Goal: Task Accomplishment & Management: Use online tool/utility

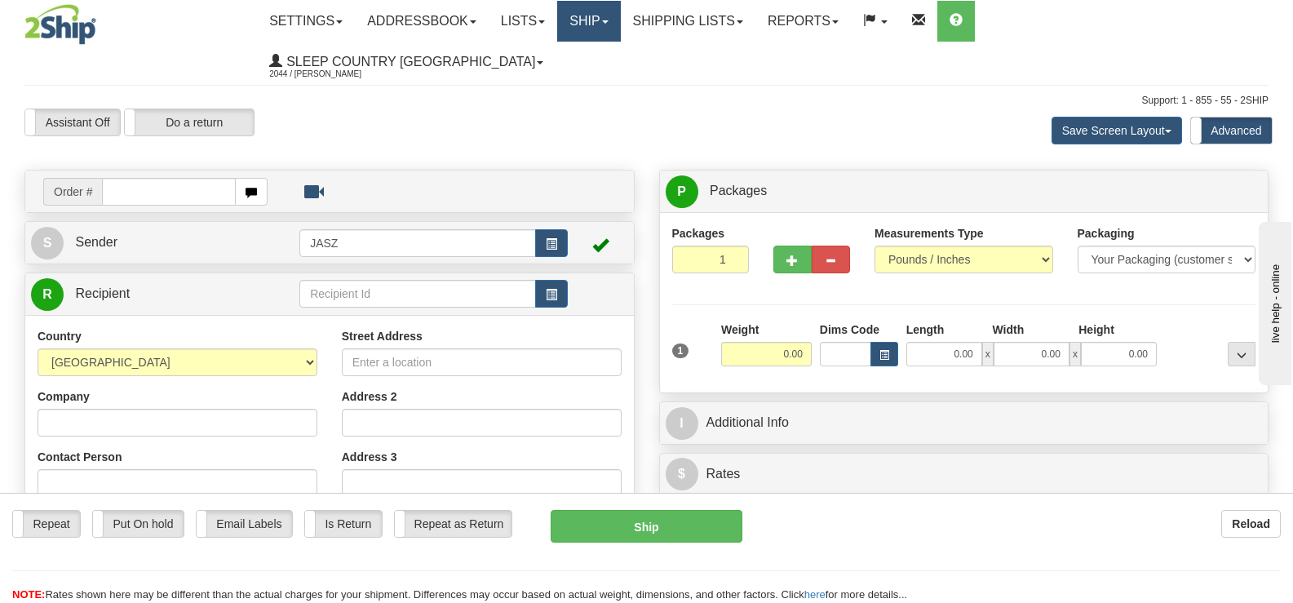
click at [620, 41] on link "Ship" at bounding box center [588, 21] width 63 height 41
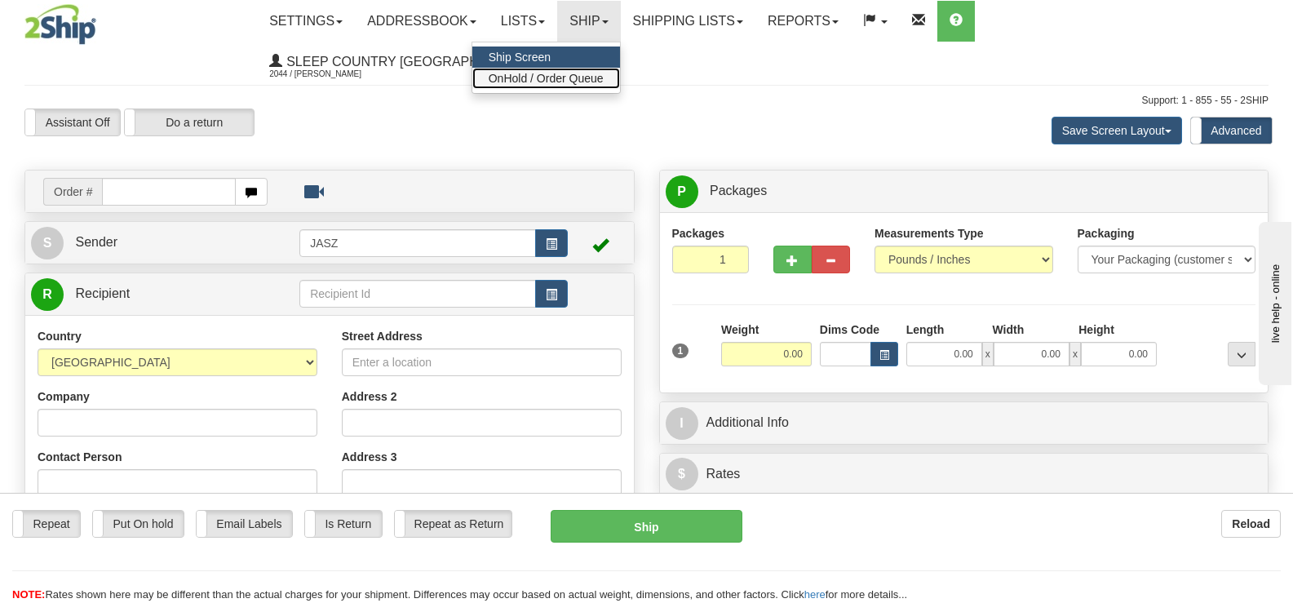
click at [604, 82] on span "OnHold / Order Queue" at bounding box center [546, 78] width 115 height 13
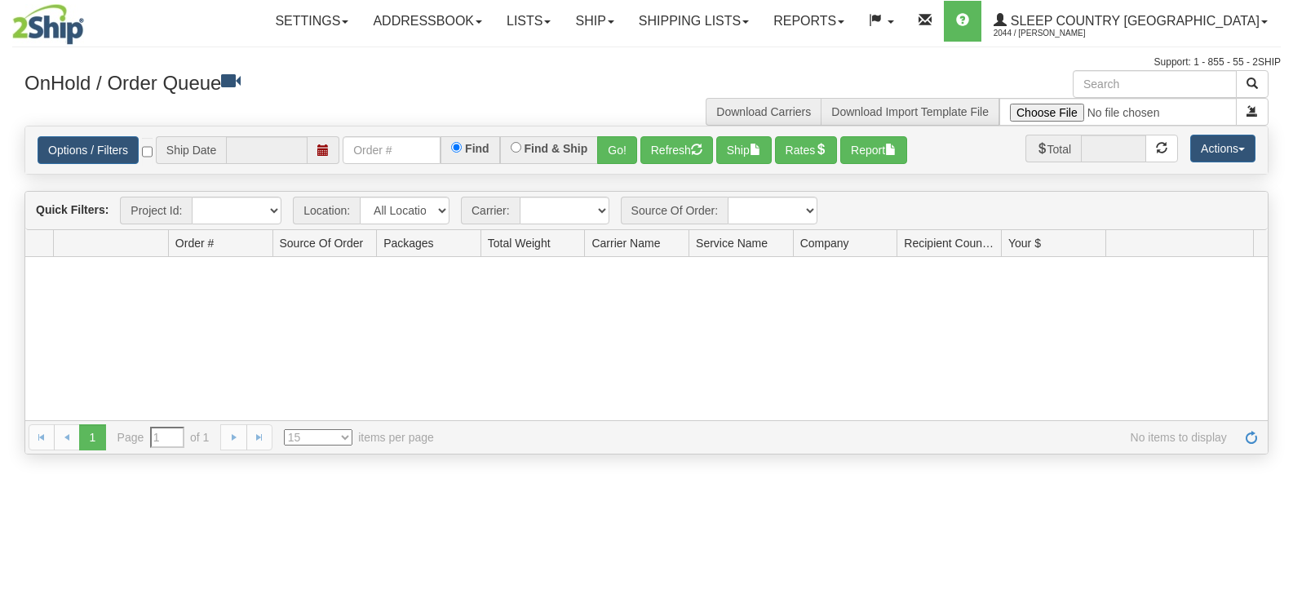
type input "[DATE]"
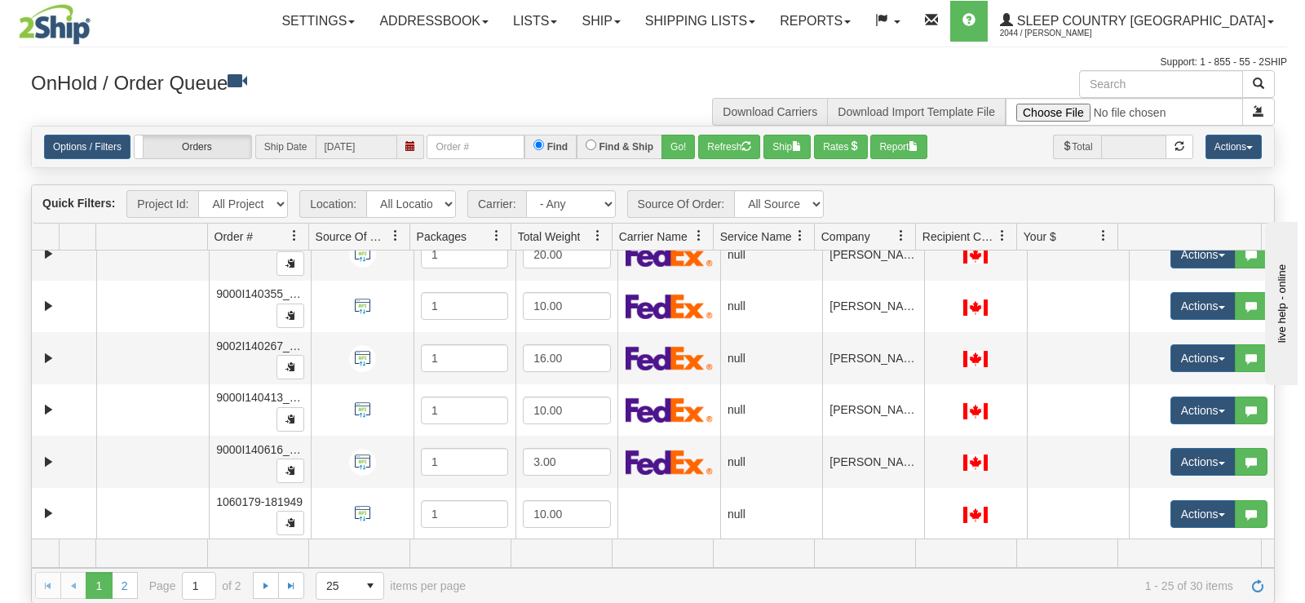
scroll to position [816, 0]
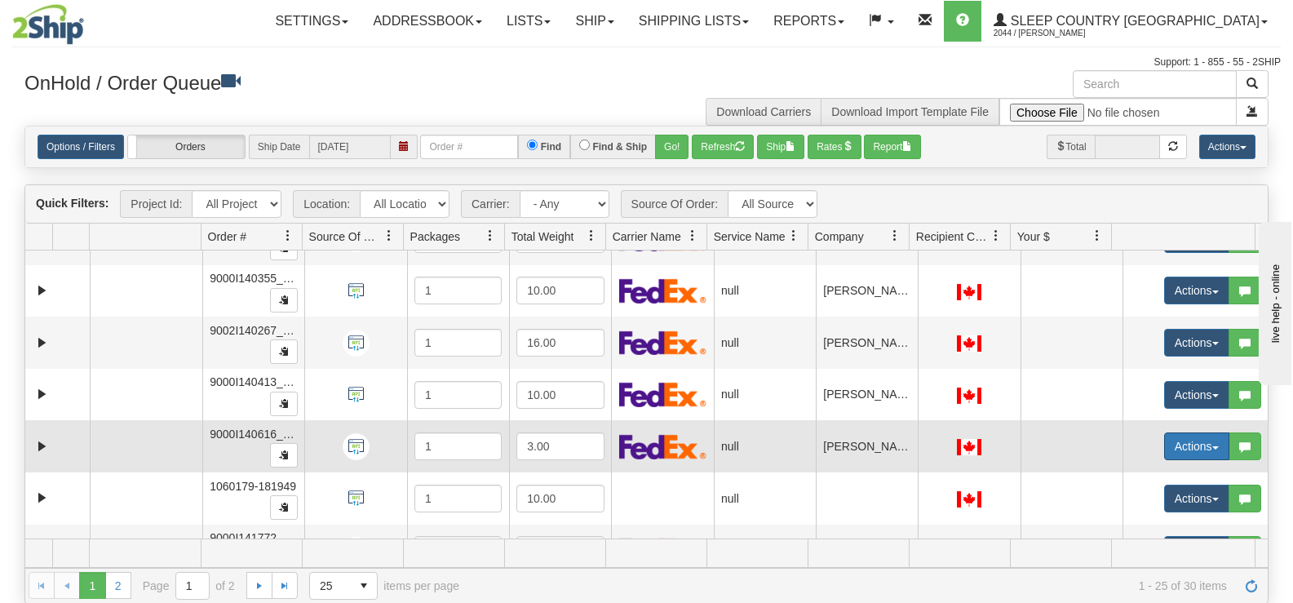
click at [1164, 438] on button "Actions" at bounding box center [1196, 446] width 65 height 28
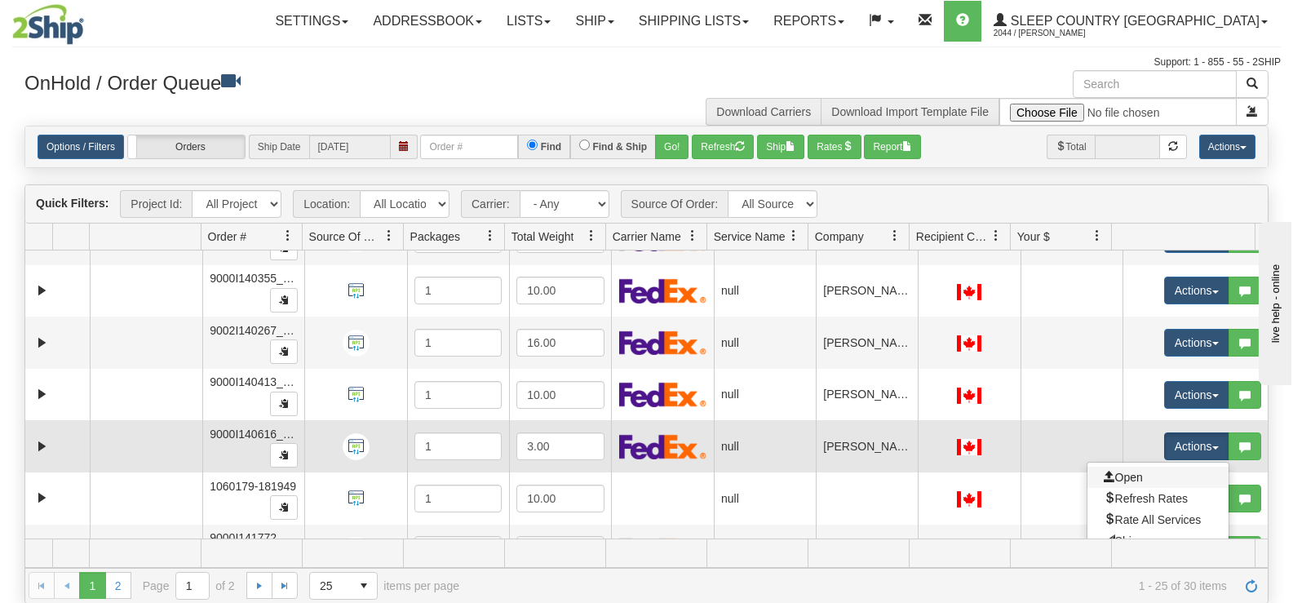
click at [1148, 479] on link "Open" at bounding box center [1157, 477] width 141 height 21
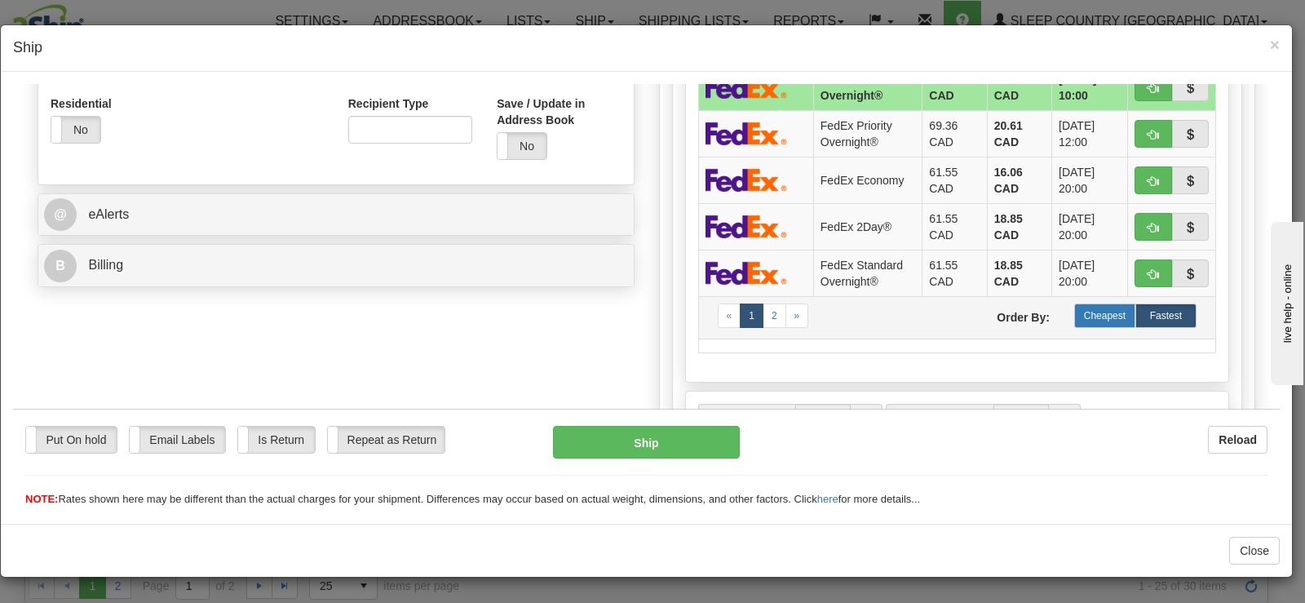
scroll to position [571, 0]
click at [1103, 307] on label "Cheapest" at bounding box center [1104, 314] width 61 height 24
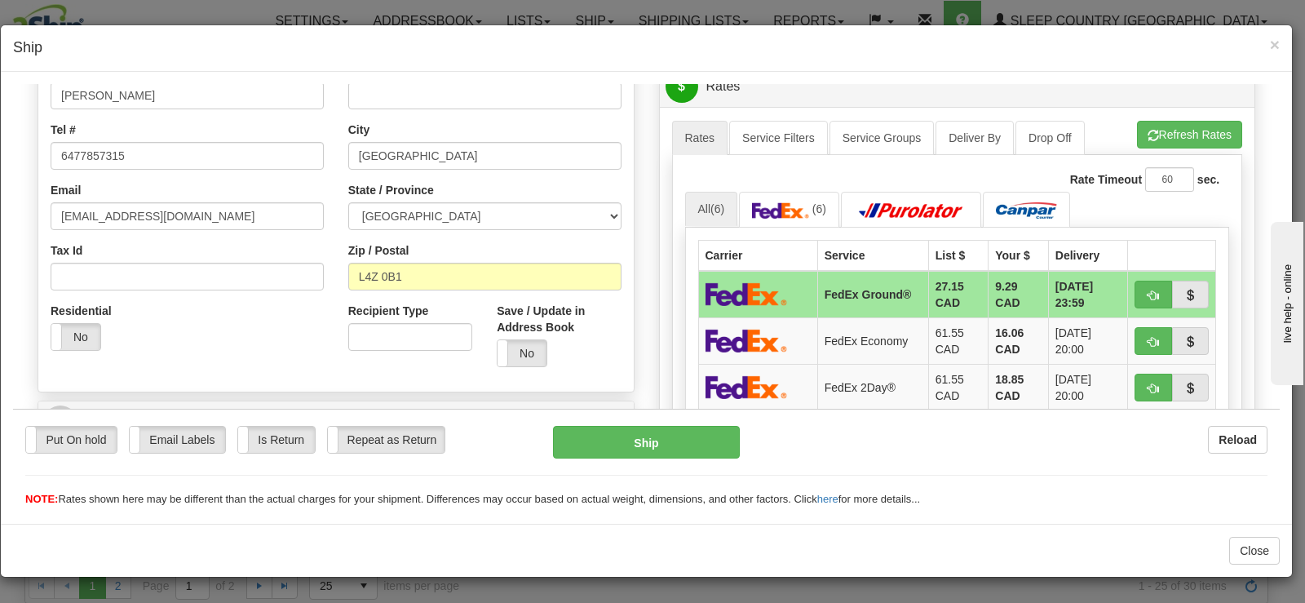
scroll to position [326, 0]
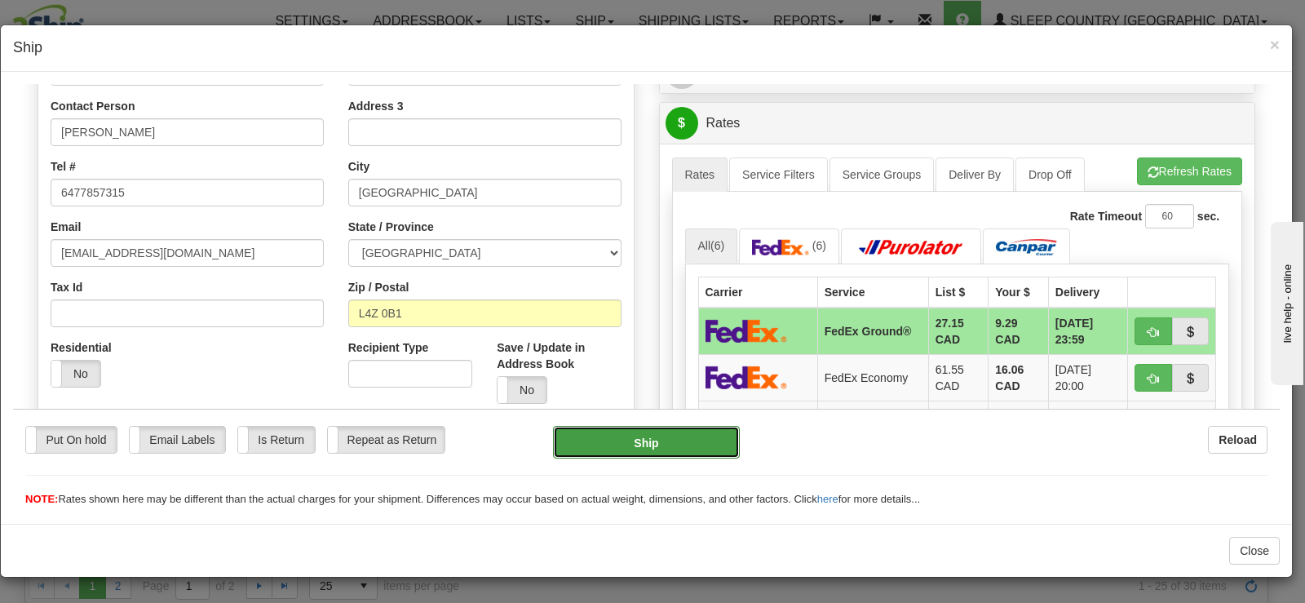
click at [630, 446] on button "Ship" at bounding box center [646, 441] width 187 height 33
type input "92"
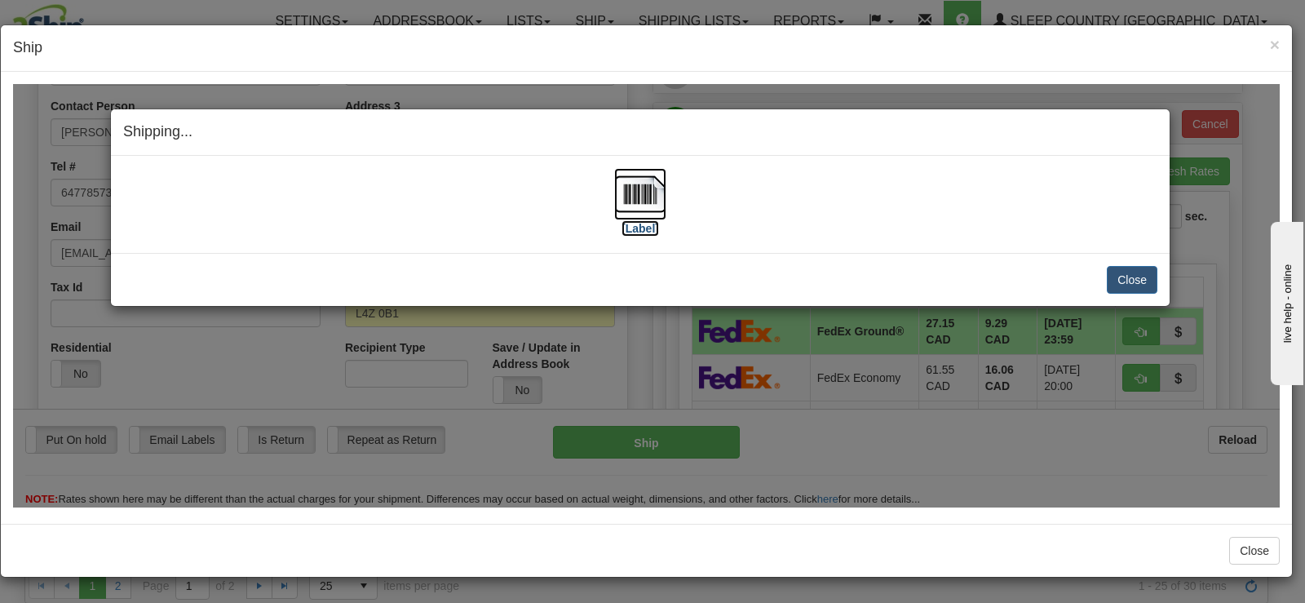
click at [644, 201] on img at bounding box center [640, 193] width 52 height 52
click at [1126, 281] on button "Close" at bounding box center [1132, 279] width 51 height 28
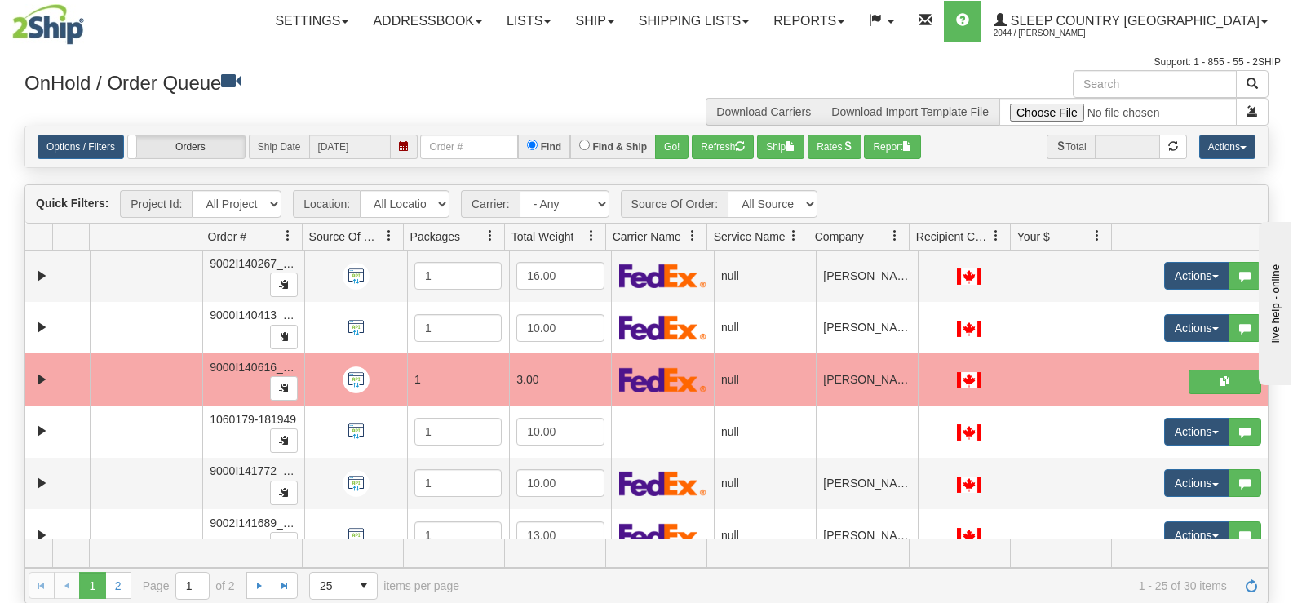
scroll to position [1009, 0]
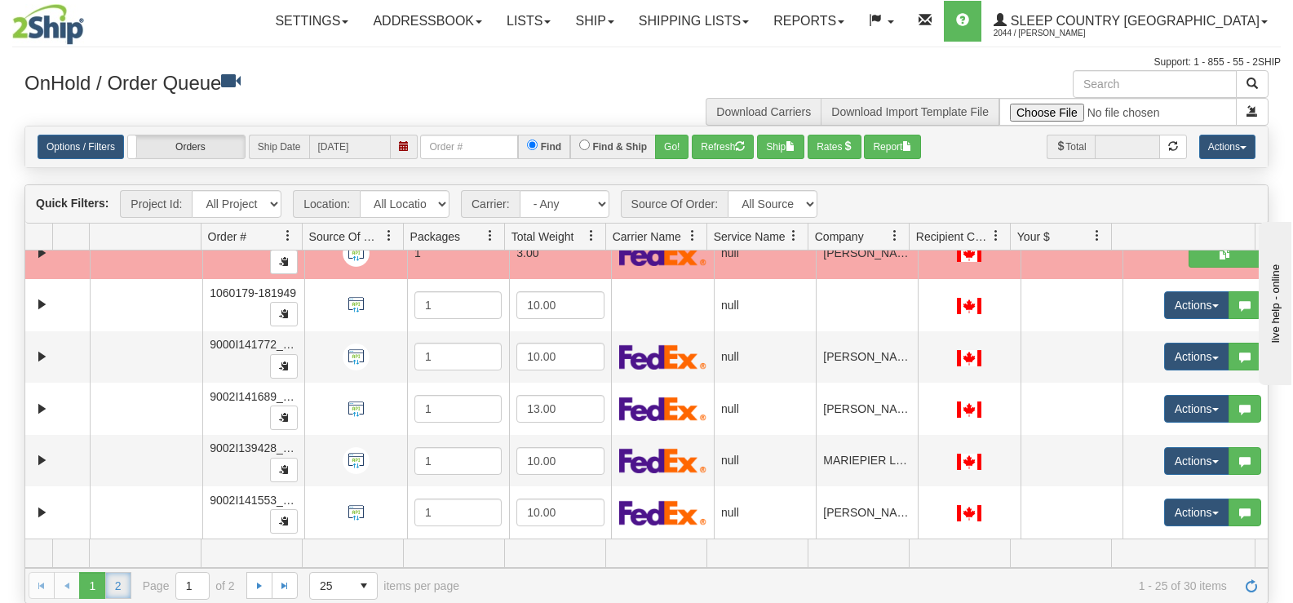
click at [118, 580] on link "2" at bounding box center [118, 585] width 26 height 26
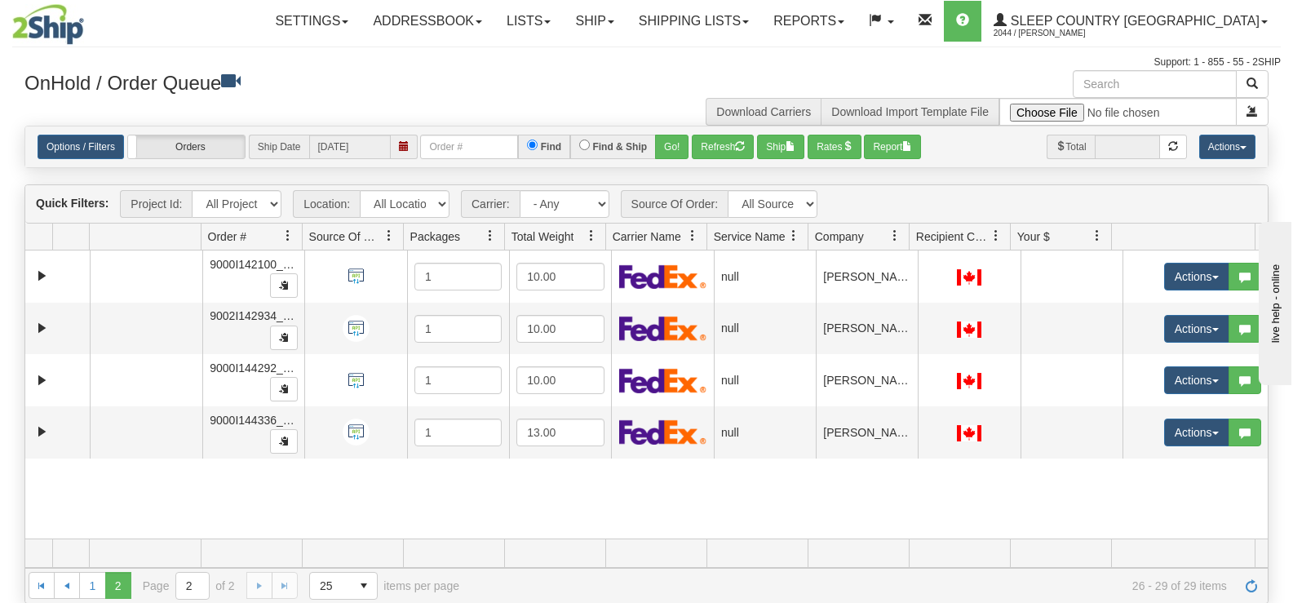
scroll to position [0, 0]
click at [86, 585] on link "1" at bounding box center [92, 585] width 26 height 26
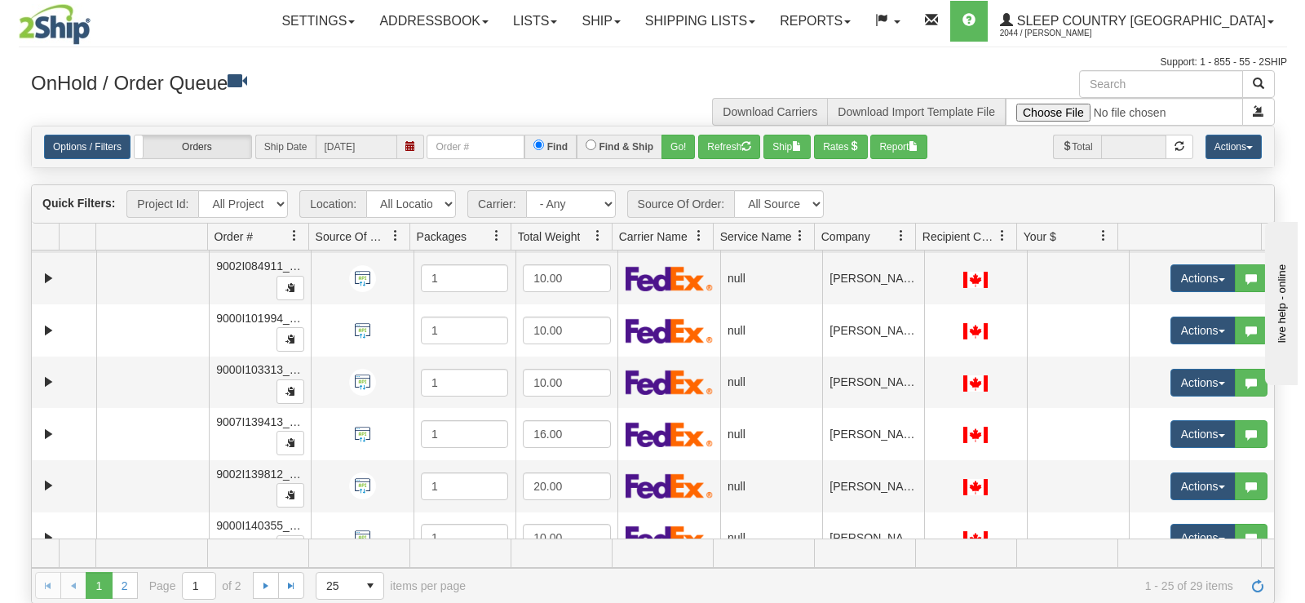
scroll to position [571, 0]
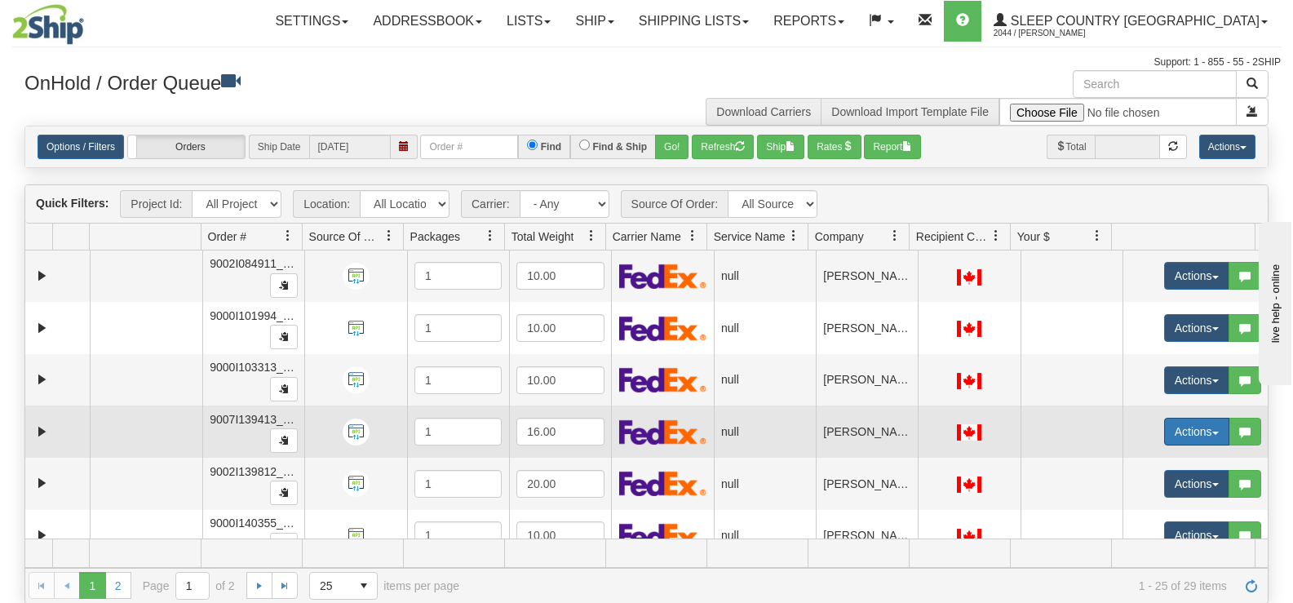
click at [1164, 420] on button "Actions" at bounding box center [1196, 432] width 65 height 28
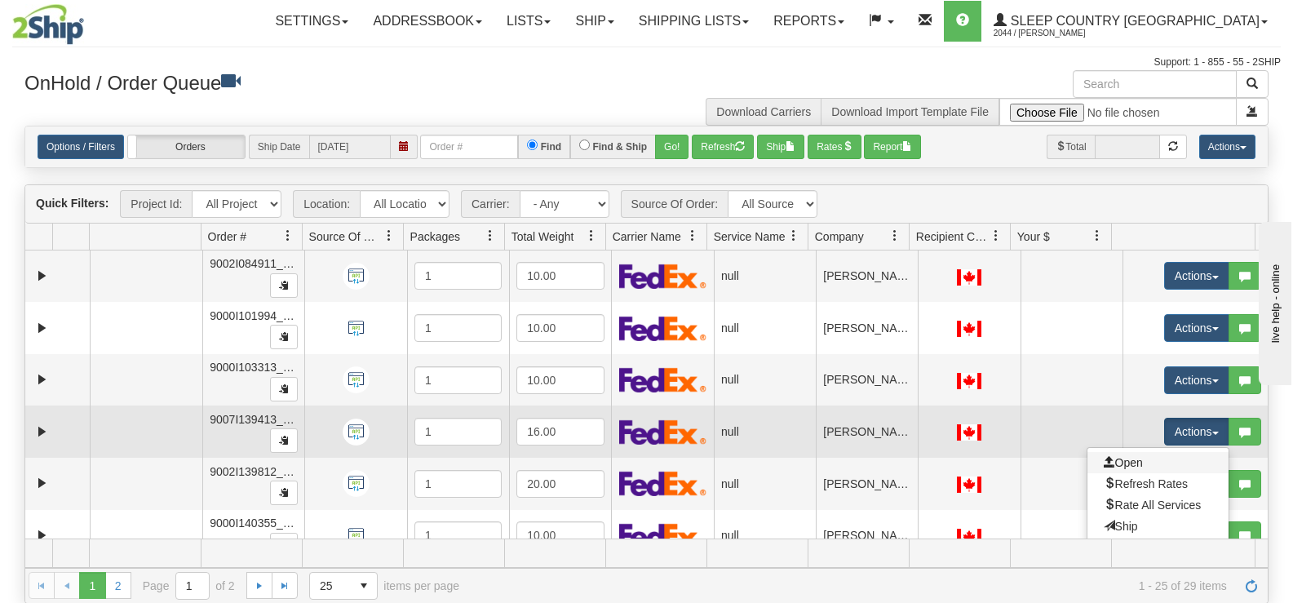
click at [1158, 462] on link "Open" at bounding box center [1157, 462] width 141 height 21
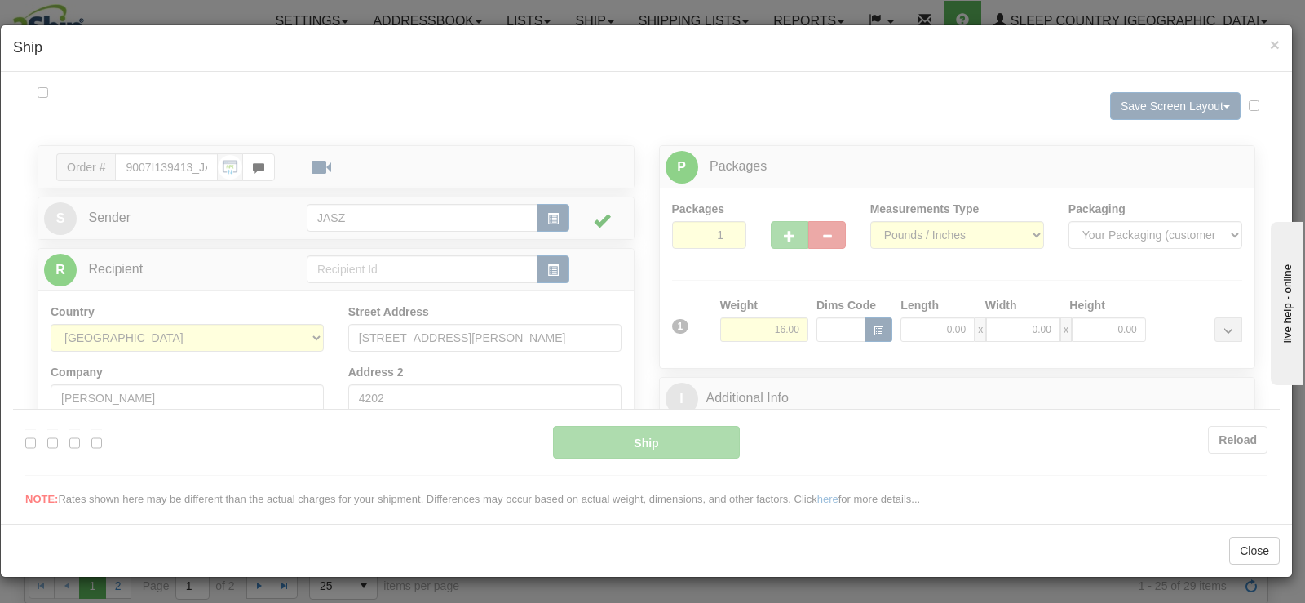
scroll to position [0, 0]
type input "10:13"
type input "16:00"
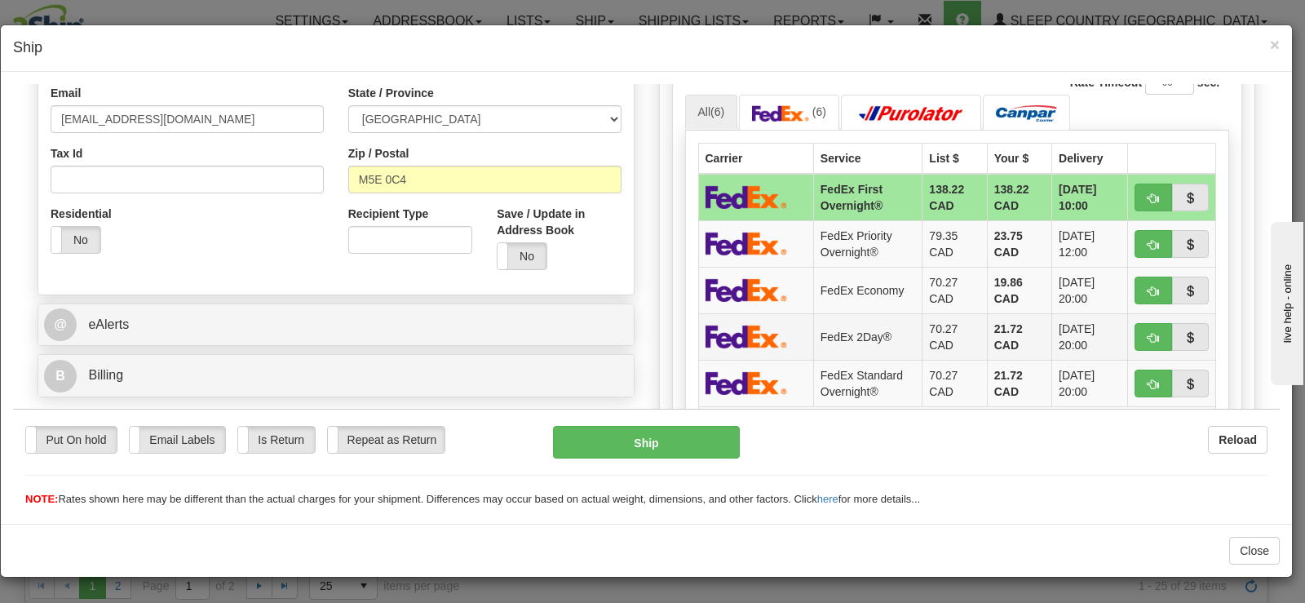
scroll to position [489, 0]
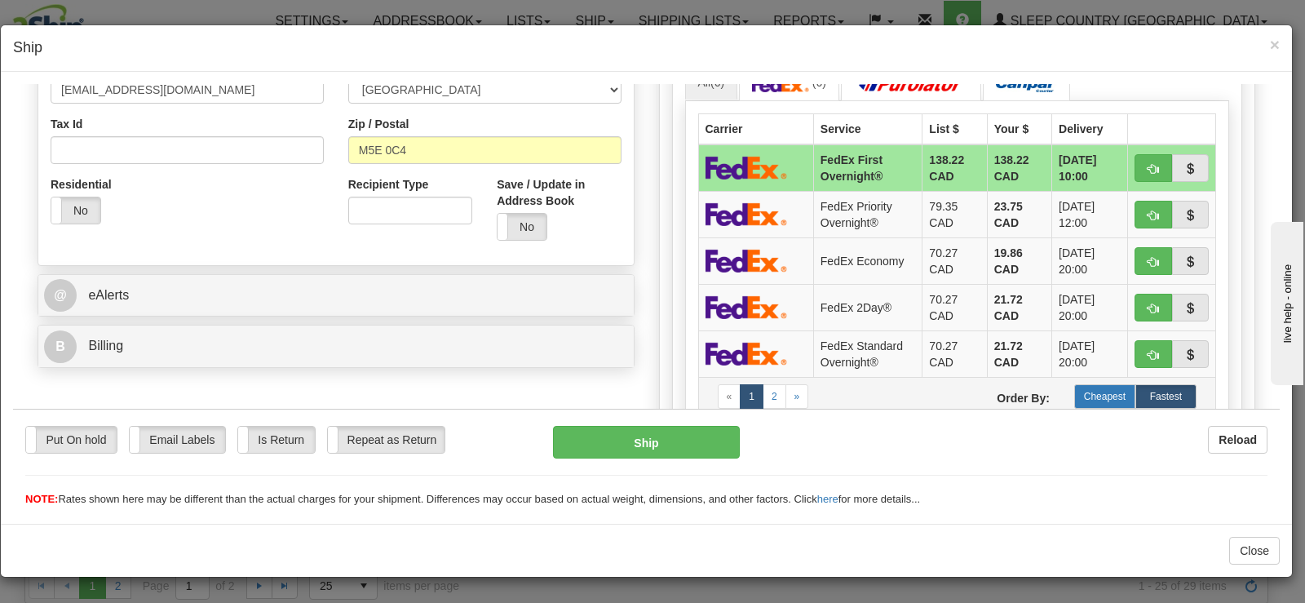
click at [1103, 395] on label "Cheapest" at bounding box center [1104, 395] width 61 height 24
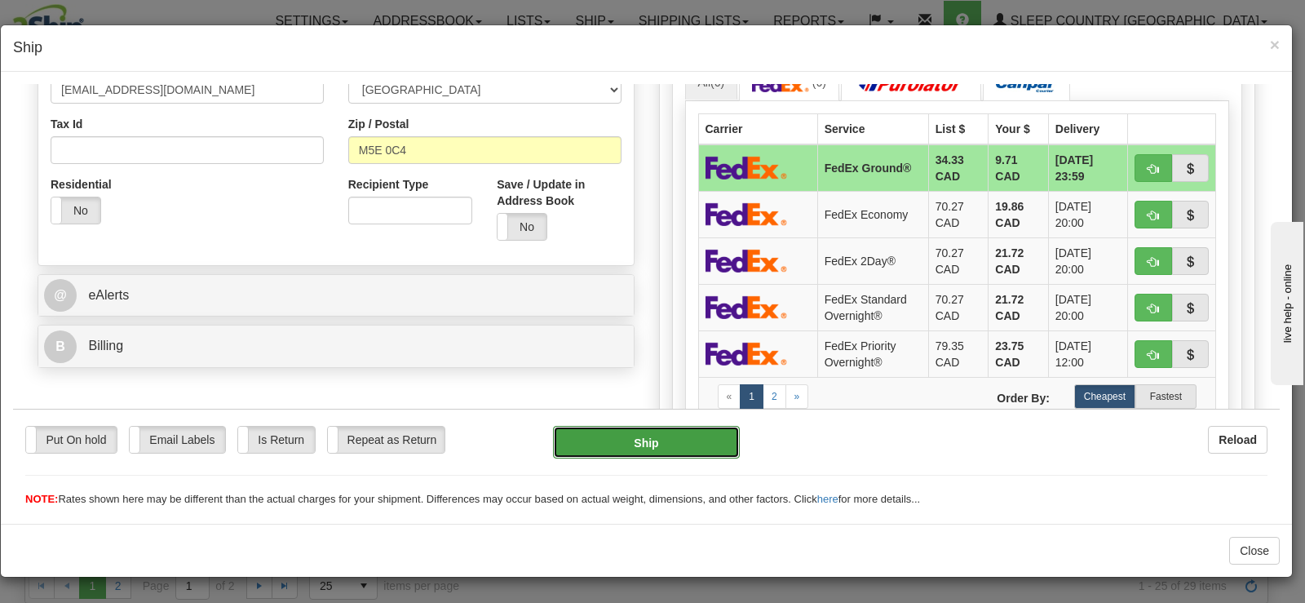
click at [673, 442] on button "Ship" at bounding box center [646, 441] width 187 height 33
type input "92"
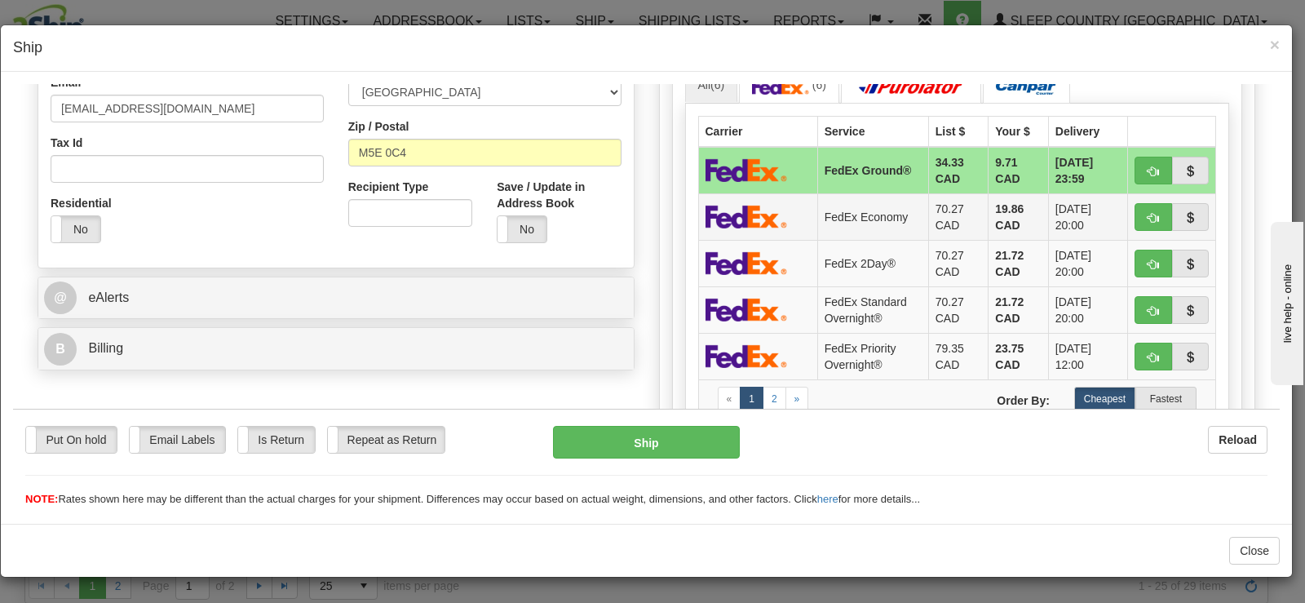
scroll to position [424, 0]
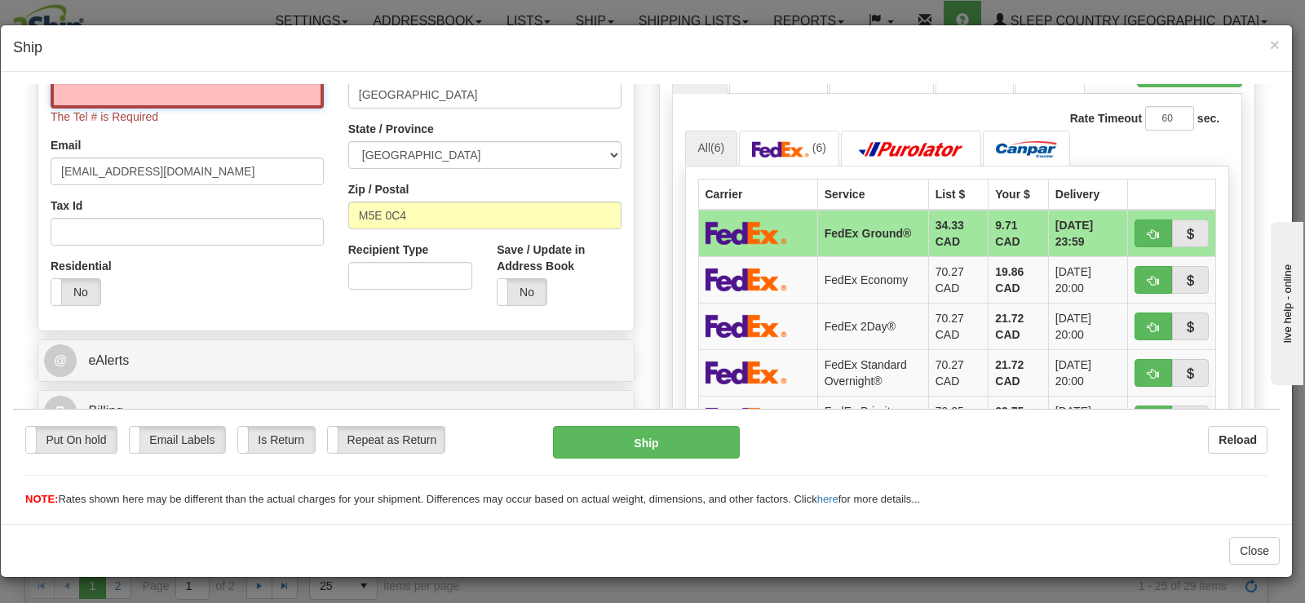
click at [285, 104] on input "Tel #" at bounding box center [187, 94] width 273 height 28
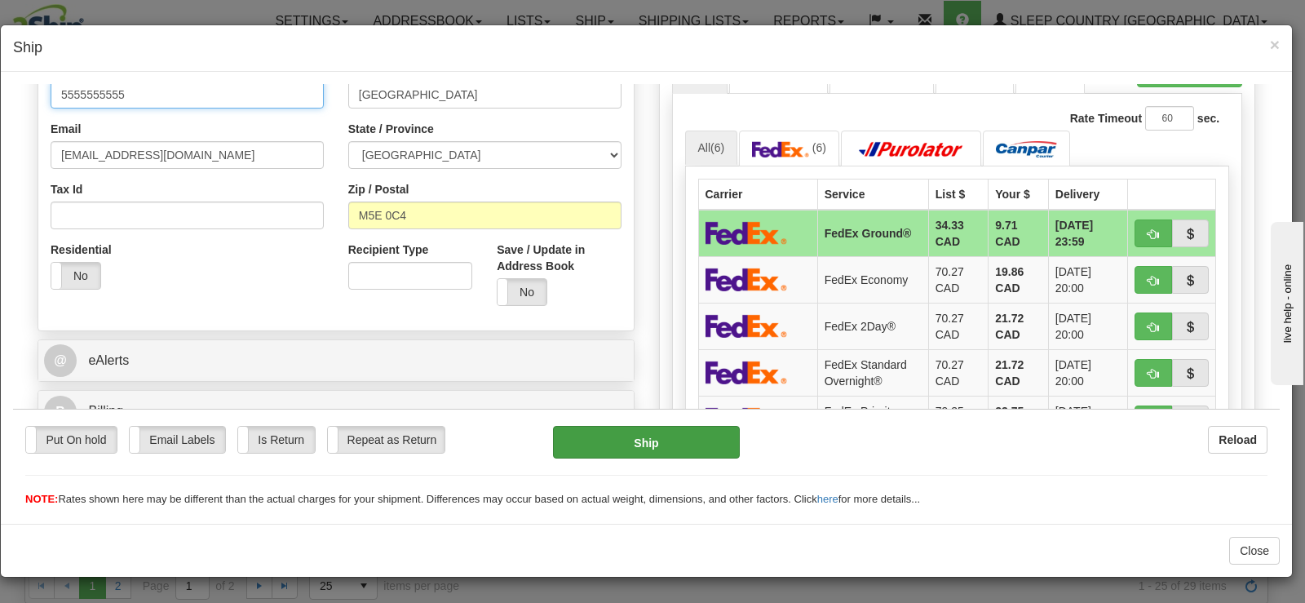
type input "5555555555"
click at [627, 442] on button "Ship" at bounding box center [646, 441] width 187 height 33
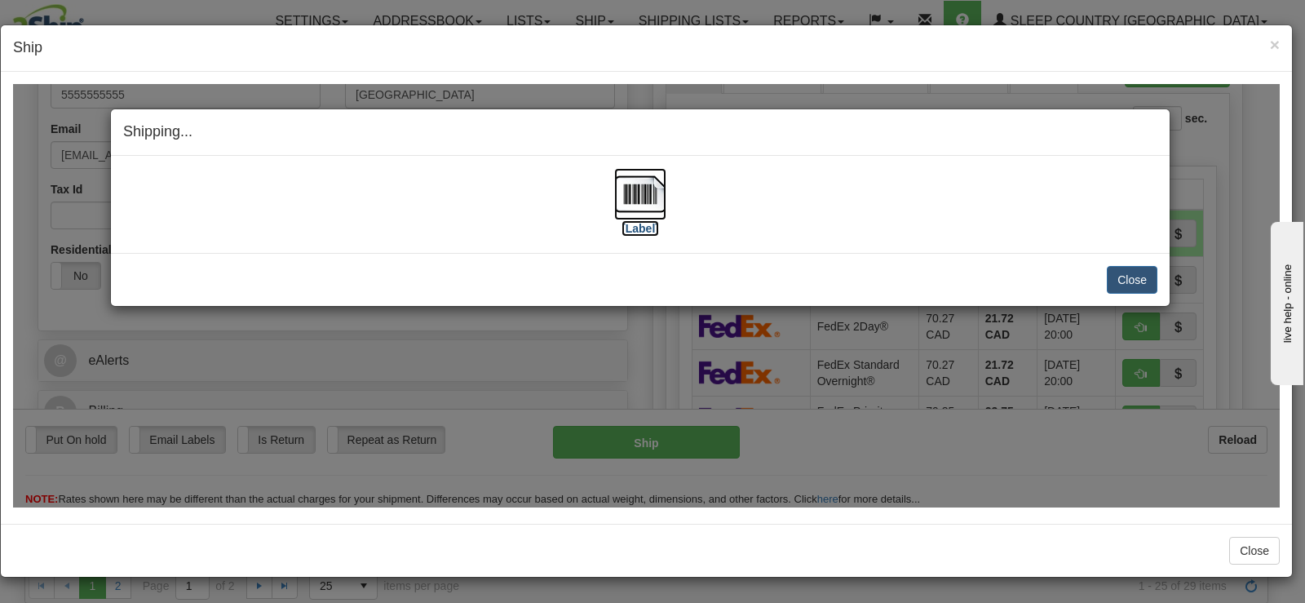
click at [645, 192] on img at bounding box center [640, 193] width 52 height 52
click at [1117, 283] on button "Close" at bounding box center [1132, 279] width 51 height 28
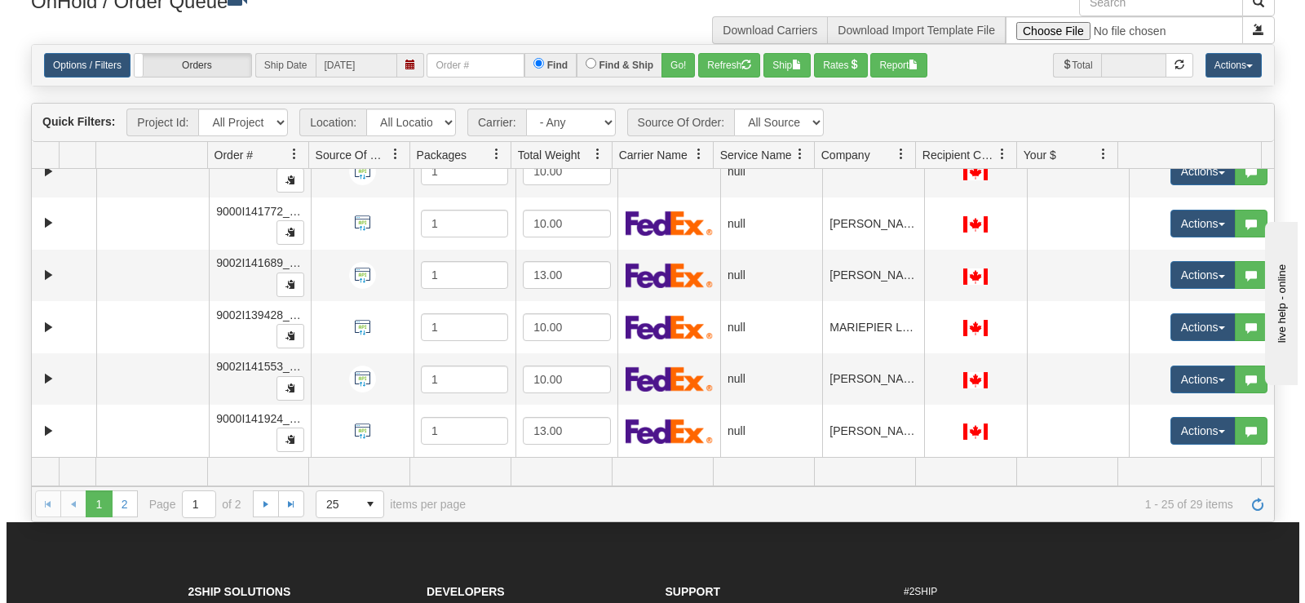
scroll to position [163, 0]
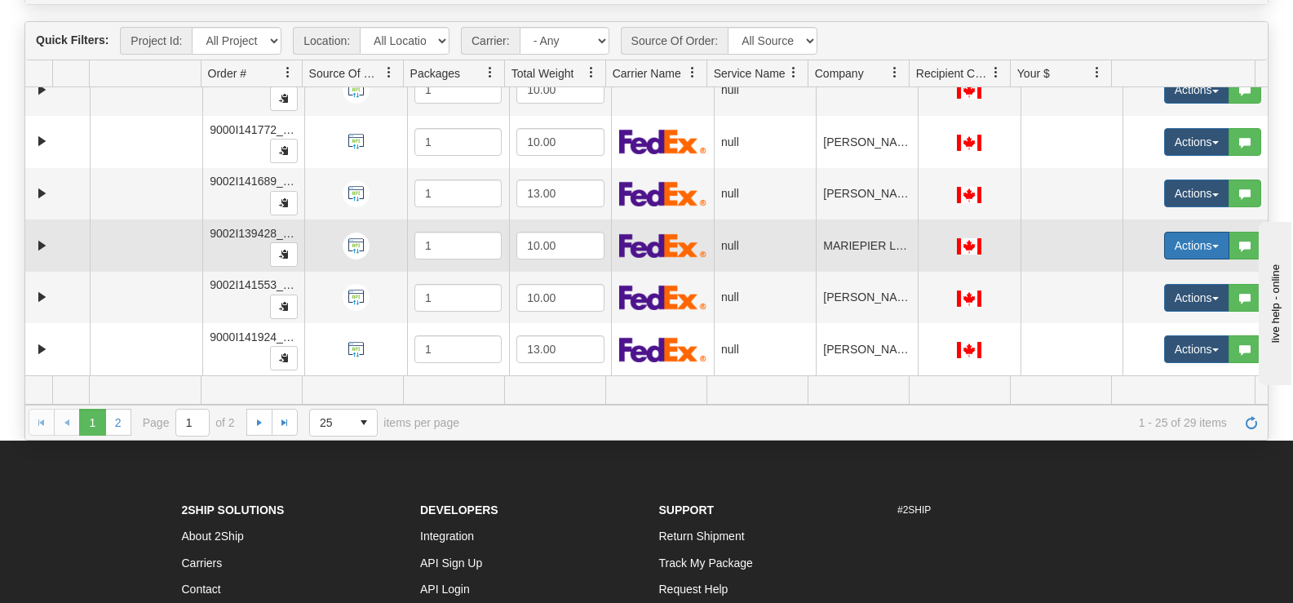
click at [1164, 236] on button "Actions" at bounding box center [1196, 246] width 65 height 28
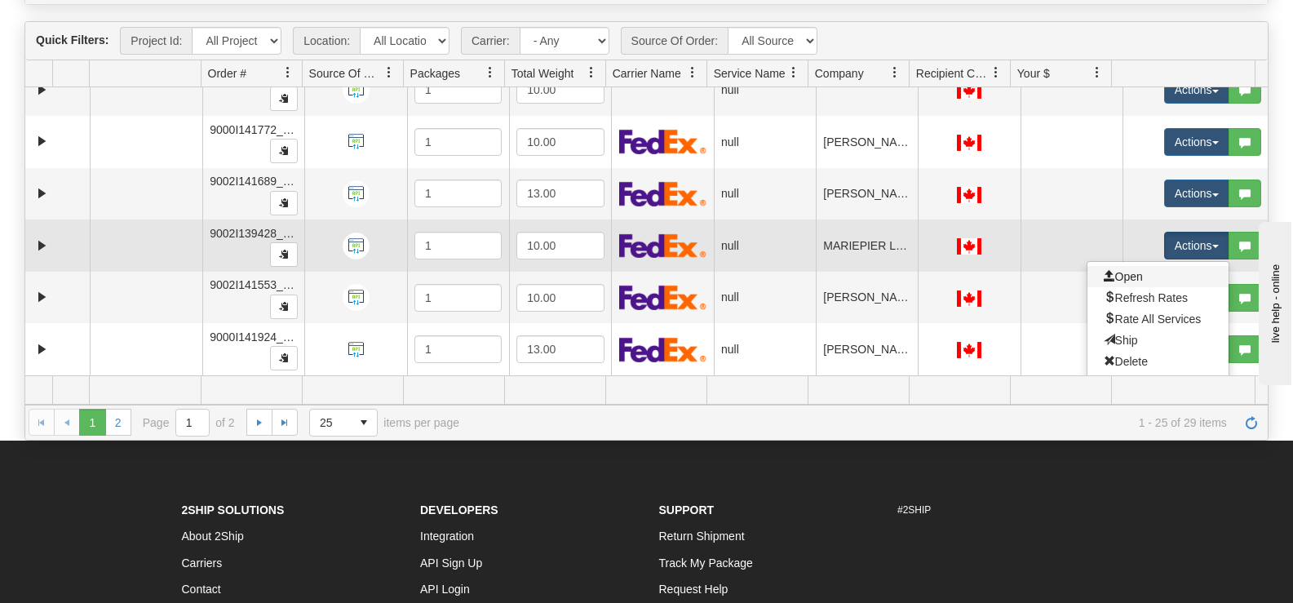
click at [1156, 277] on link "Open" at bounding box center [1157, 276] width 141 height 21
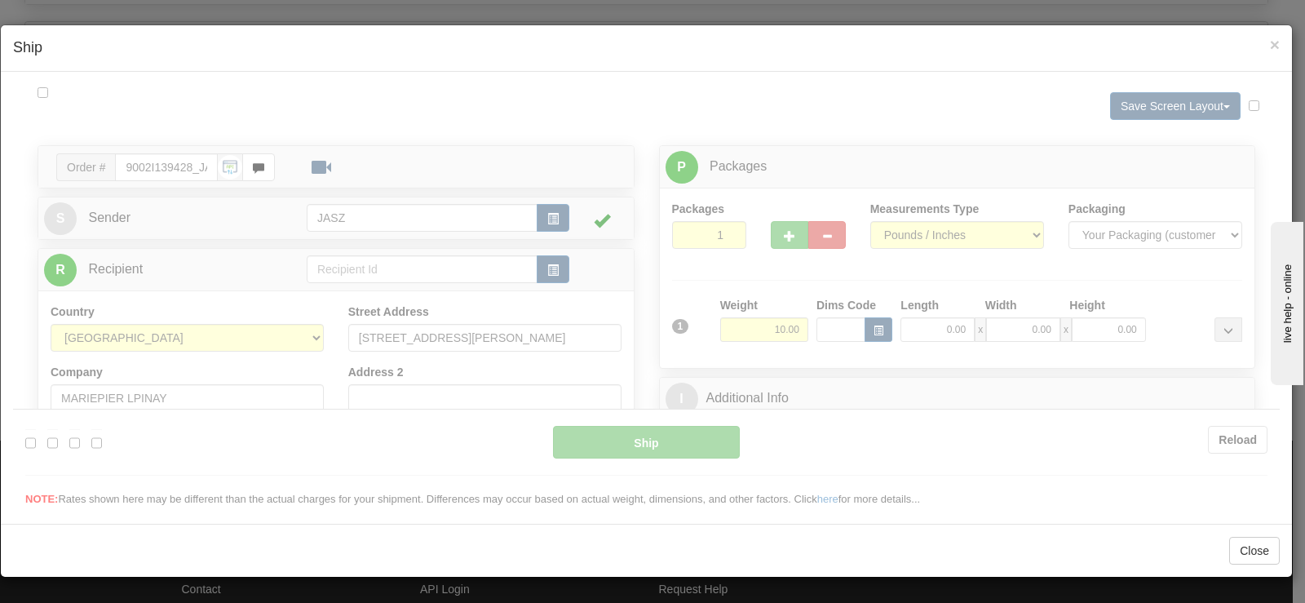
scroll to position [0, 0]
type input "10:17"
type input "16:00"
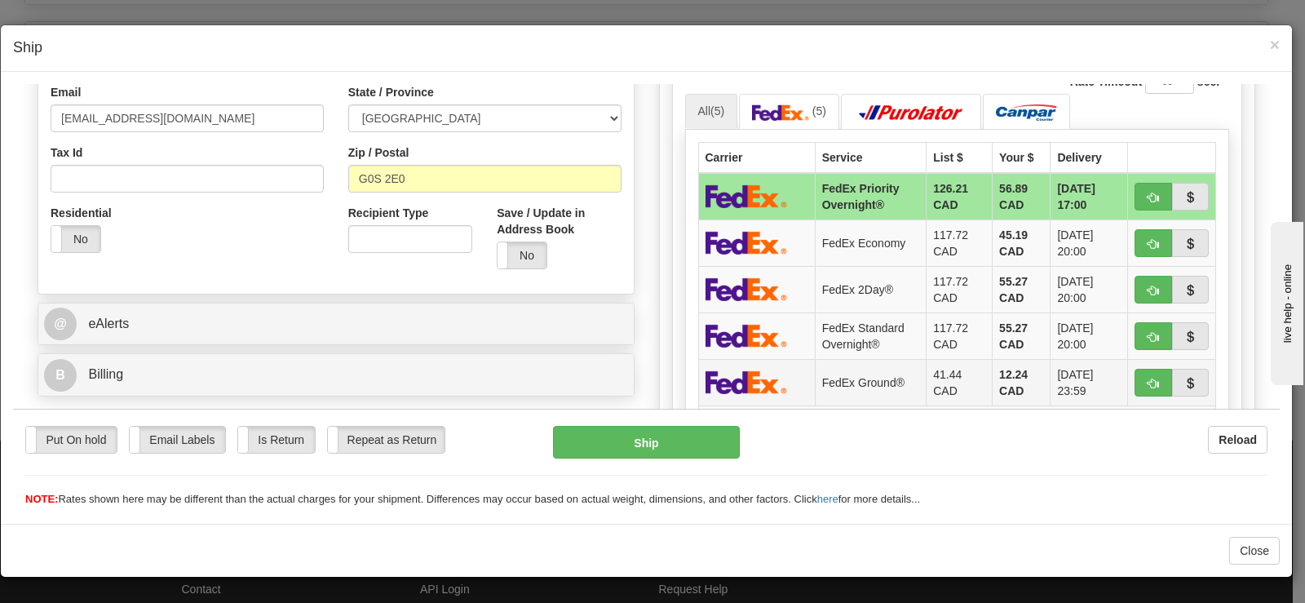
scroll to position [489, 0]
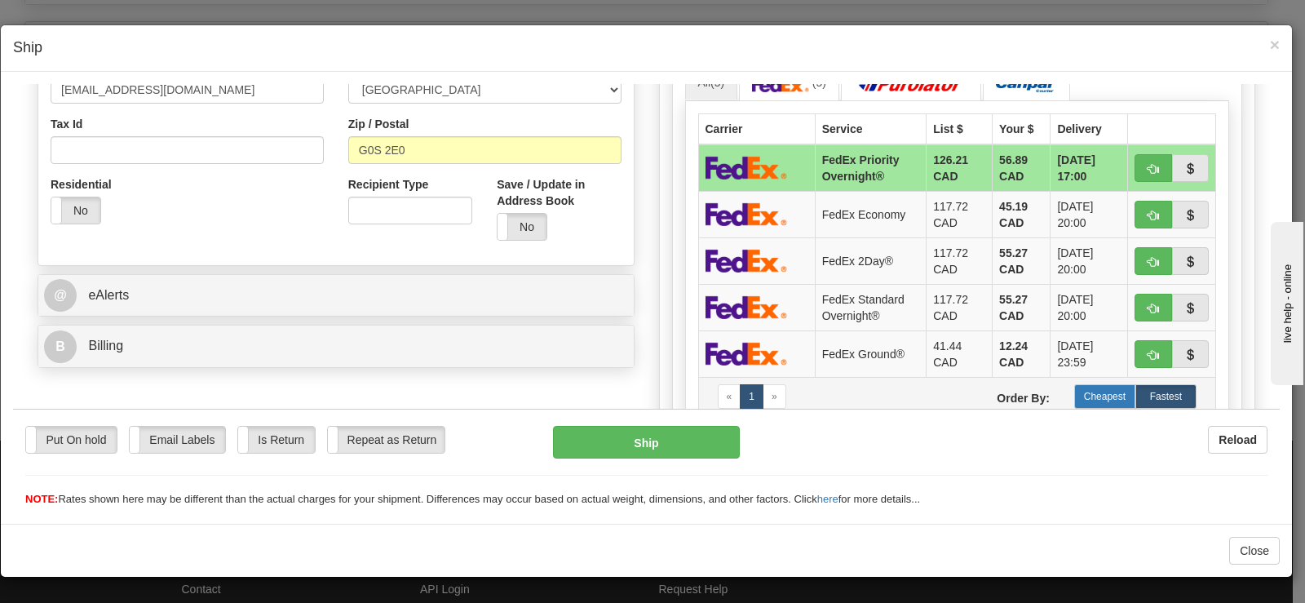
click at [1092, 393] on label "Cheapest" at bounding box center [1104, 395] width 61 height 24
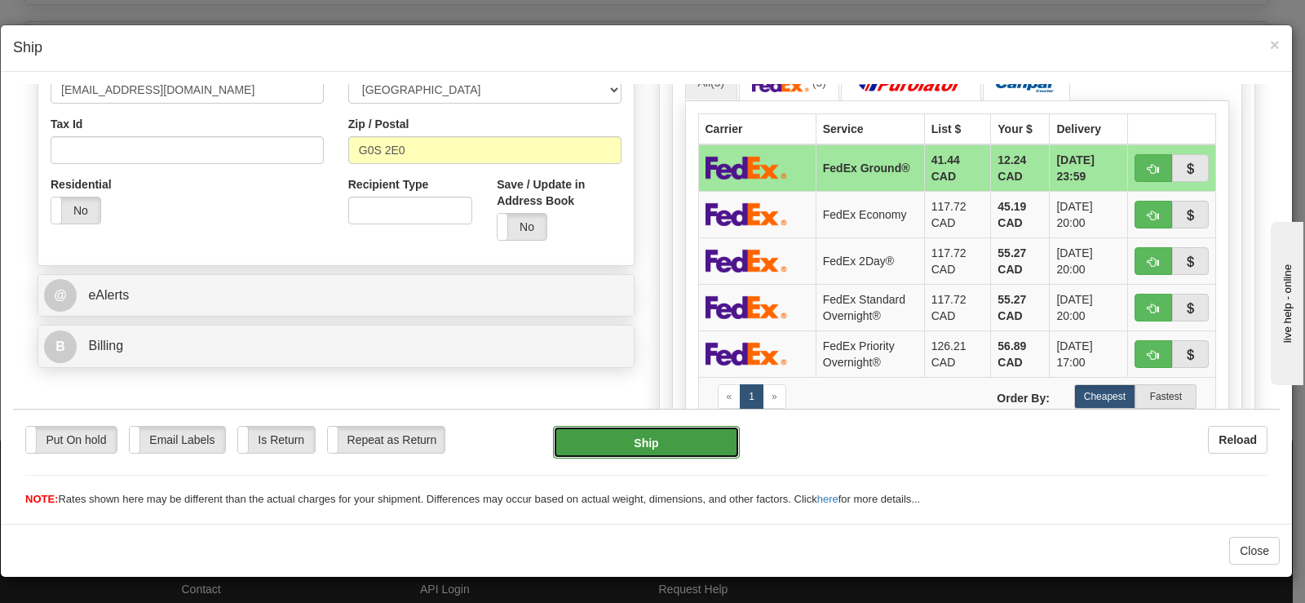
click at [705, 437] on button "Ship" at bounding box center [646, 441] width 187 height 33
type input "92"
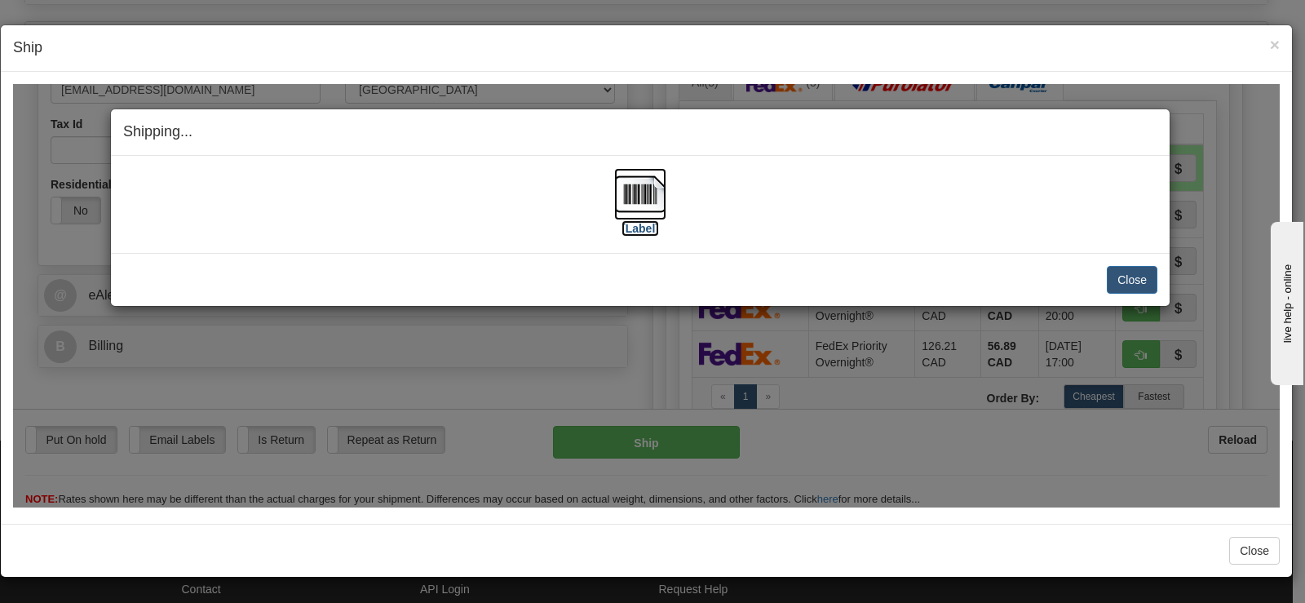
click at [634, 210] on img at bounding box center [640, 193] width 52 height 52
click at [1124, 281] on button "Close" at bounding box center [1132, 279] width 51 height 28
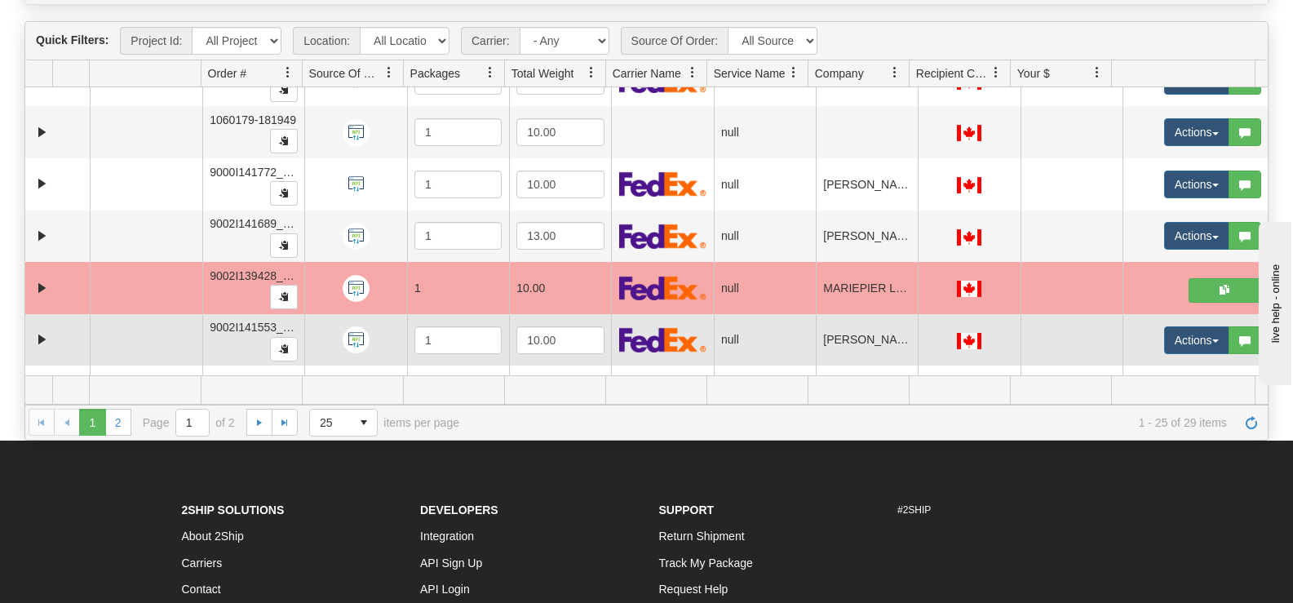
scroll to position [927, 0]
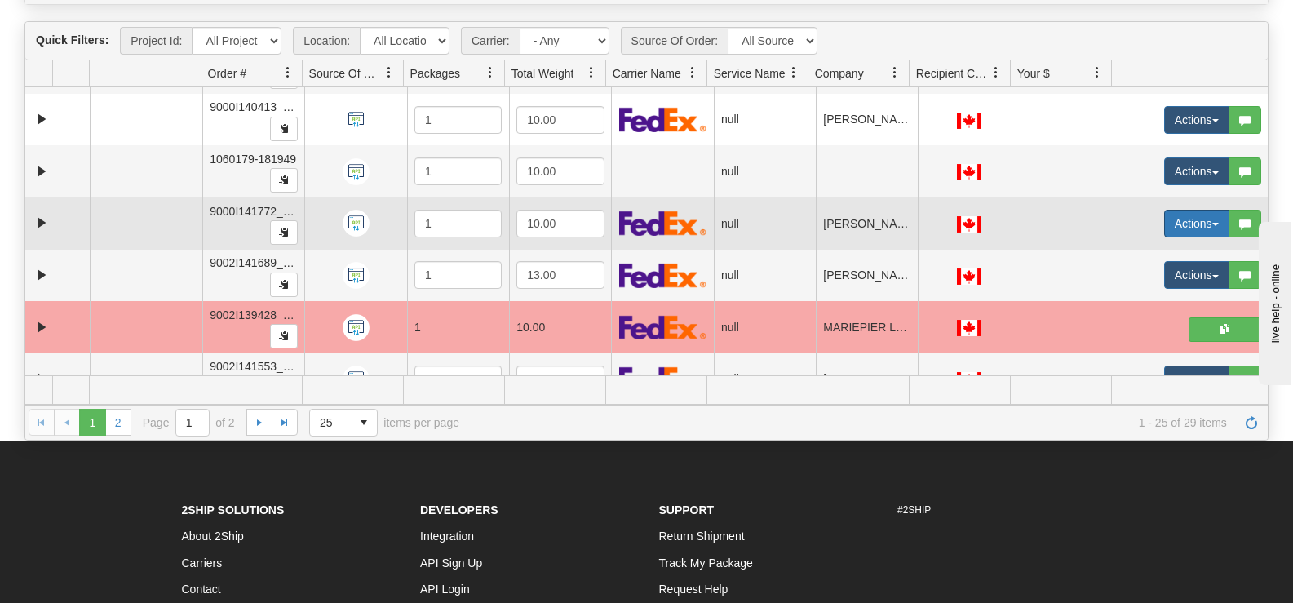
click at [1167, 223] on button "Actions" at bounding box center [1196, 224] width 65 height 28
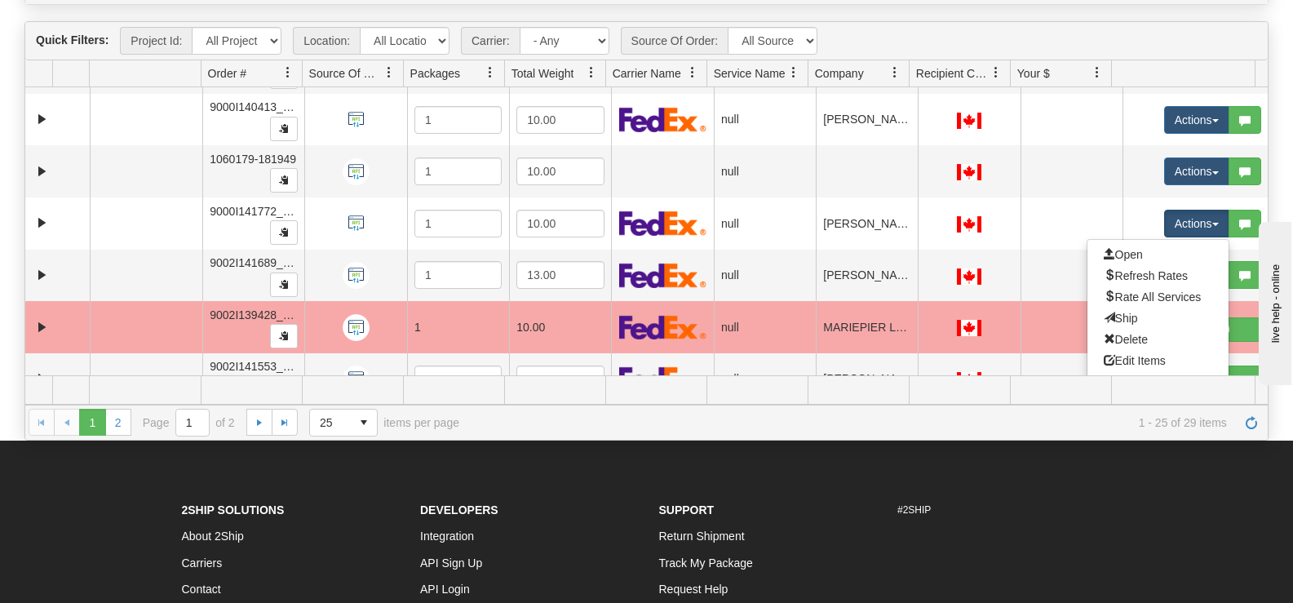
click at [1039, 28] on div "Quick Filters: Project Id: All Projects Location: All Locations JASZ Carrier: -…" at bounding box center [646, 41] width 1242 height 38
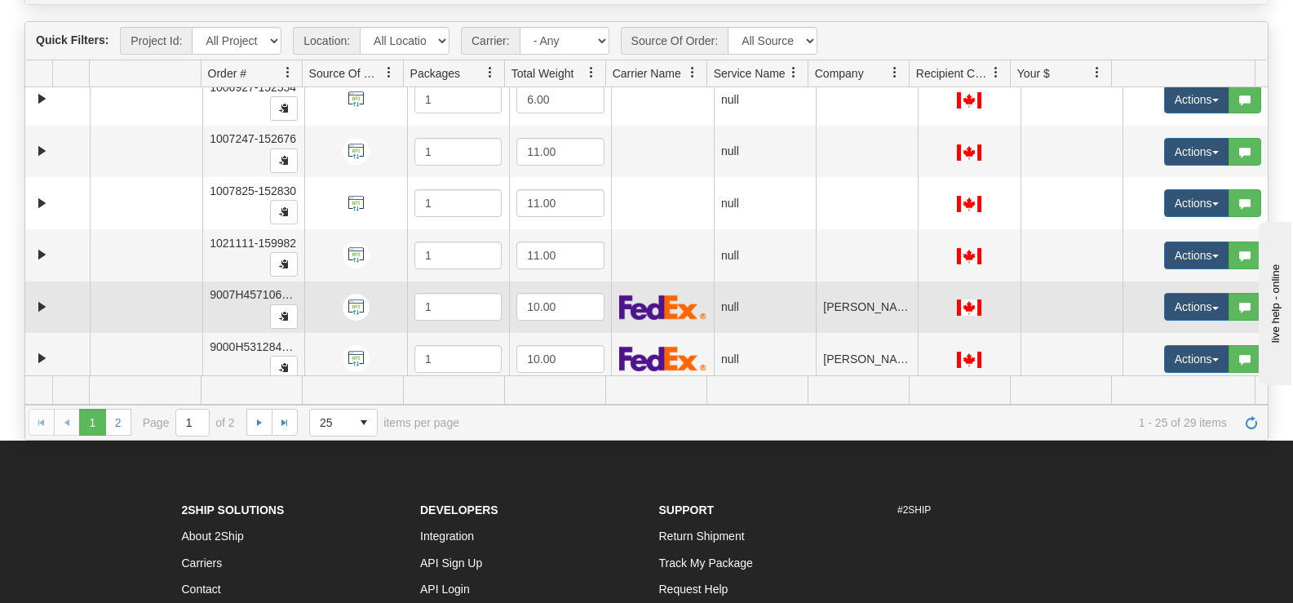
scroll to position [0, 0]
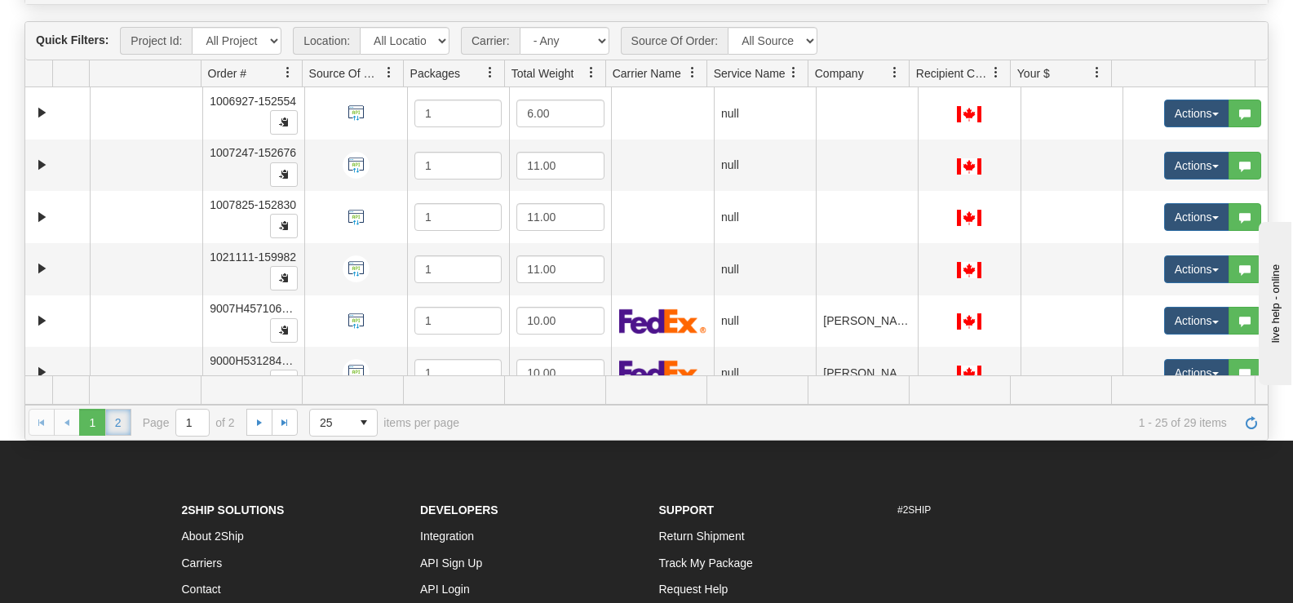
click at [113, 423] on link "2" at bounding box center [118, 422] width 26 height 26
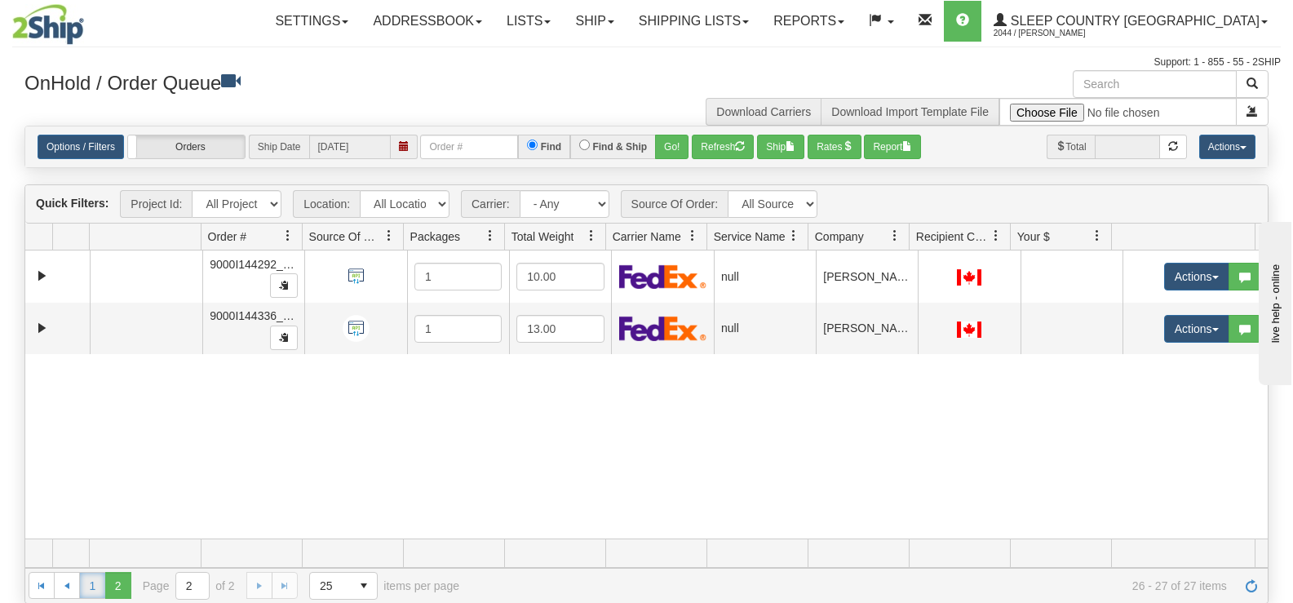
click at [91, 581] on link "1" at bounding box center [92, 585] width 26 height 26
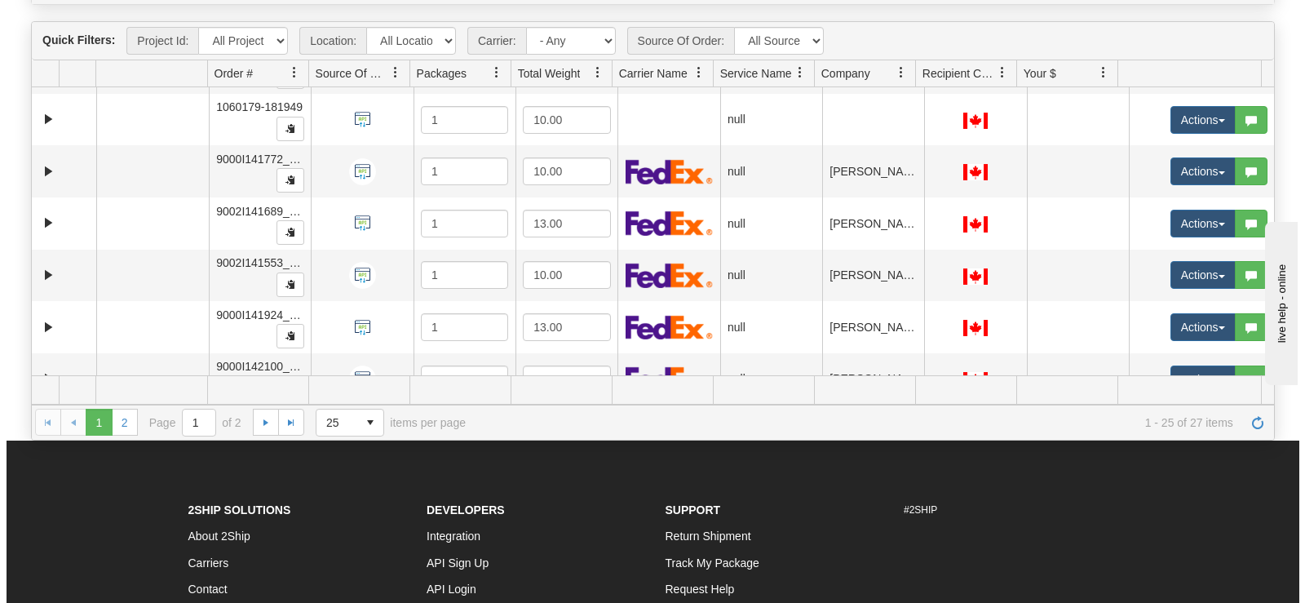
scroll to position [846, 0]
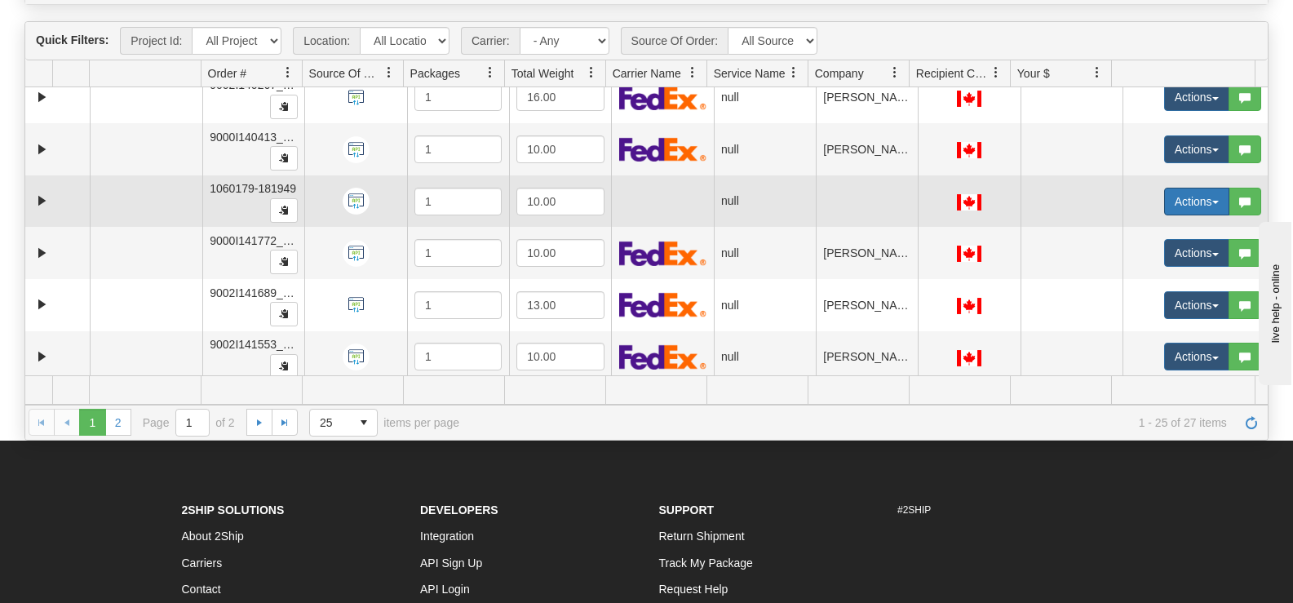
click at [1164, 196] on button "Actions" at bounding box center [1196, 202] width 65 height 28
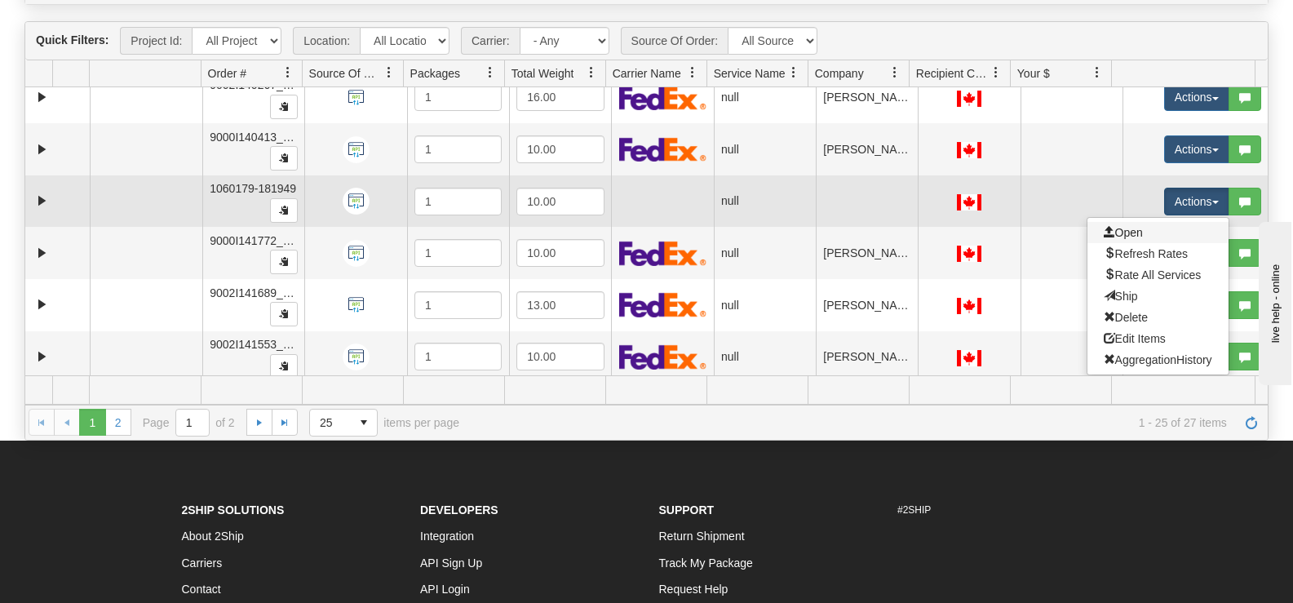
click at [1140, 229] on link "Open" at bounding box center [1157, 232] width 141 height 21
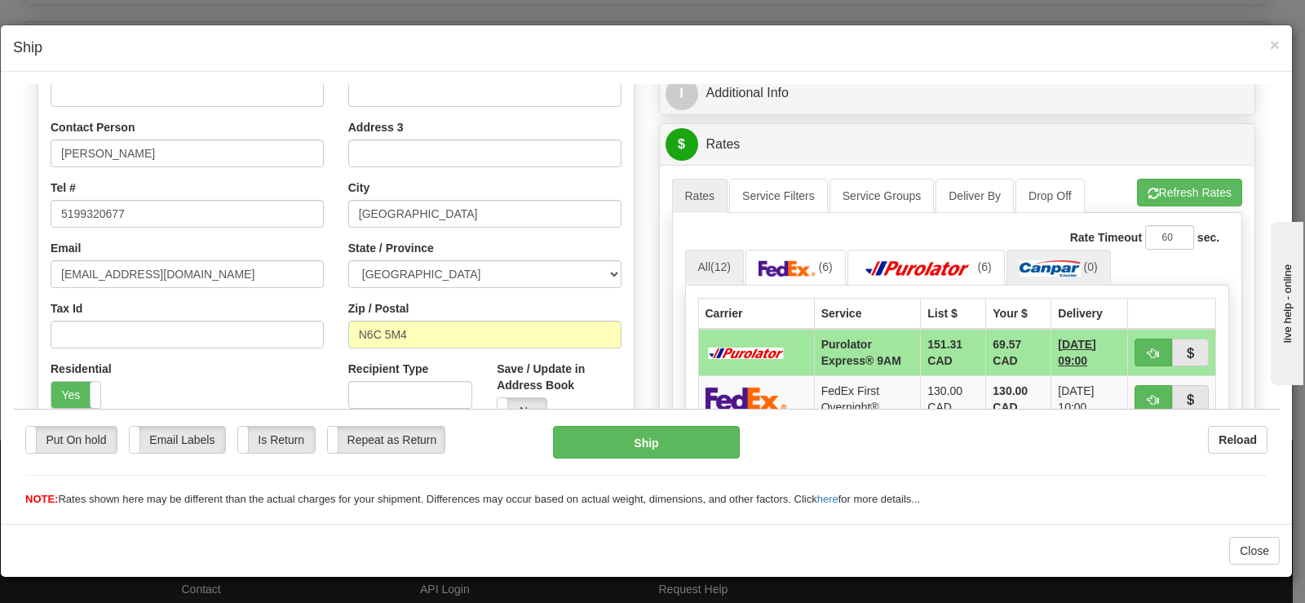
scroll to position [326, 0]
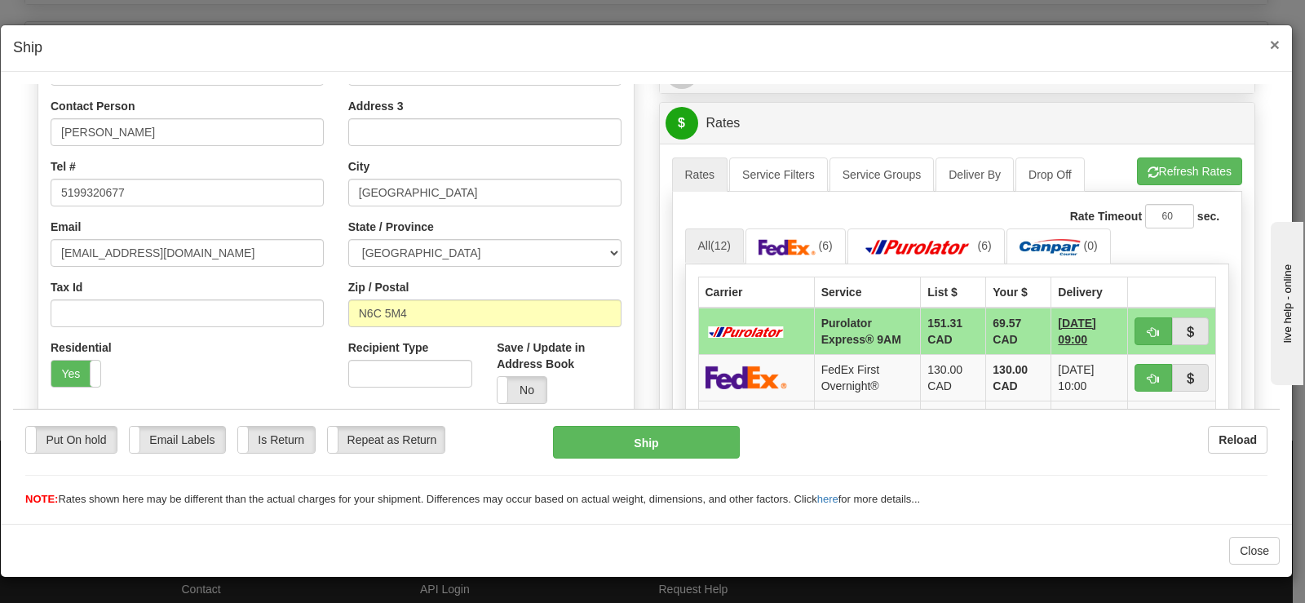
click at [1278, 45] on div "× Ship" at bounding box center [646, 48] width 1291 height 46
click at [1277, 46] on span "×" at bounding box center [1275, 44] width 10 height 19
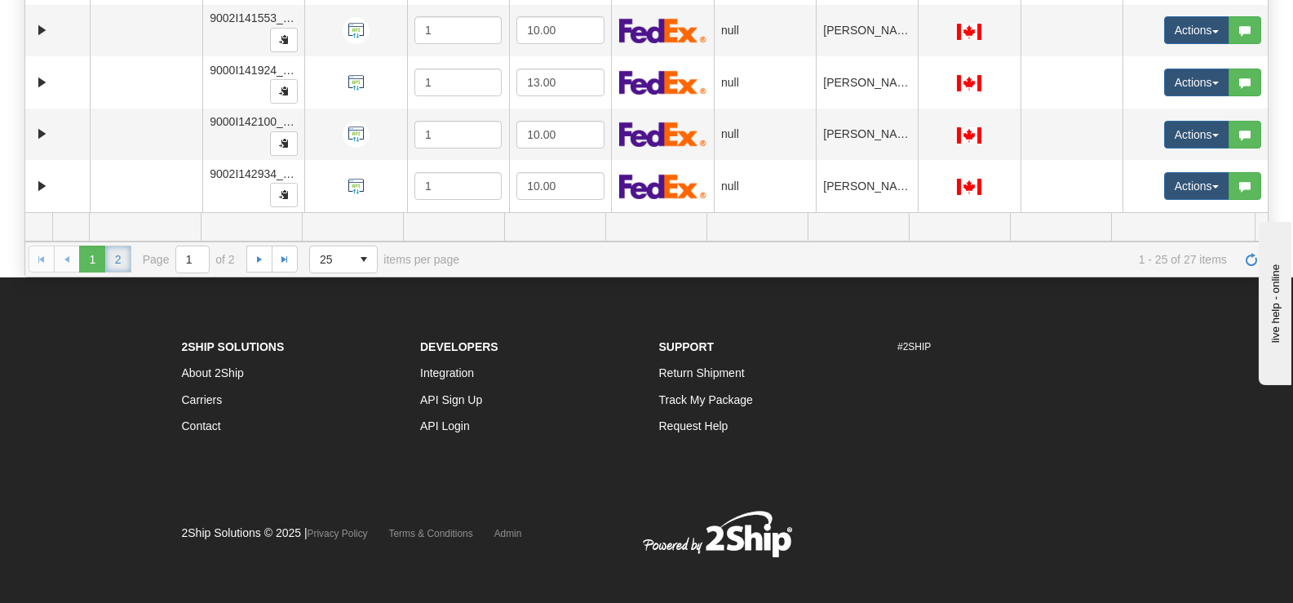
click at [119, 263] on link "2" at bounding box center [118, 259] width 26 height 26
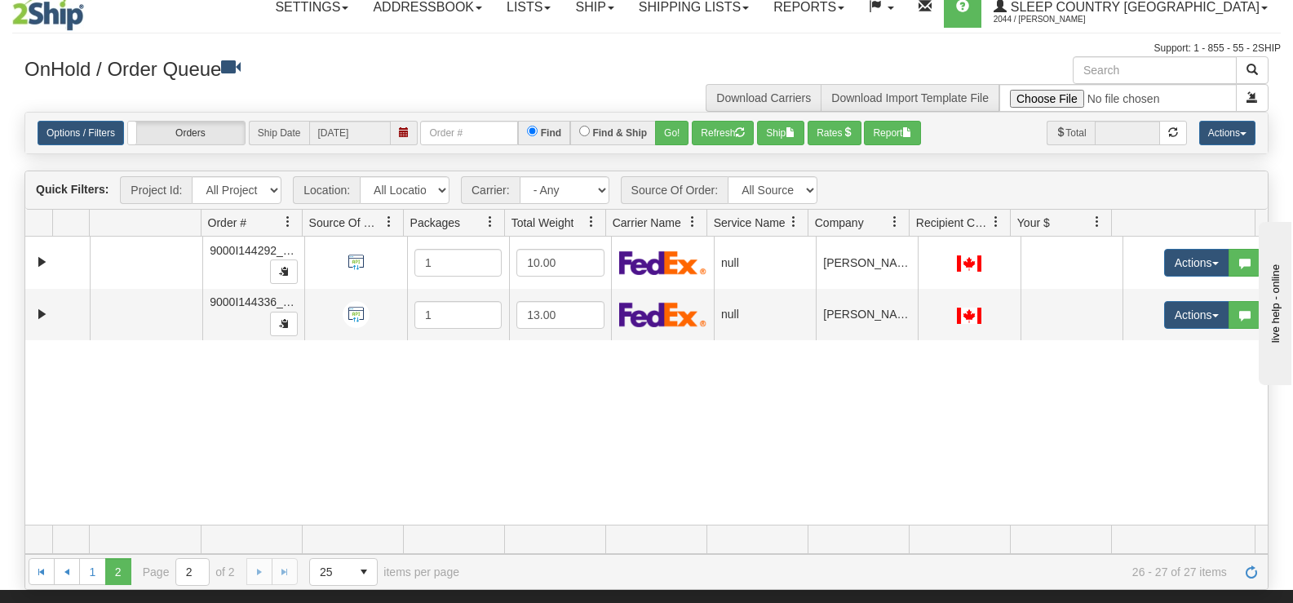
scroll to position [12, 0]
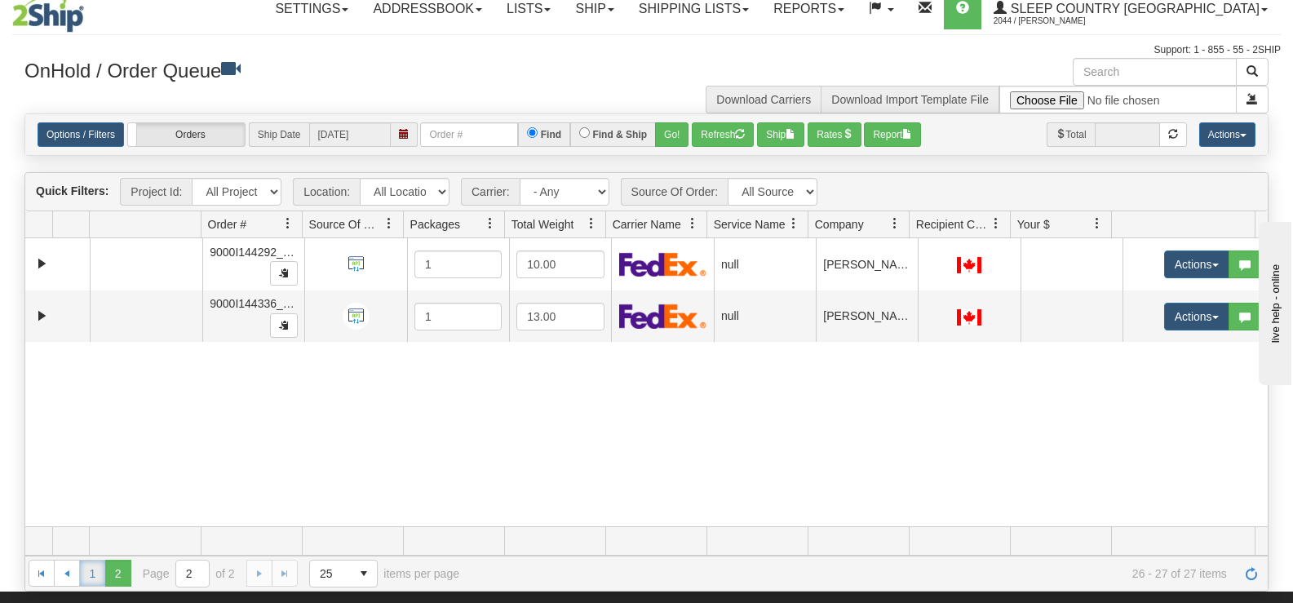
click at [97, 579] on link "1" at bounding box center [92, 573] width 26 height 26
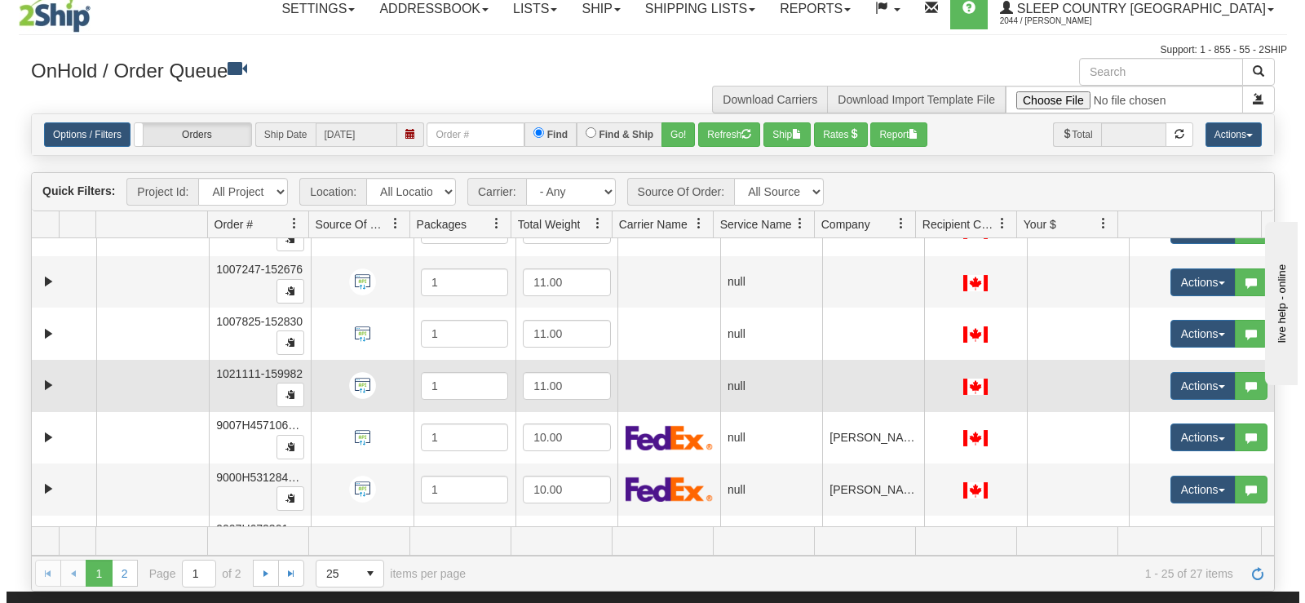
scroll to position [0, 0]
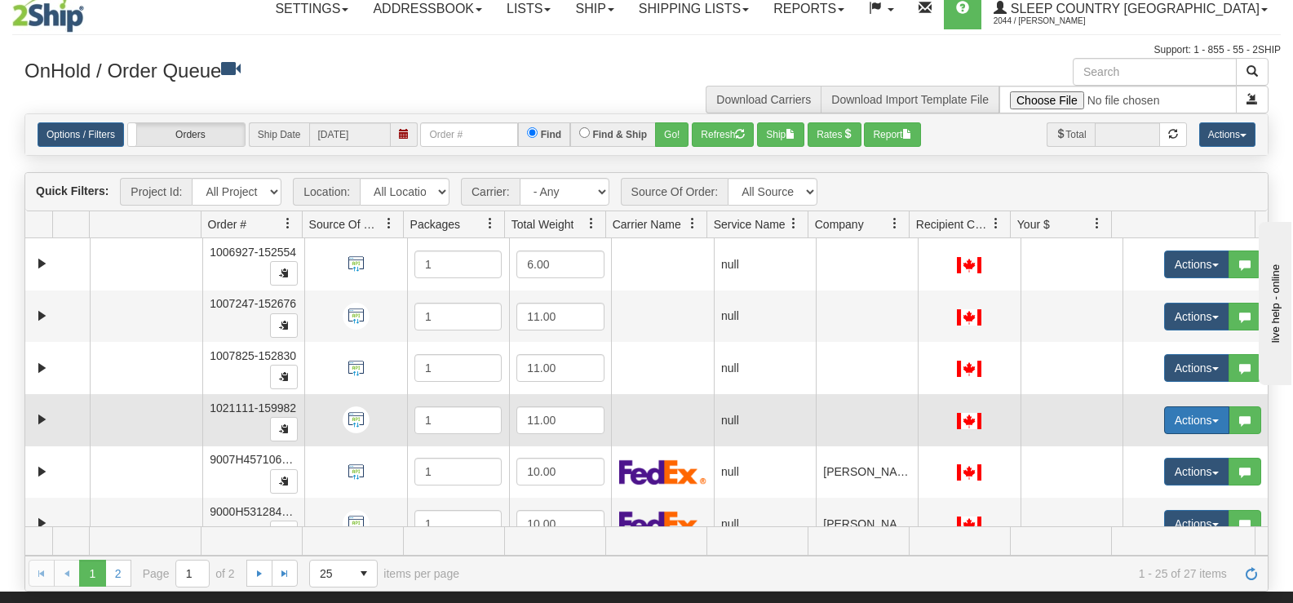
click at [1188, 421] on button "Actions" at bounding box center [1196, 420] width 65 height 28
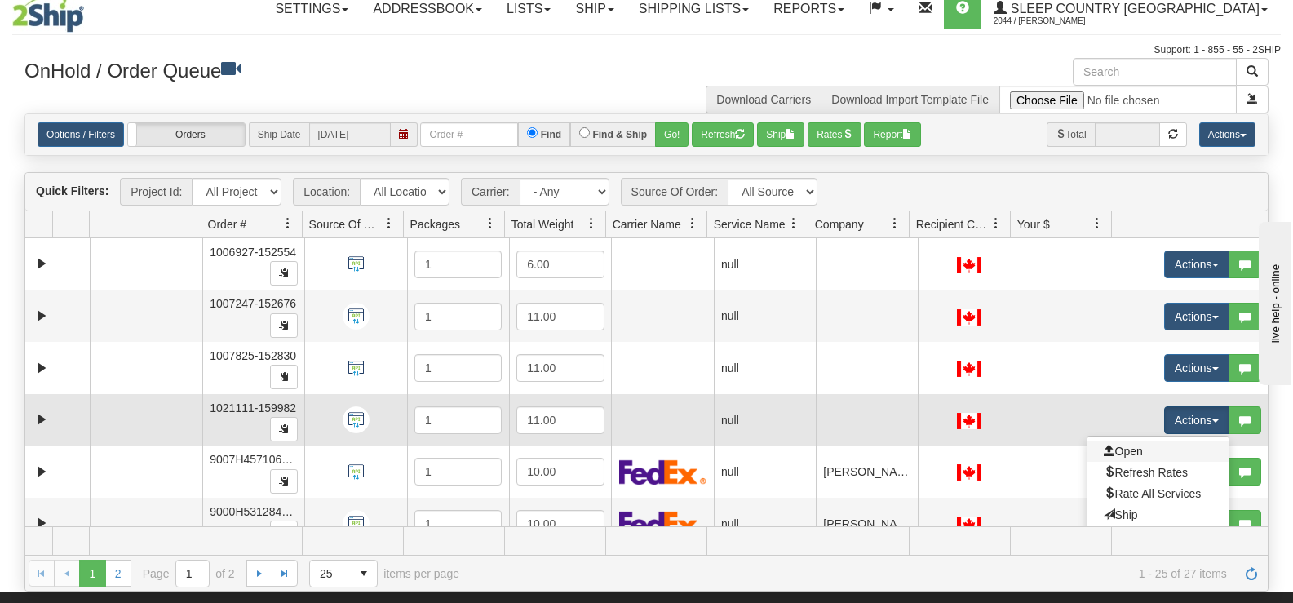
click at [1166, 454] on link "Open" at bounding box center [1157, 450] width 141 height 21
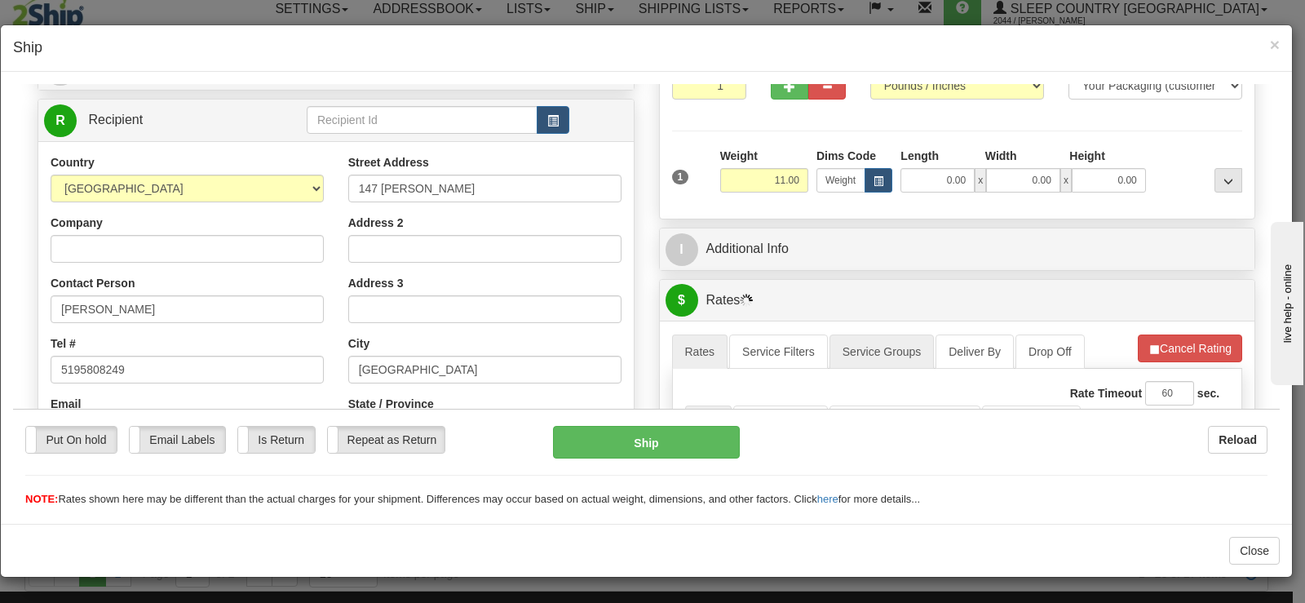
scroll to position [163, 0]
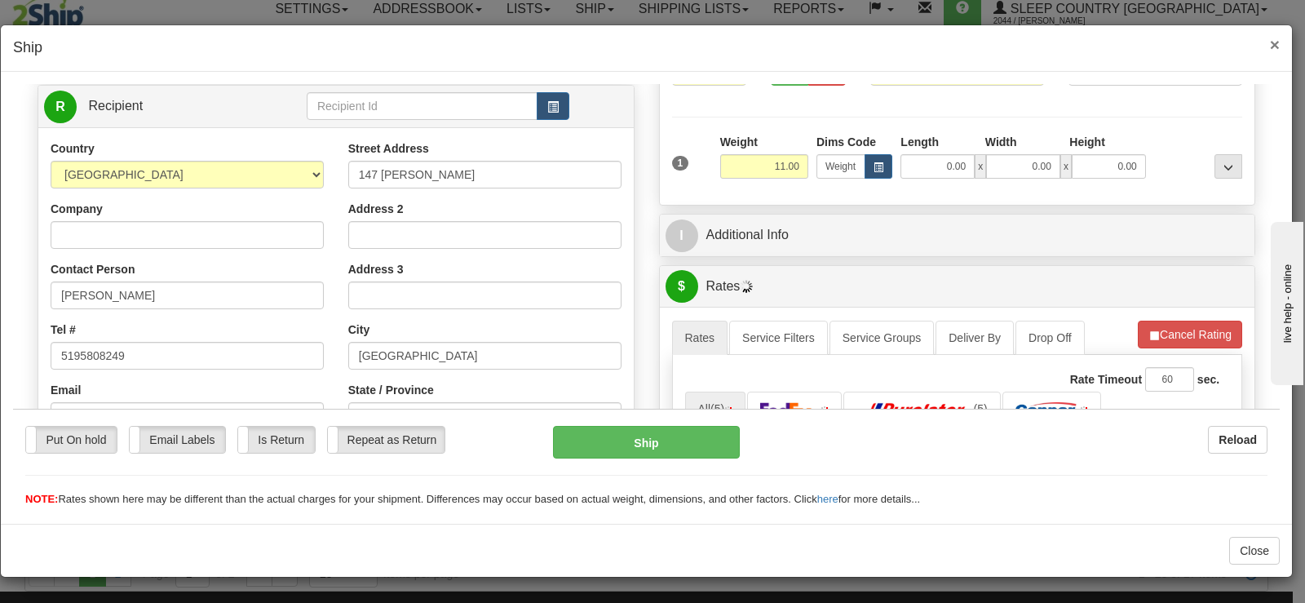
click at [1270, 46] on span "×" at bounding box center [1275, 44] width 10 height 19
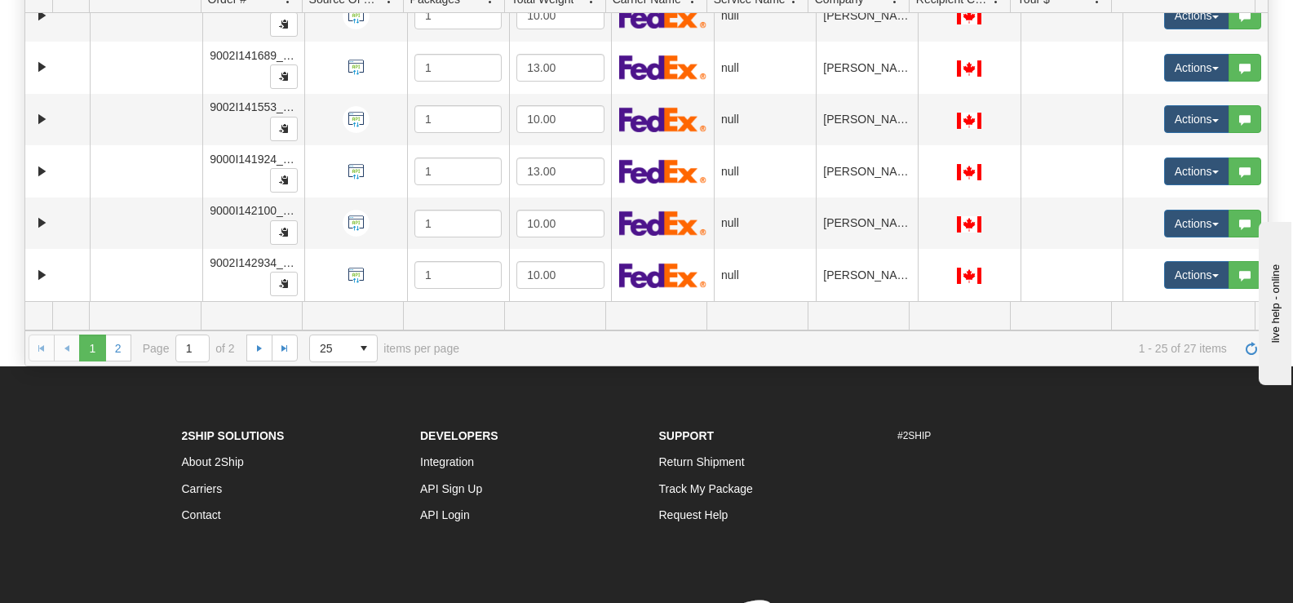
scroll to position [257, 0]
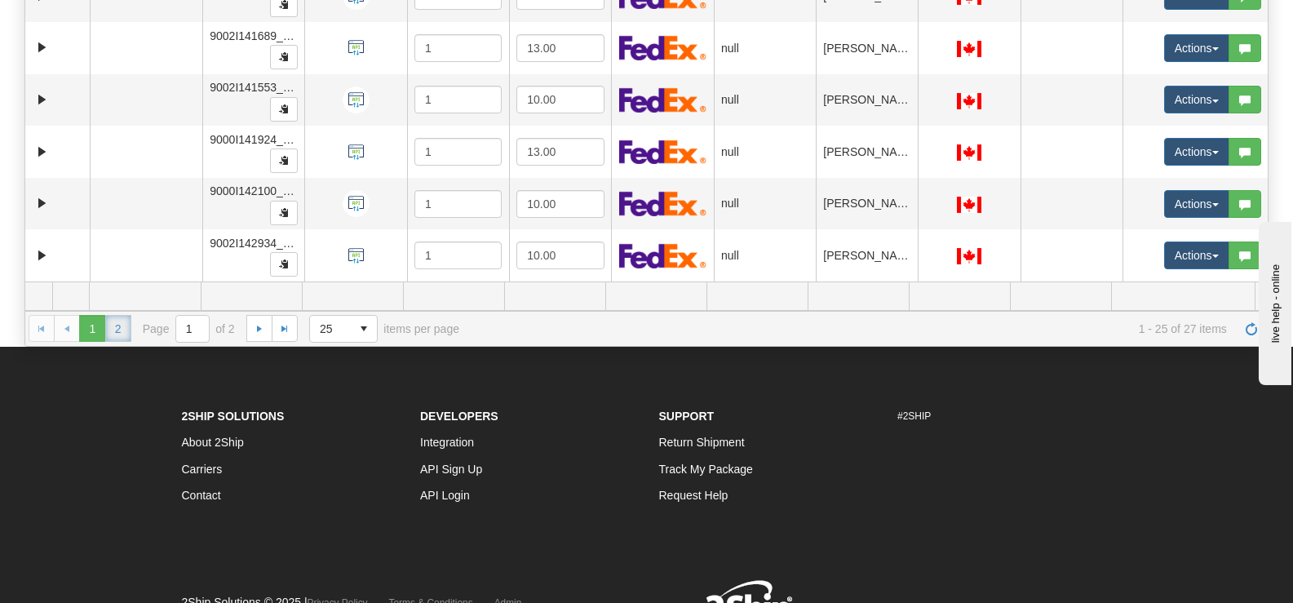
click at [115, 336] on link "2" at bounding box center [118, 328] width 26 height 26
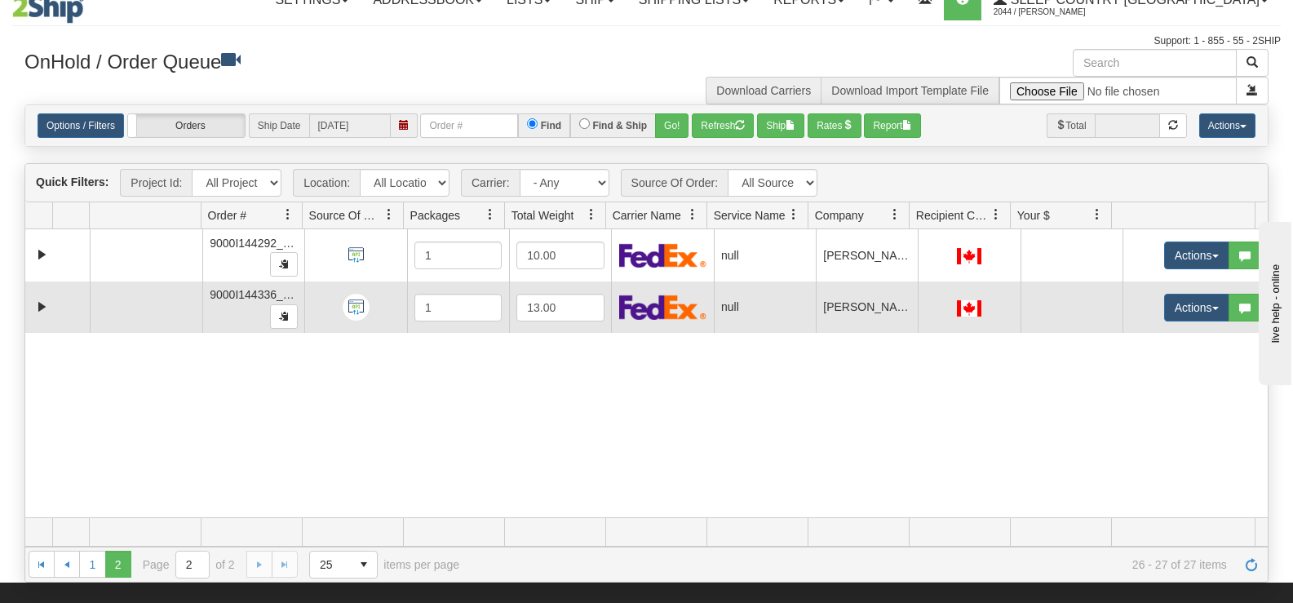
scroll to position [12, 0]
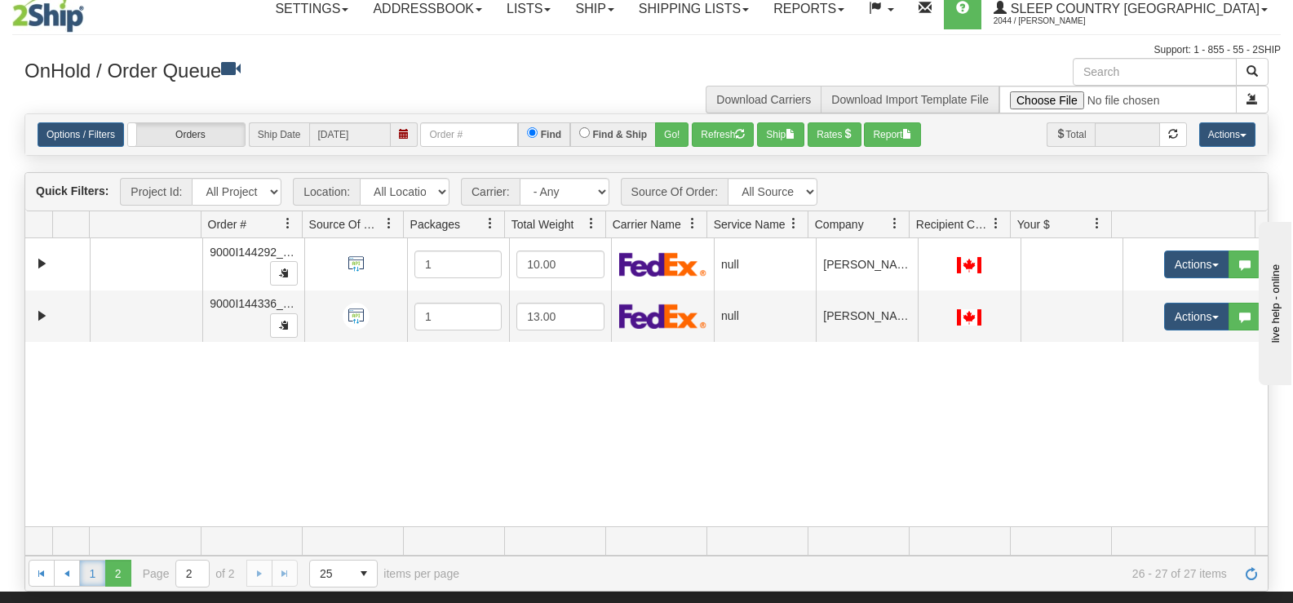
click at [83, 581] on link "1" at bounding box center [92, 573] width 26 height 26
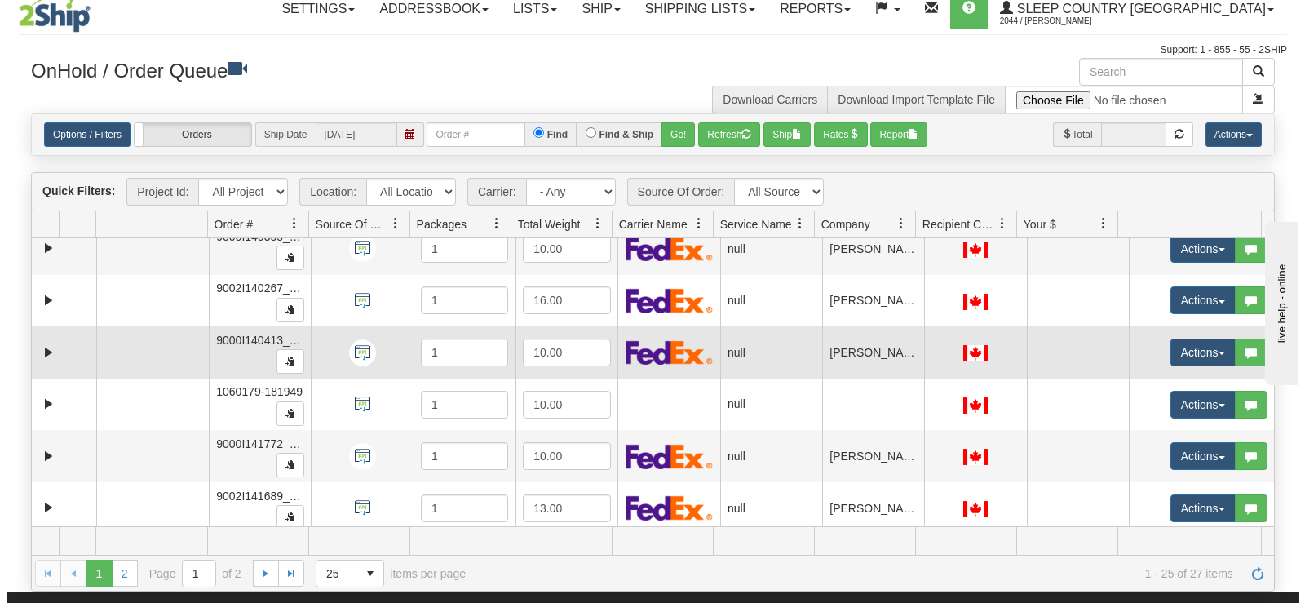
scroll to position [816, 0]
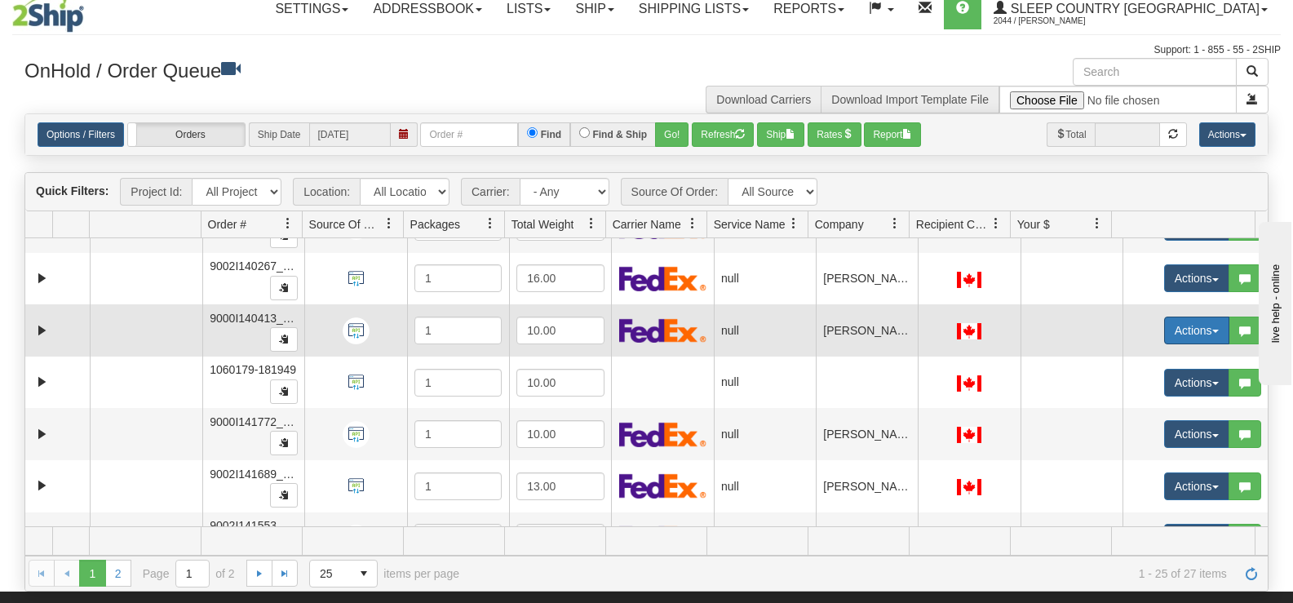
click at [1184, 324] on button "Actions" at bounding box center [1196, 330] width 65 height 28
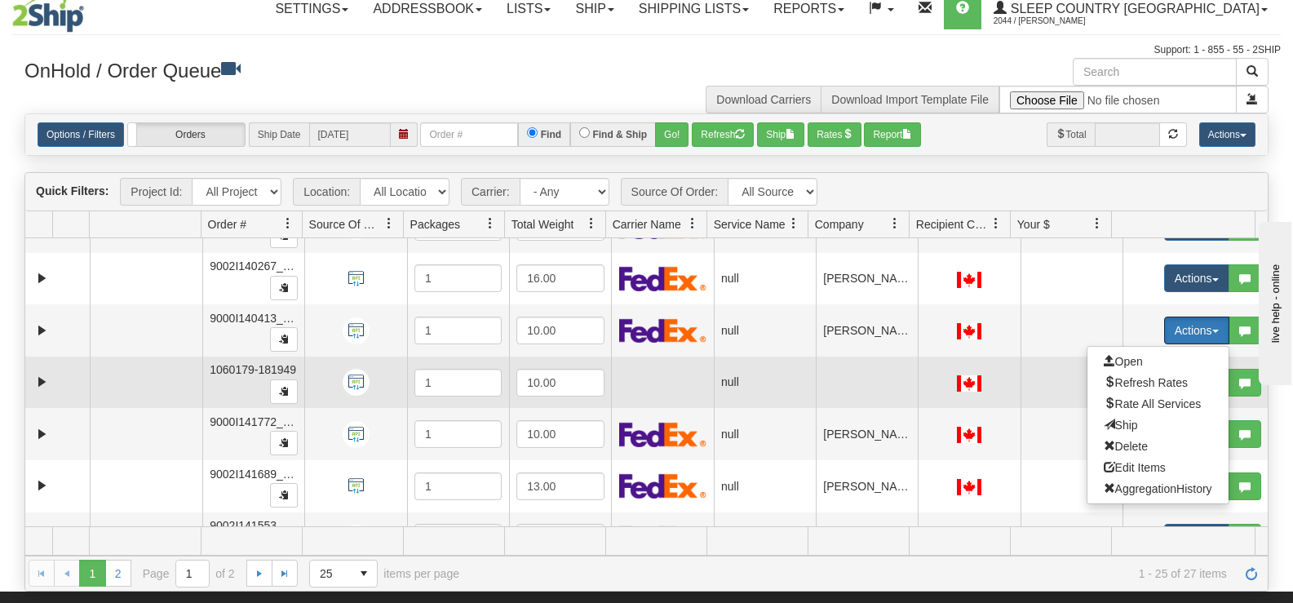
drag, startPoint x: 1161, startPoint y: 350, endPoint x: 1157, endPoint y: 365, distance: 16.0
click at [1161, 352] on ul "Open Refresh Rates Rate All Services Ship Delete Edit Items AggregationHistory" at bounding box center [1157, 425] width 143 height 158
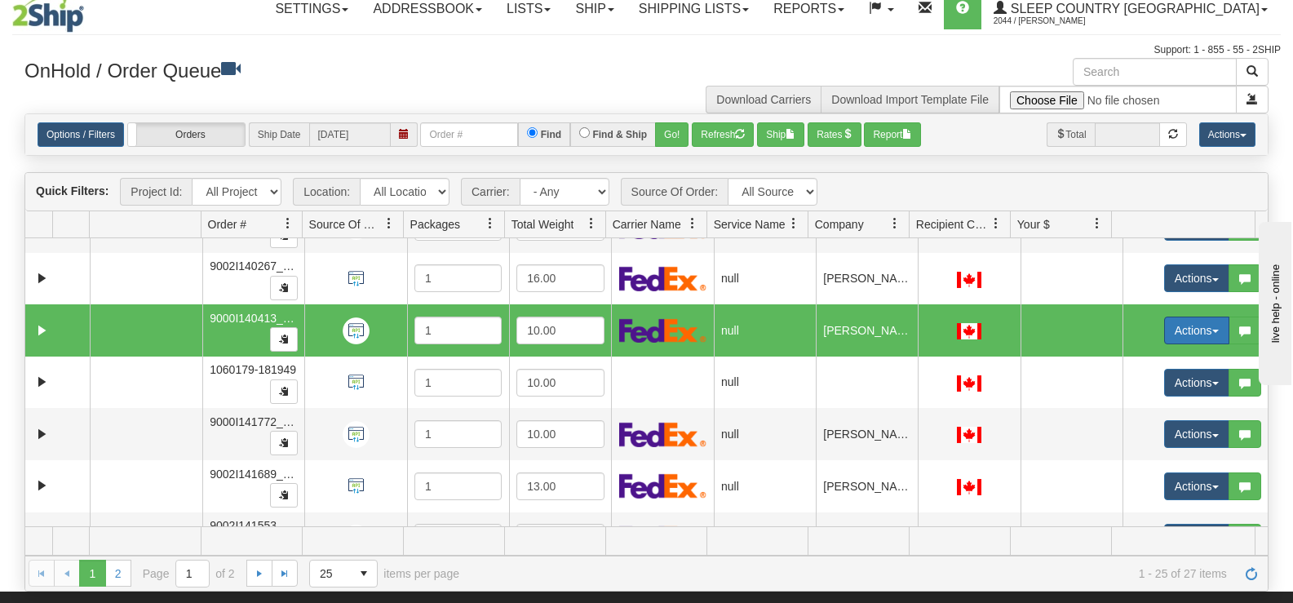
click at [1164, 333] on button "Actions" at bounding box center [1196, 330] width 65 height 28
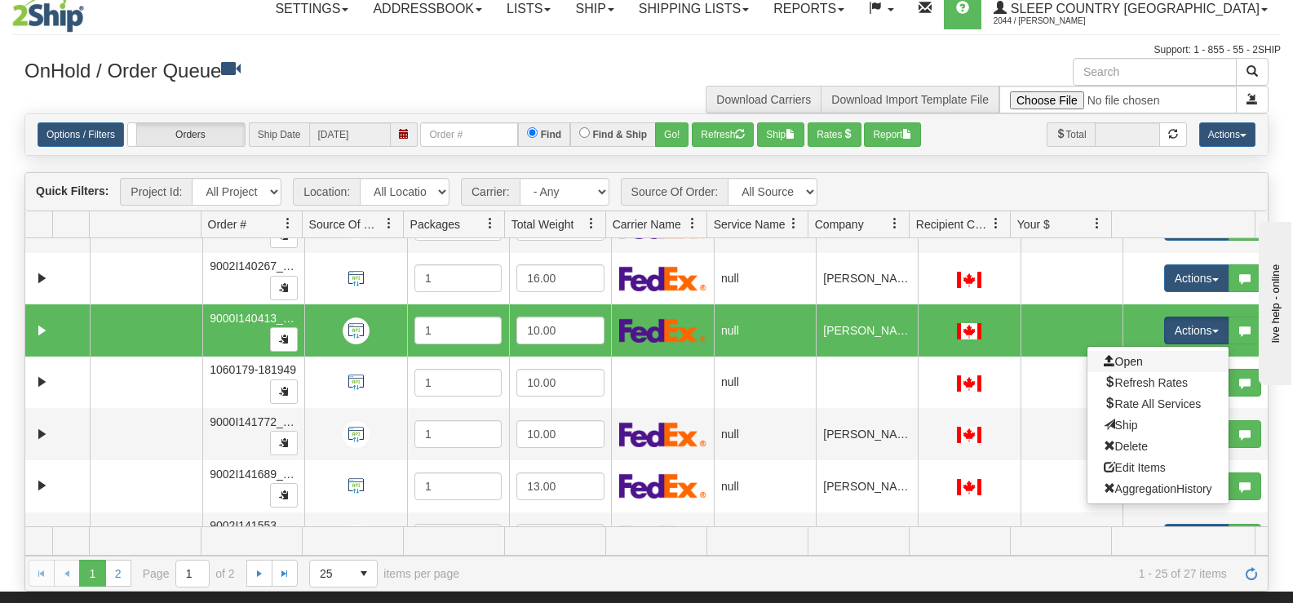
click at [1166, 362] on link "Open" at bounding box center [1157, 361] width 141 height 21
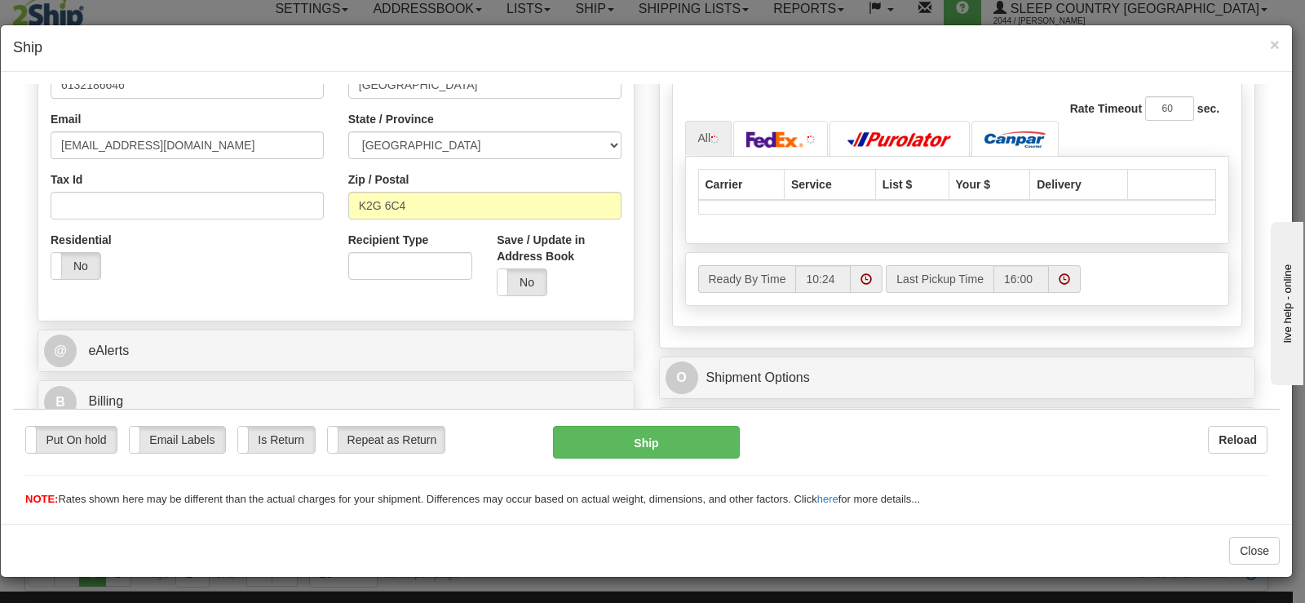
scroll to position [489, 0]
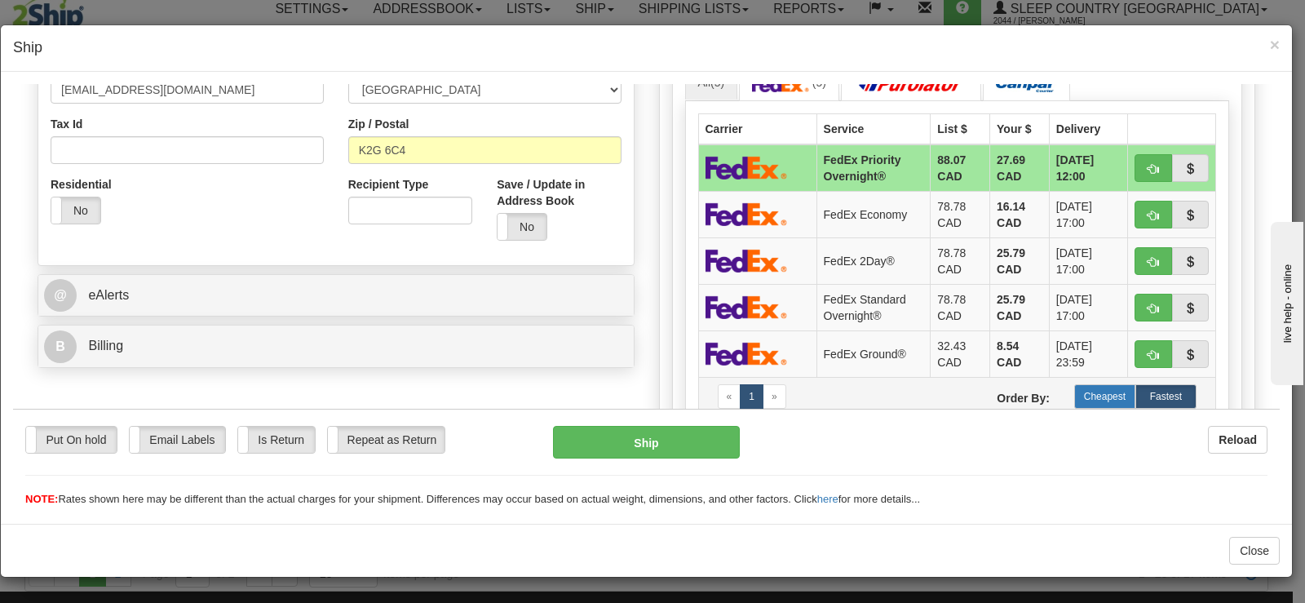
click at [1082, 386] on label "Cheapest" at bounding box center [1104, 395] width 61 height 24
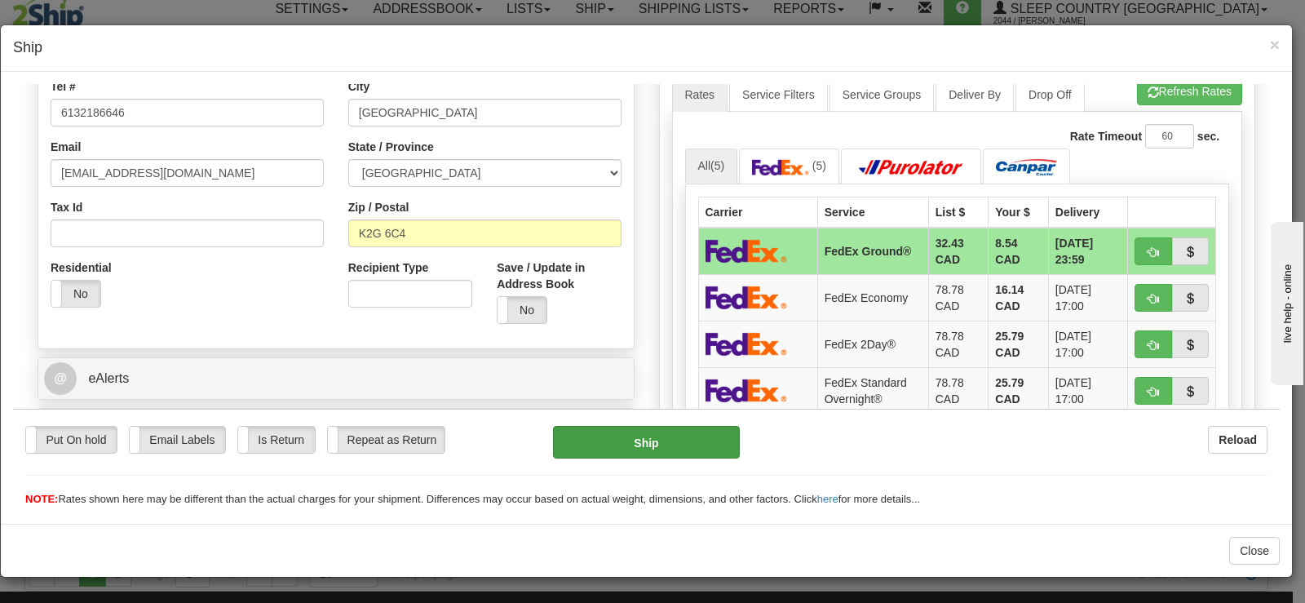
scroll to position [408, 0]
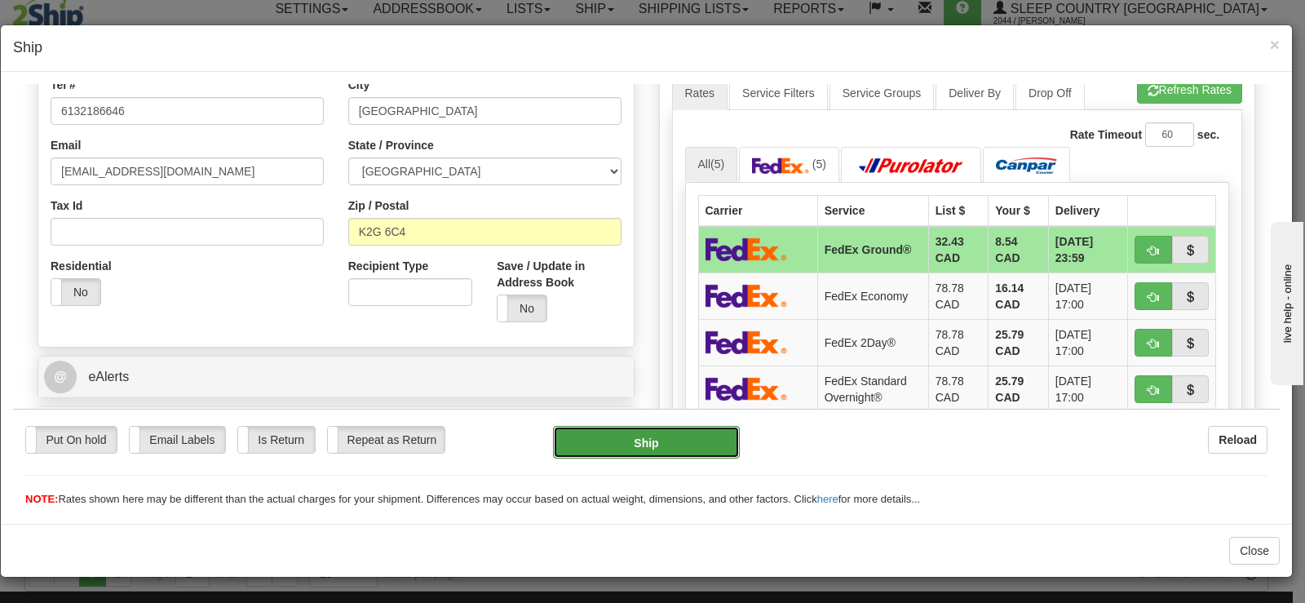
click at [614, 431] on button "Ship" at bounding box center [646, 441] width 187 height 33
type input "92"
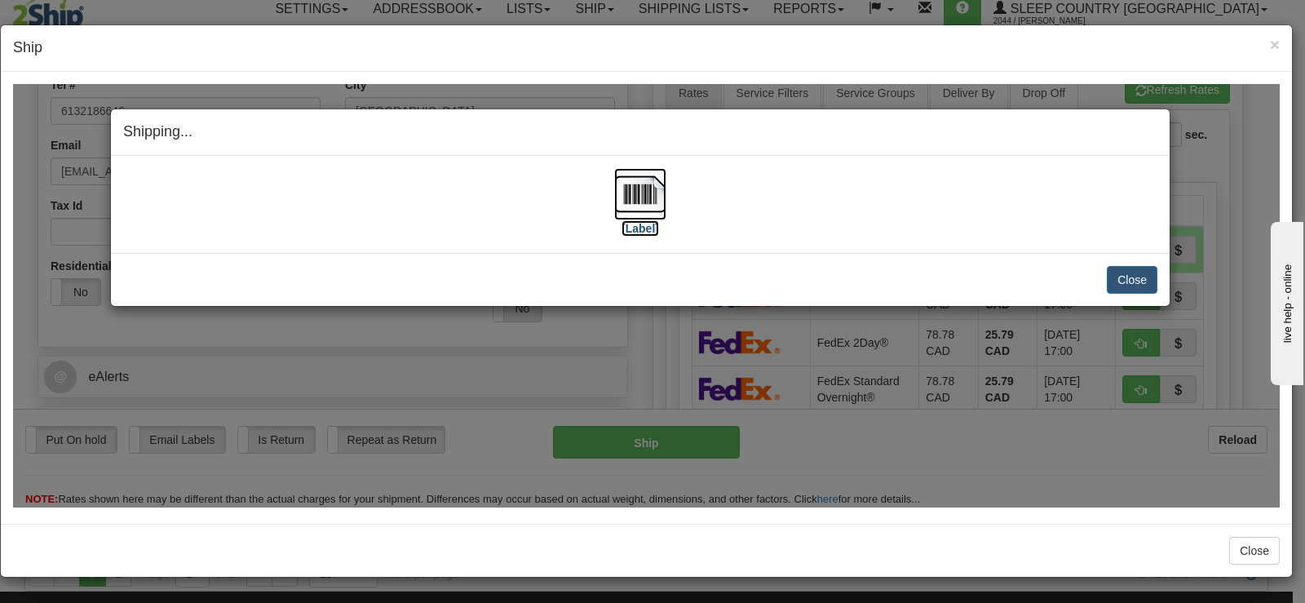
click at [622, 206] on img at bounding box center [640, 193] width 52 height 52
click at [1145, 268] on button "Close" at bounding box center [1132, 279] width 51 height 28
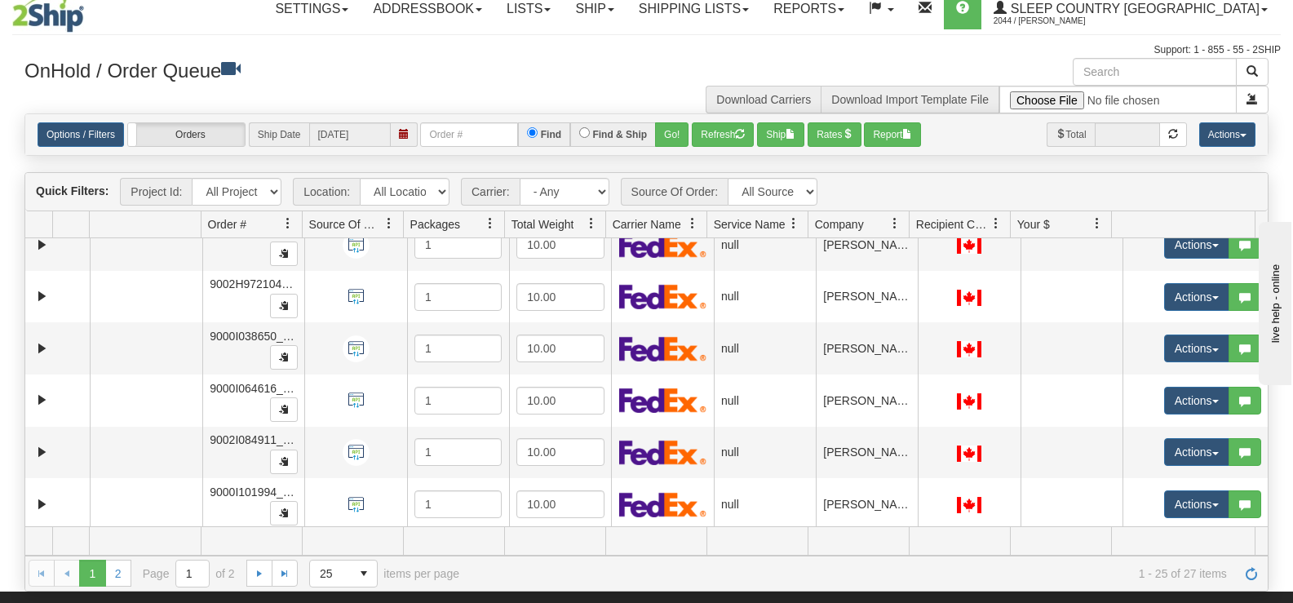
scroll to position [476, 0]
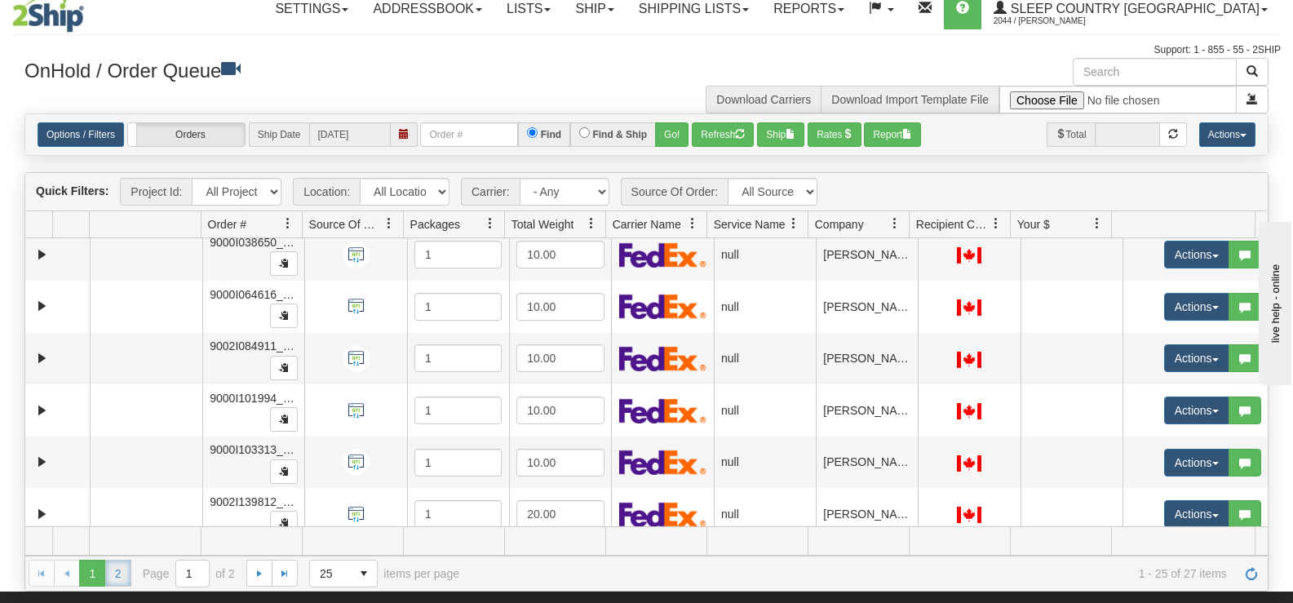
click at [126, 570] on link "2" at bounding box center [118, 573] width 26 height 26
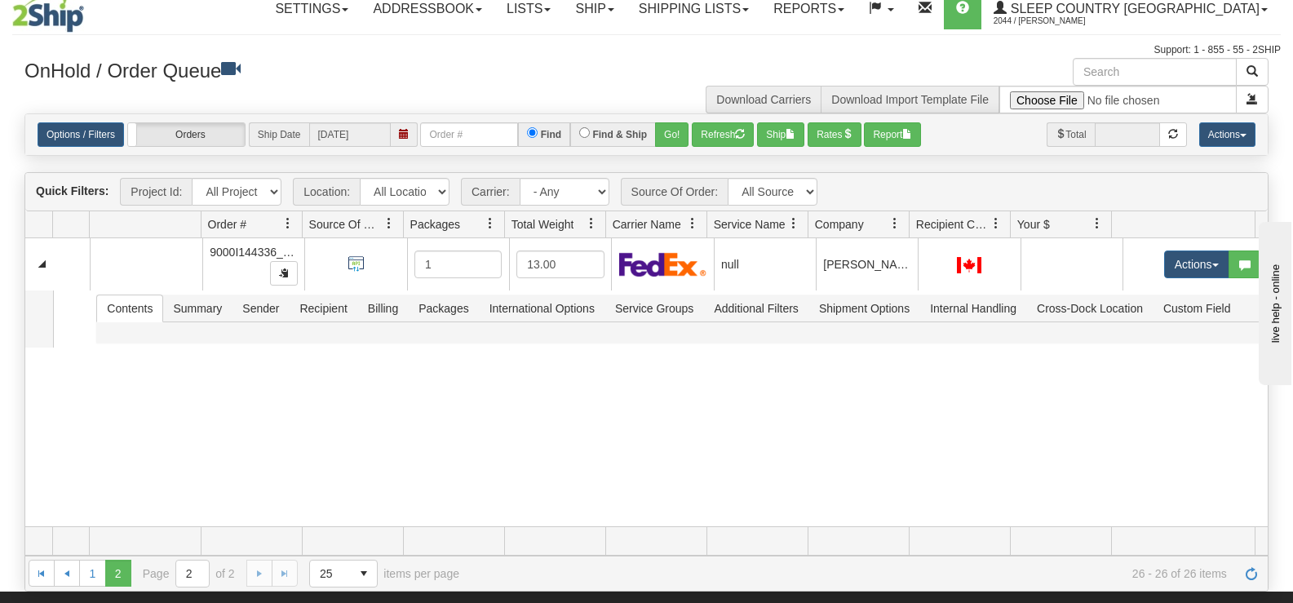
scroll to position [0, 0]
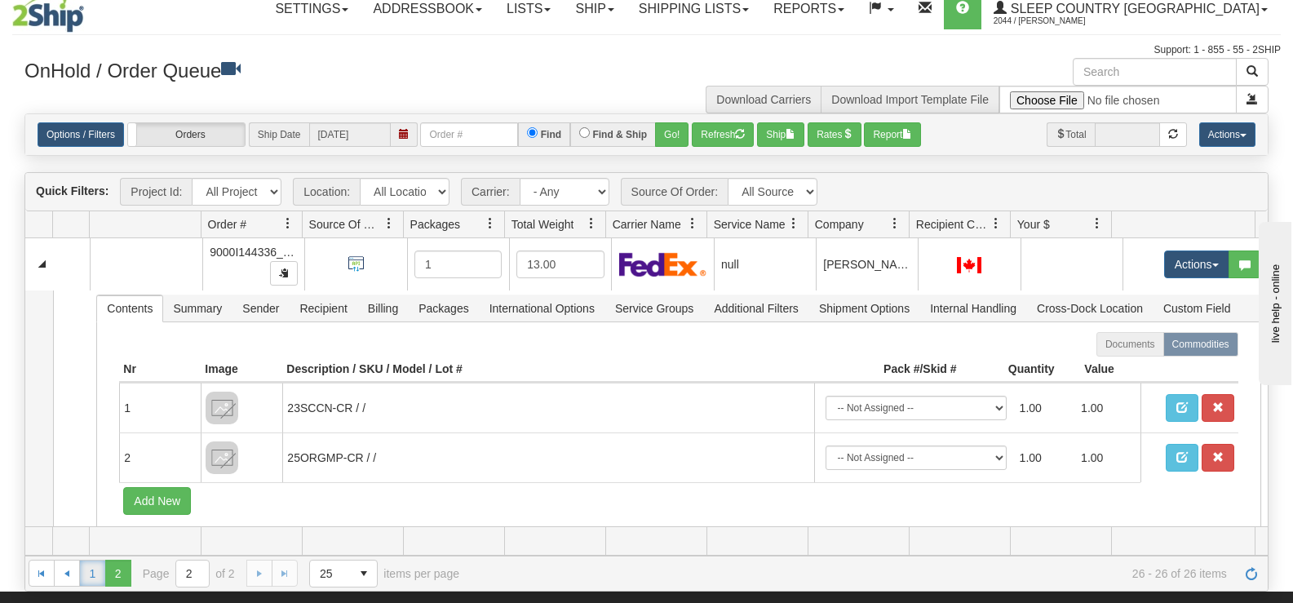
click at [100, 582] on link "1" at bounding box center [92, 573] width 26 height 26
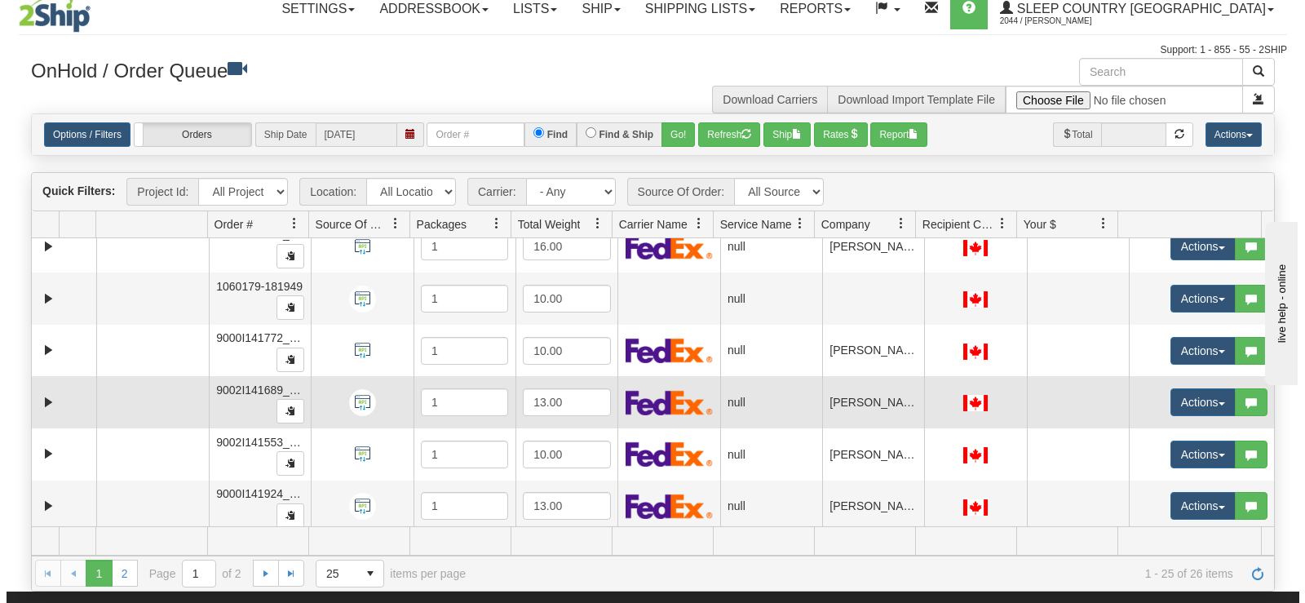
scroll to position [846, 0]
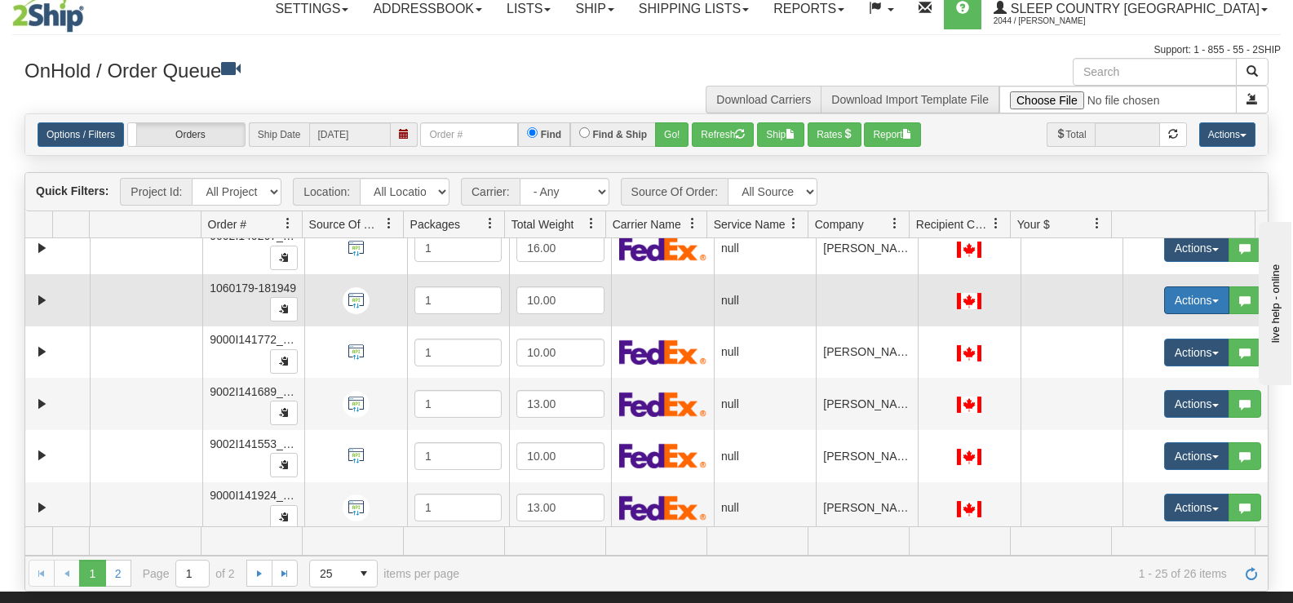
click at [1170, 301] on button "Actions" at bounding box center [1196, 300] width 65 height 28
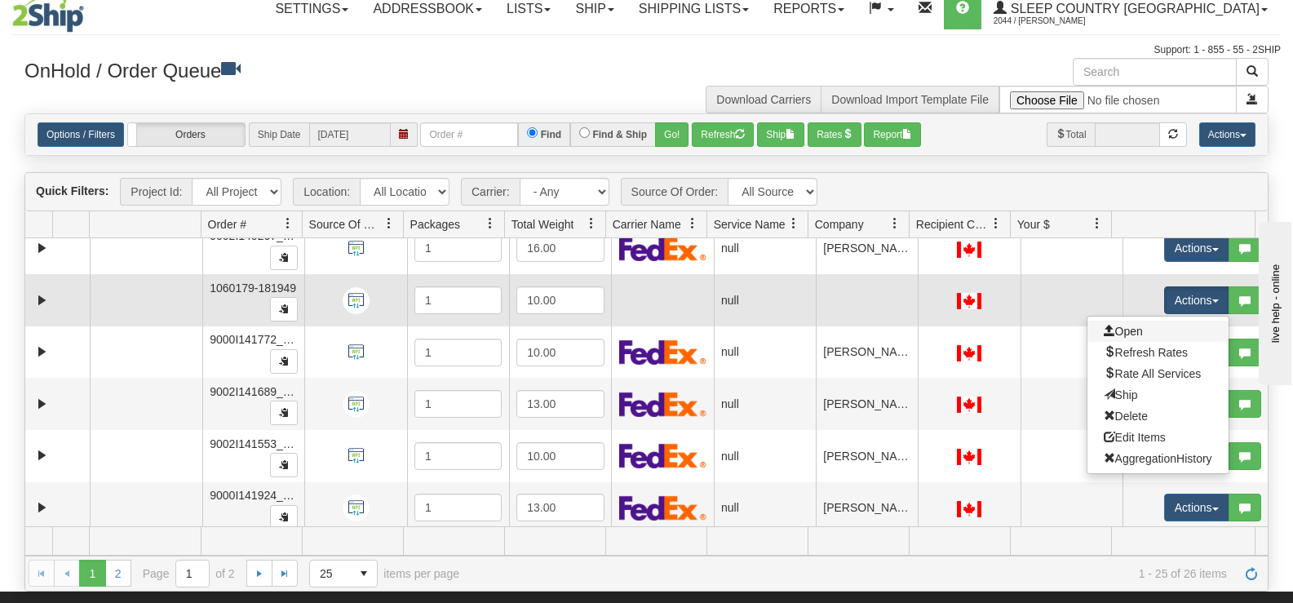
click at [1148, 330] on link "Open" at bounding box center [1157, 331] width 141 height 21
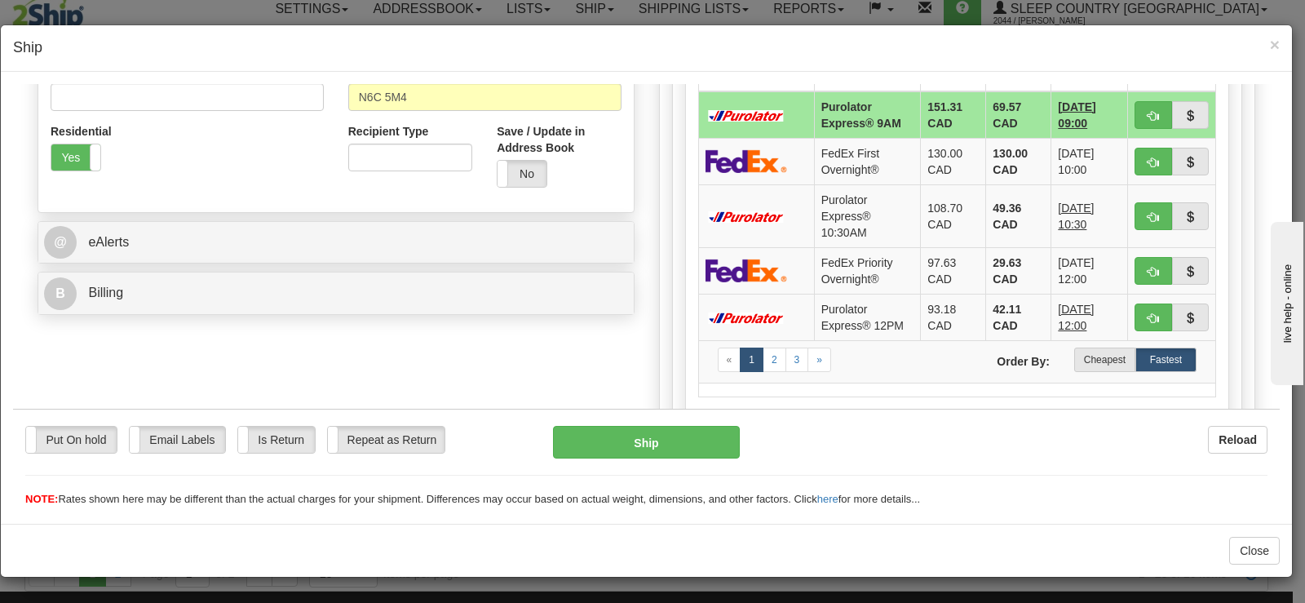
scroll to position [571, 0]
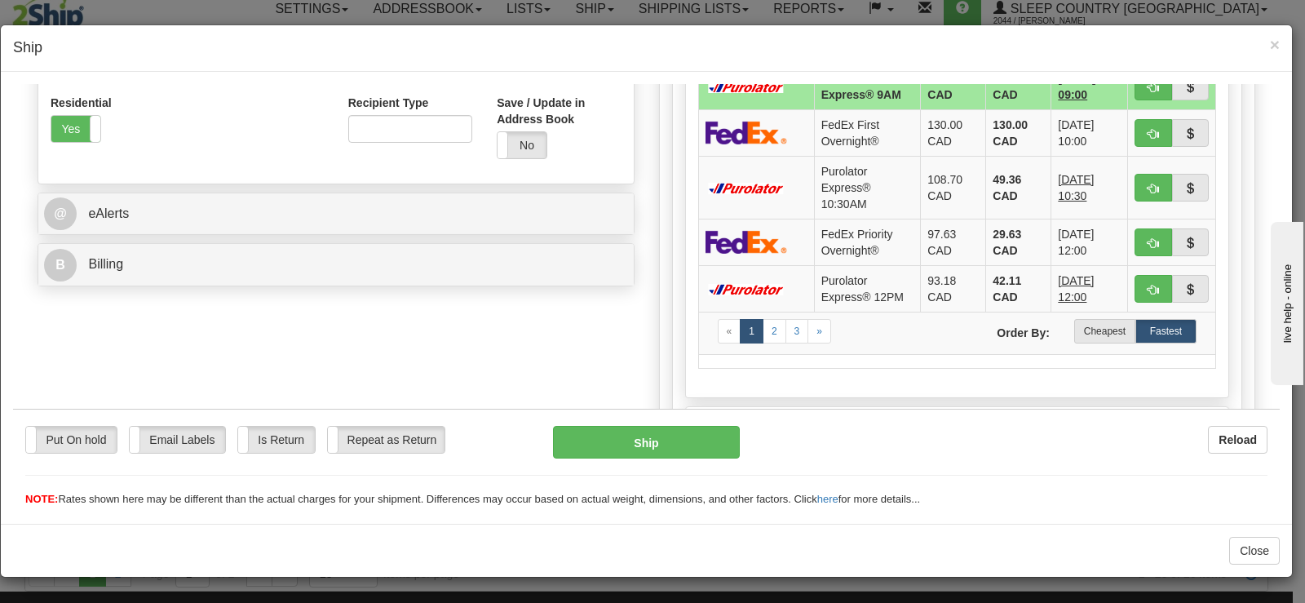
drag, startPoint x: 1093, startPoint y: 333, endPoint x: 1078, endPoint y: 343, distance: 18.1
click at [1094, 333] on label "Cheapest" at bounding box center [1104, 330] width 61 height 24
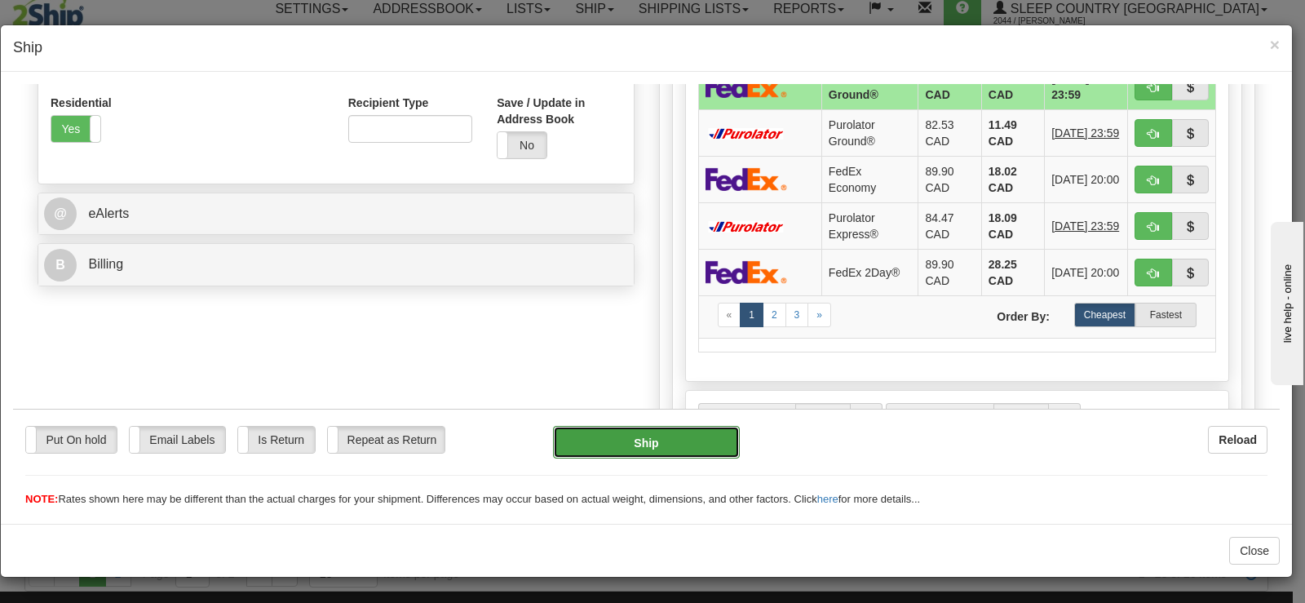
click at [675, 444] on button "Ship" at bounding box center [646, 441] width 187 height 33
type input "92"
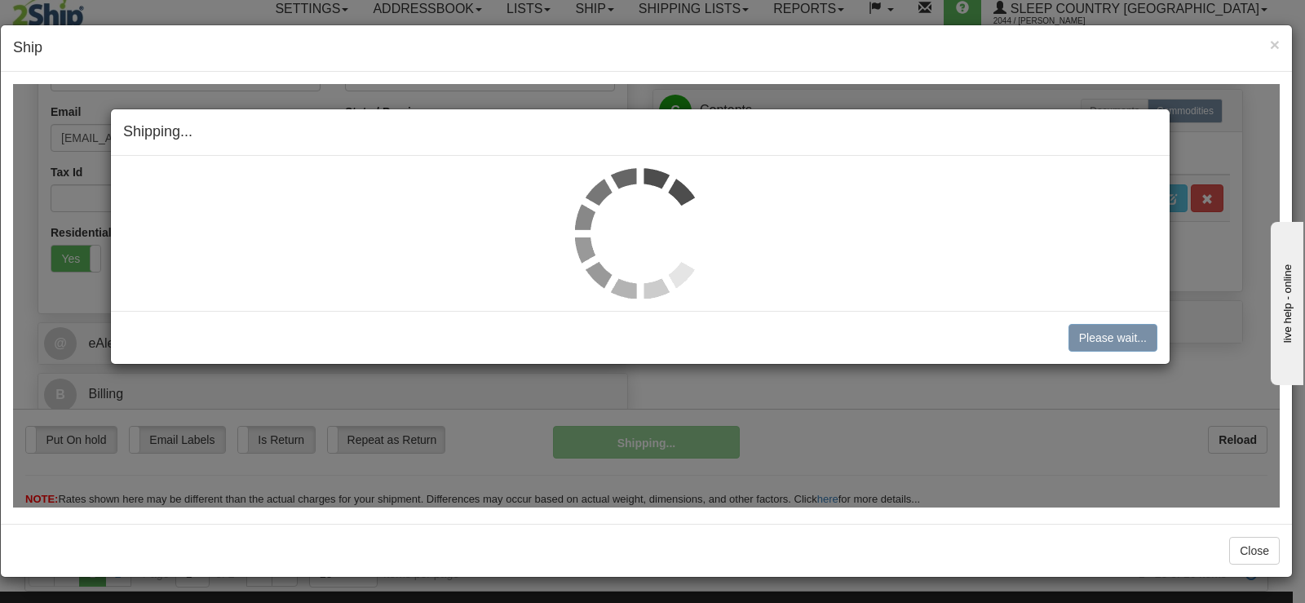
scroll to position [441, 0]
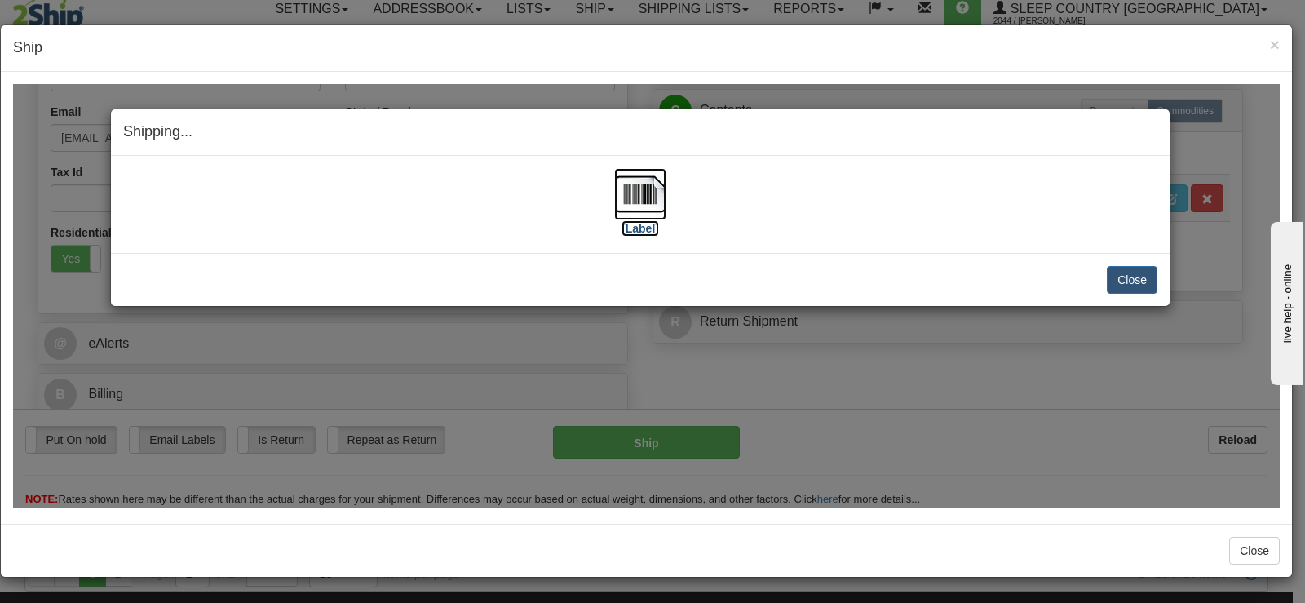
click at [632, 215] on img at bounding box center [640, 193] width 52 height 52
click at [1132, 274] on button "Close" at bounding box center [1132, 279] width 51 height 28
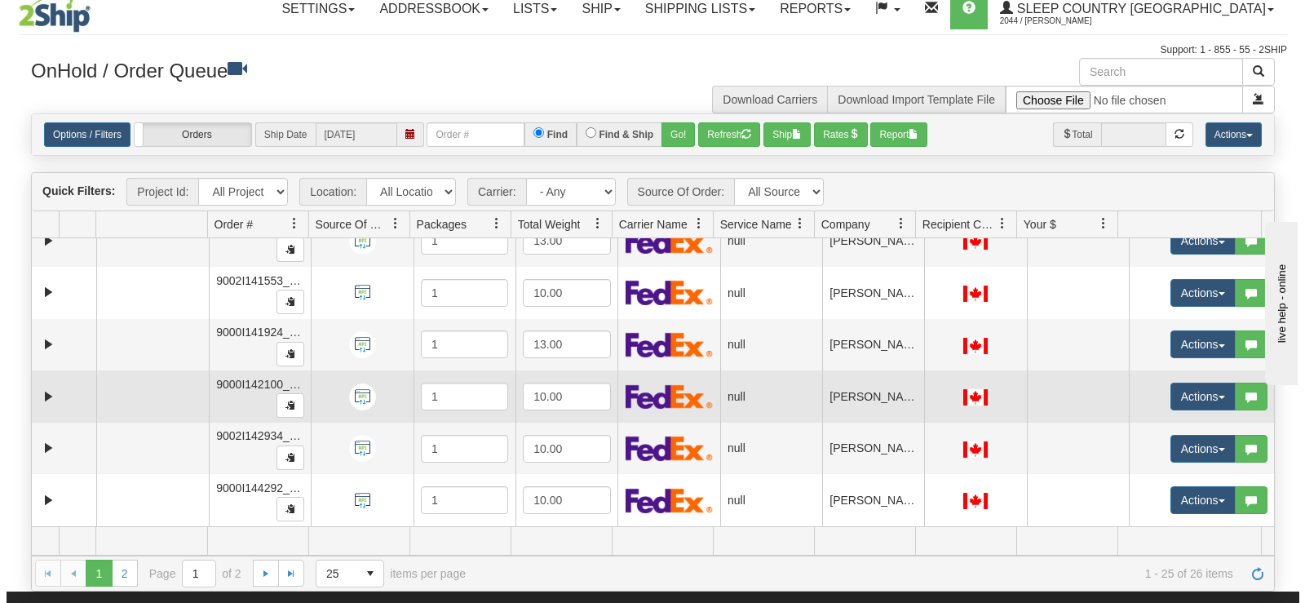
scroll to position [94, 0]
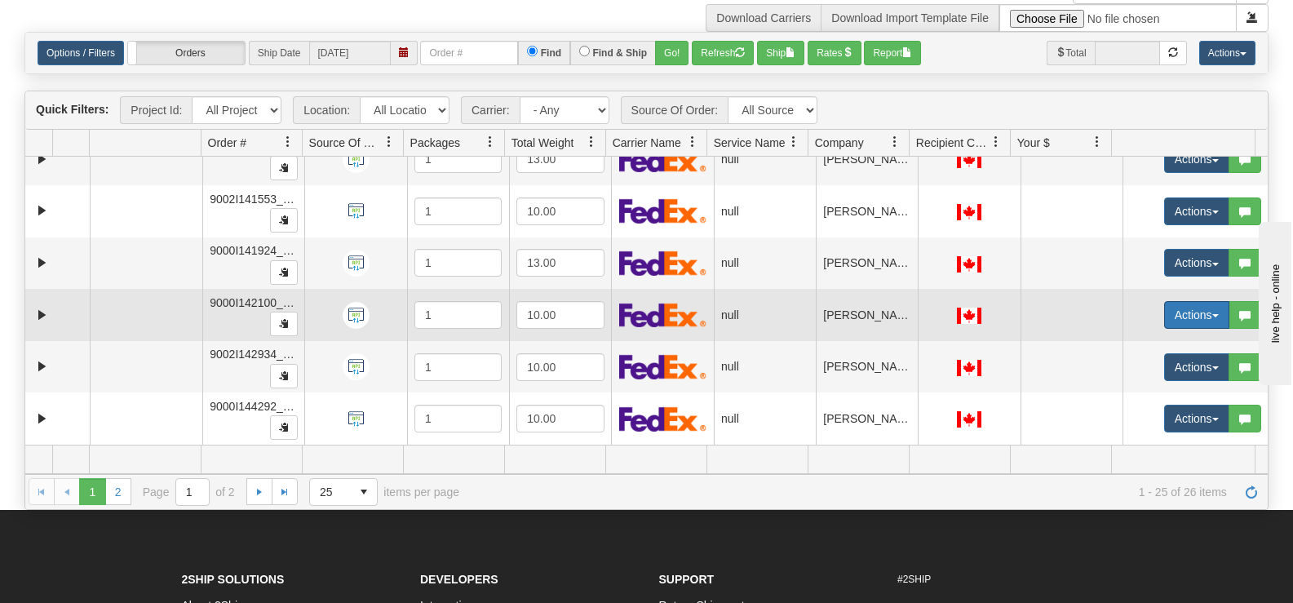
drag, startPoint x: 1179, startPoint y: 309, endPoint x: 1172, endPoint y: 315, distance: 9.3
click at [1179, 308] on button "Actions" at bounding box center [1196, 315] width 65 height 28
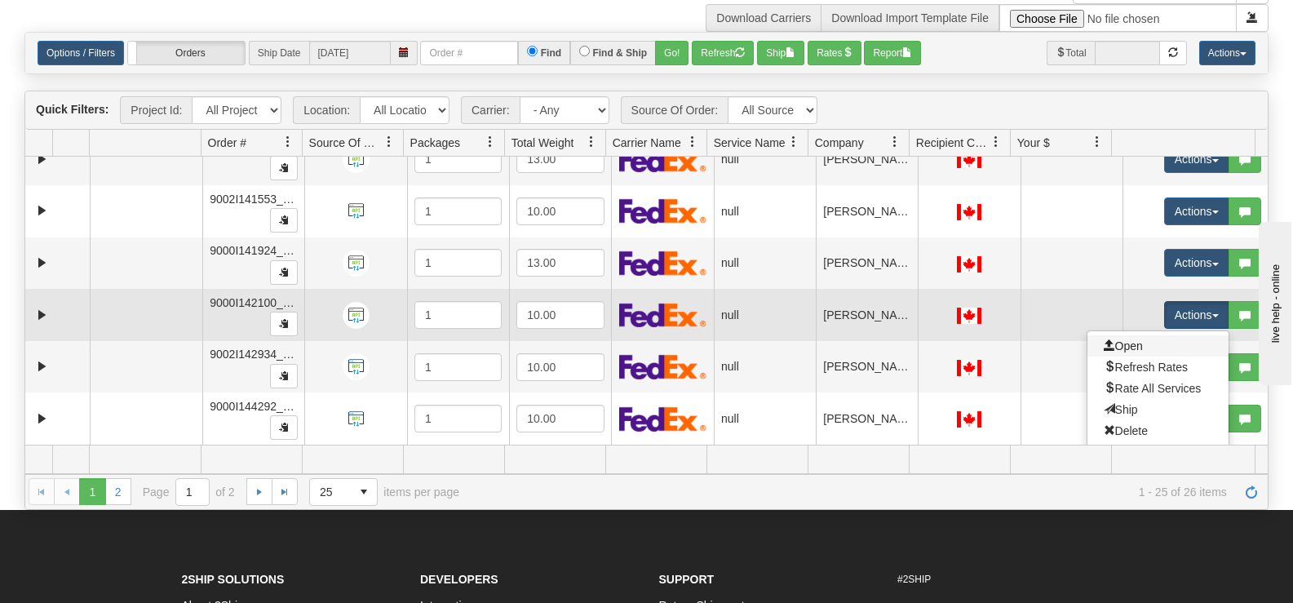
click at [1138, 343] on link "Open" at bounding box center [1157, 345] width 141 height 21
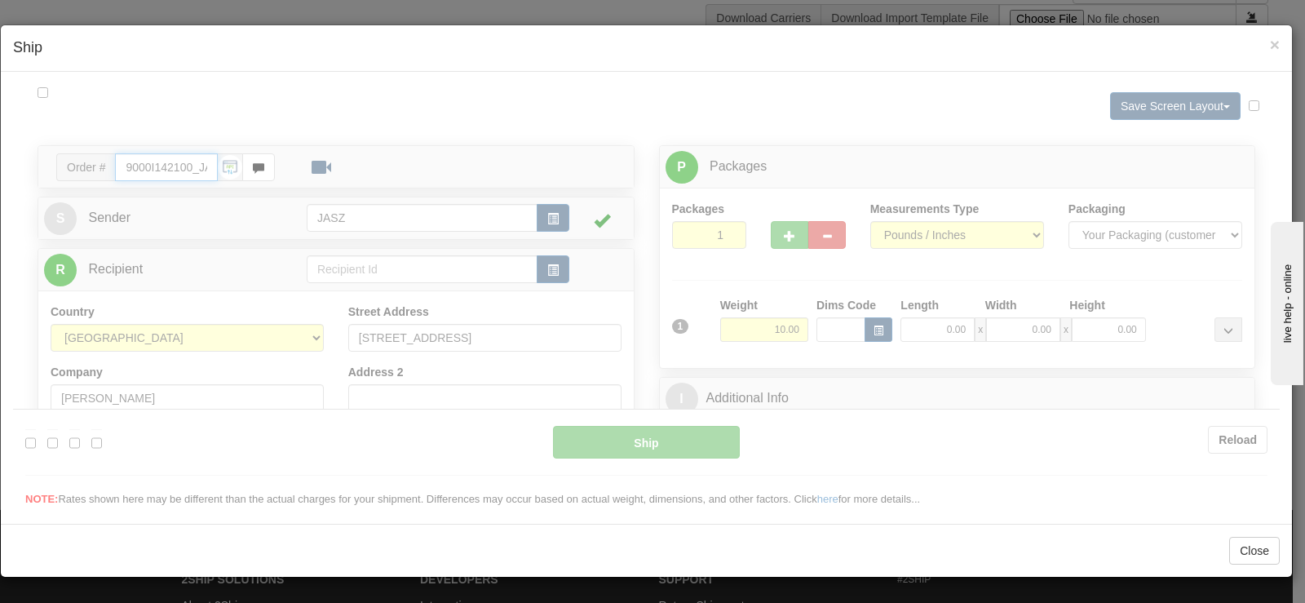
type input "10:29"
type input "16:00"
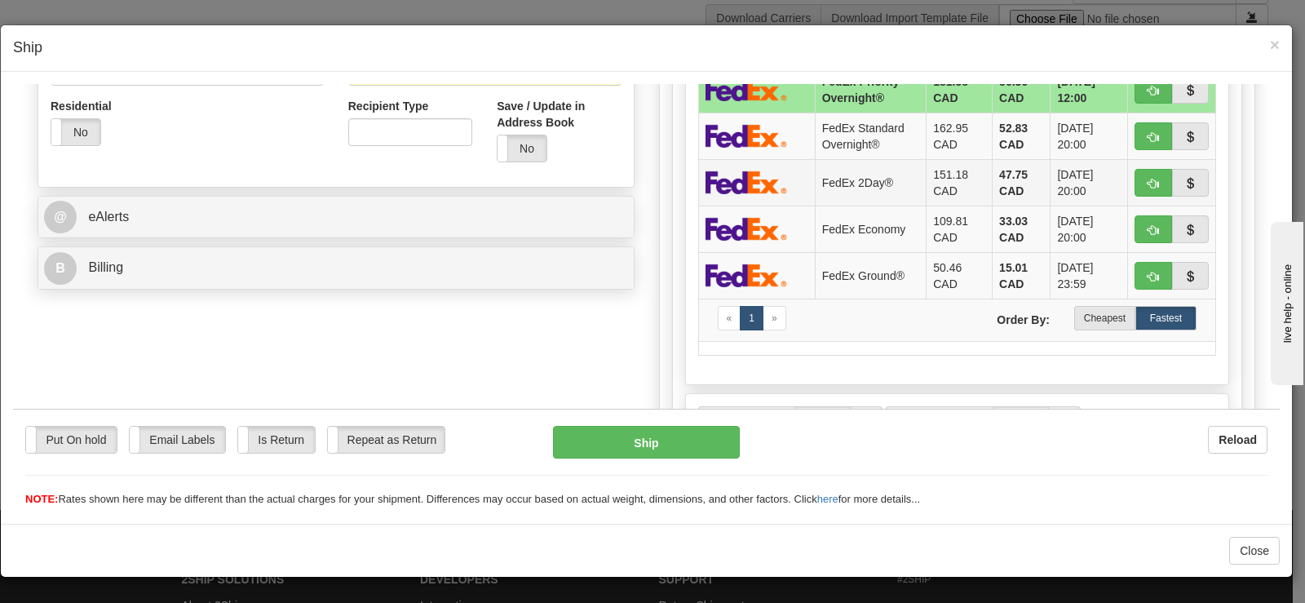
scroll to position [571, 0]
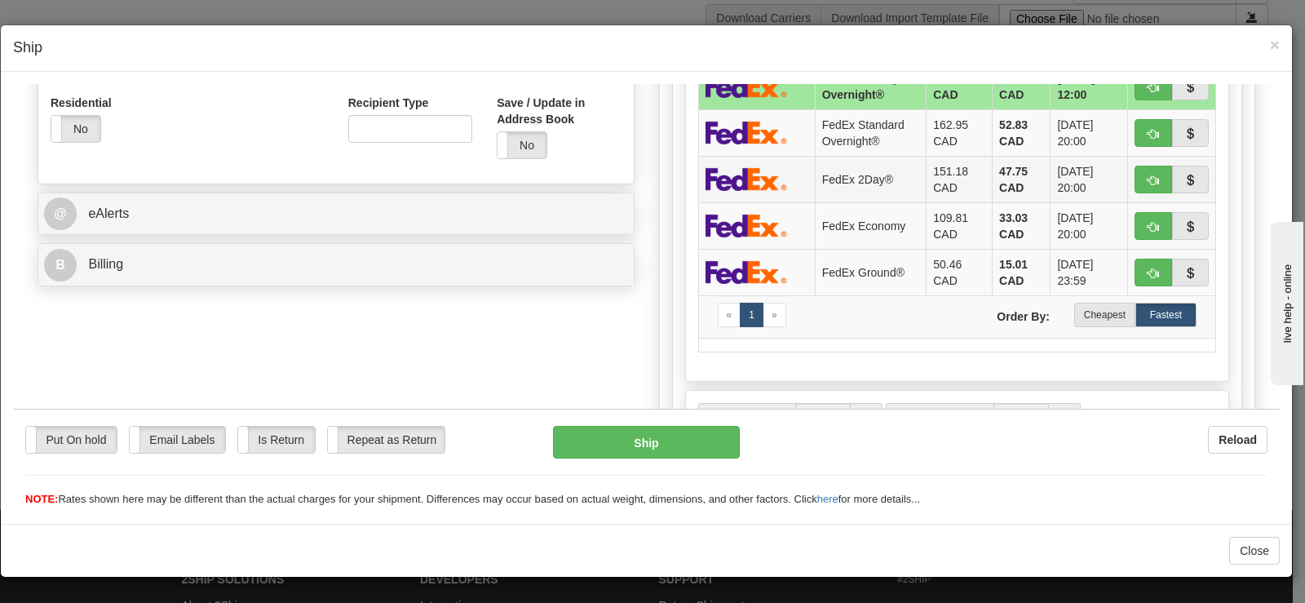
click at [1083, 320] on label "Cheapest" at bounding box center [1104, 314] width 61 height 24
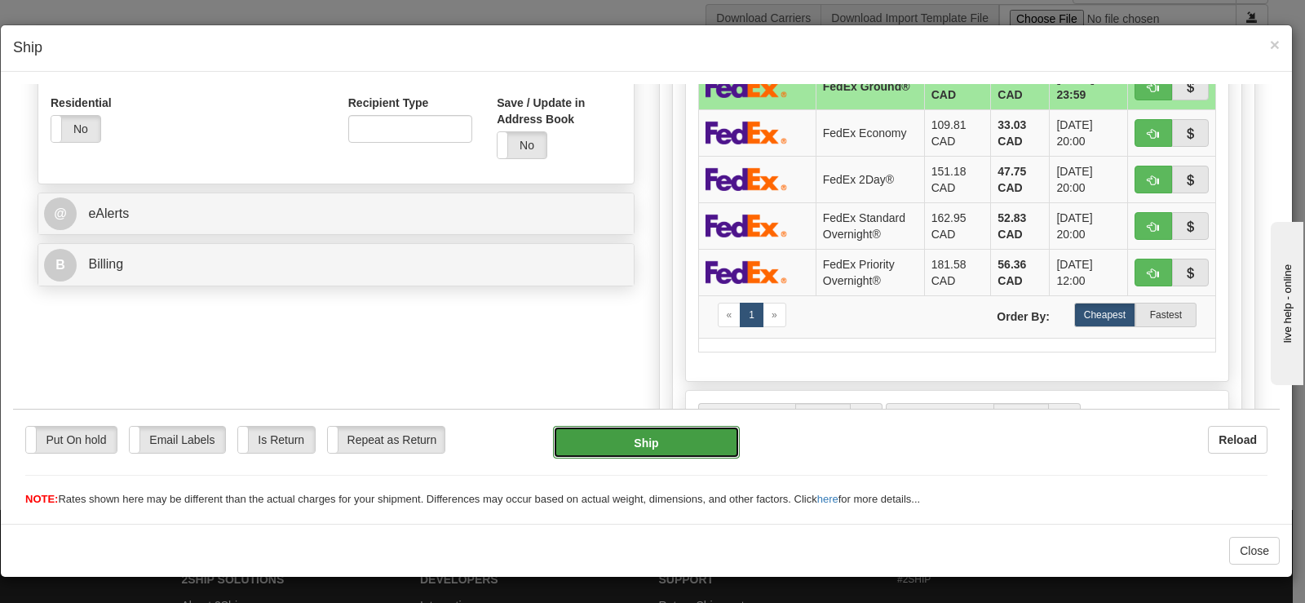
click at [668, 444] on button "Ship" at bounding box center [646, 441] width 187 height 33
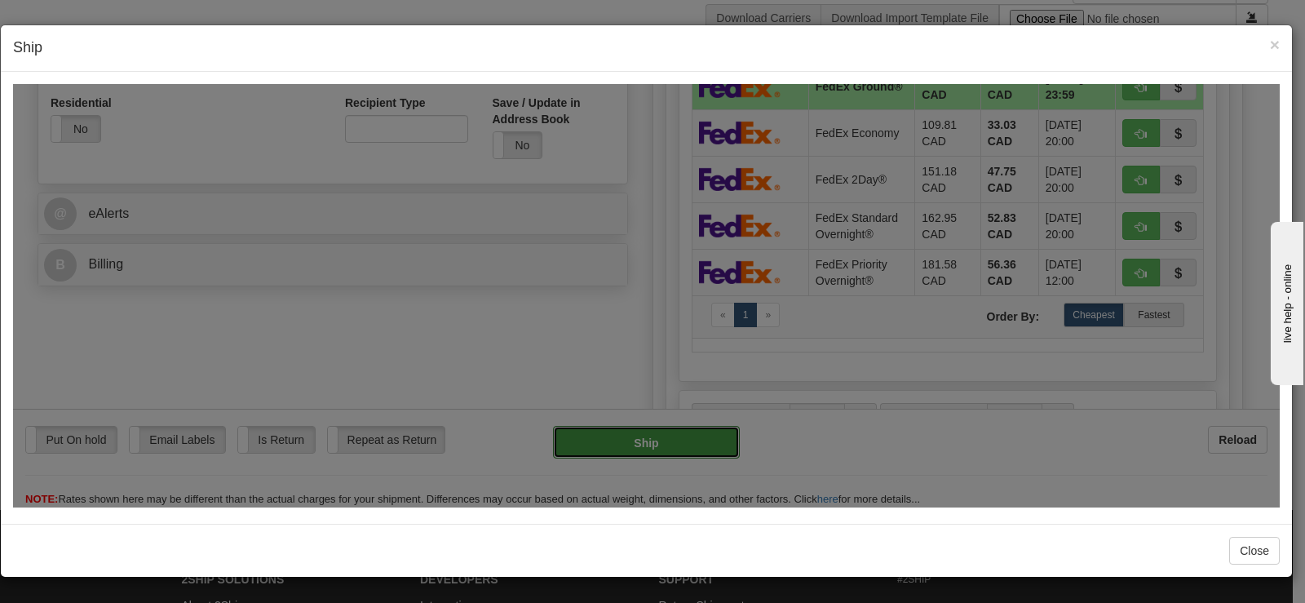
type input "92"
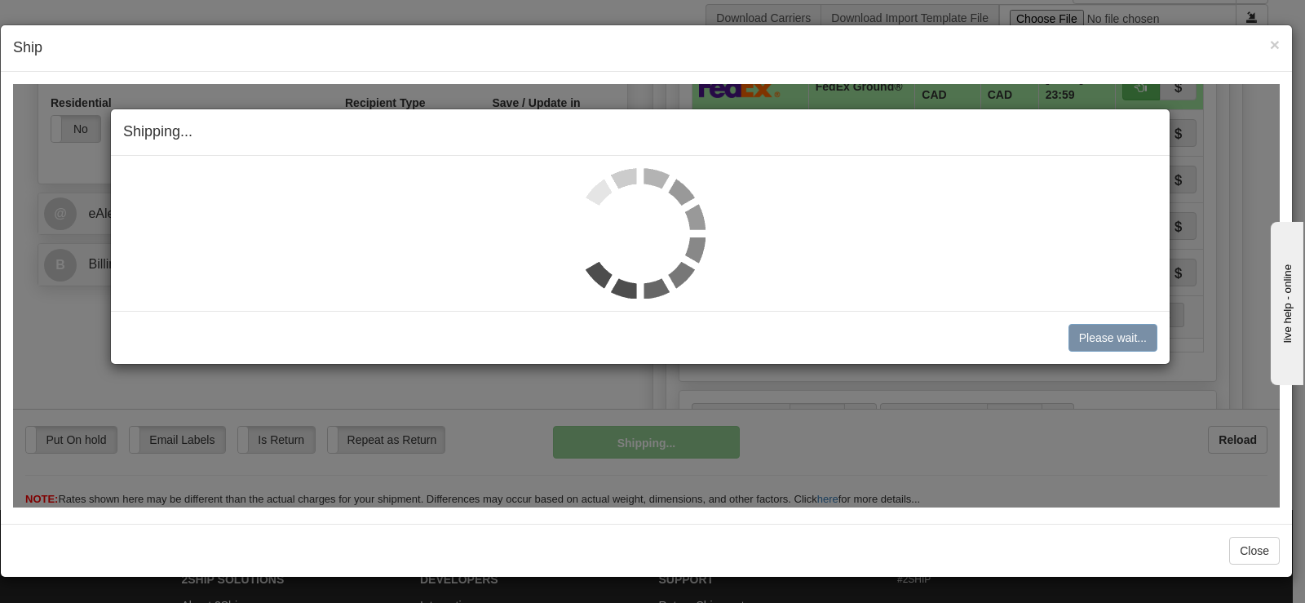
click at [643, 221] on img at bounding box center [640, 232] width 131 height 131
click at [643, 220] on img at bounding box center [640, 232] width 131 height 131
click at [643, 219] on img at bounding box center [640, 232] width 131 height 131
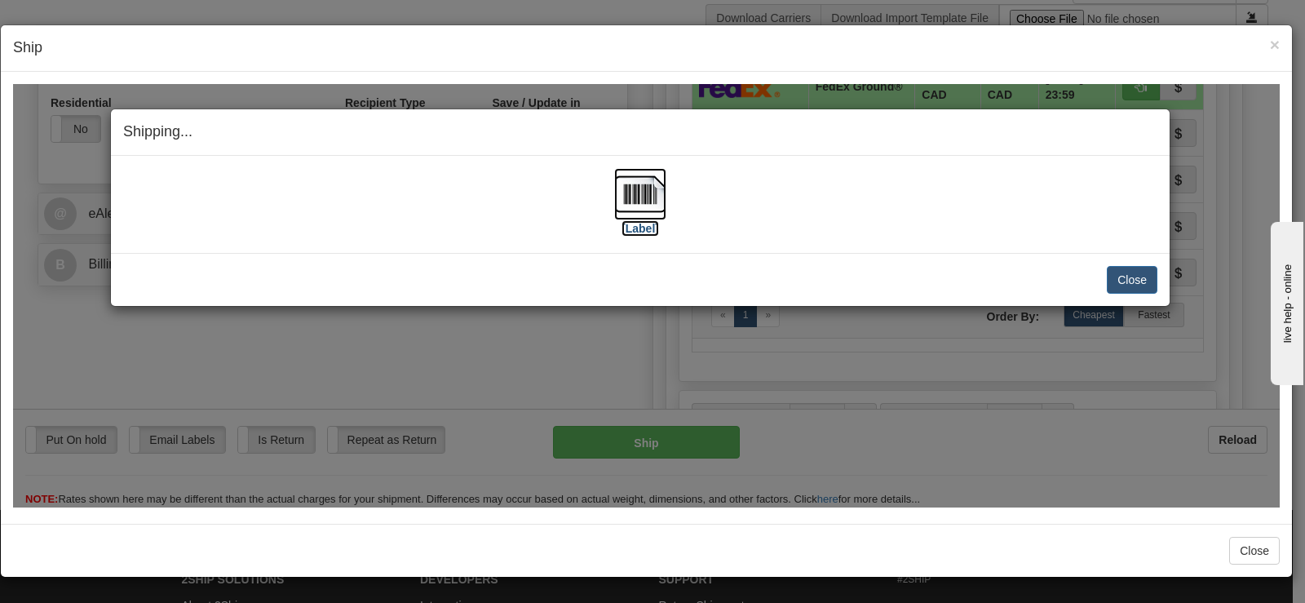
click at [643, 219] on label "[Label]" at bounding box center [641, 227] width 38 height 16
click at [1112, 276] on button "Close" at bounding box center [1132, 279] width 51 height 28
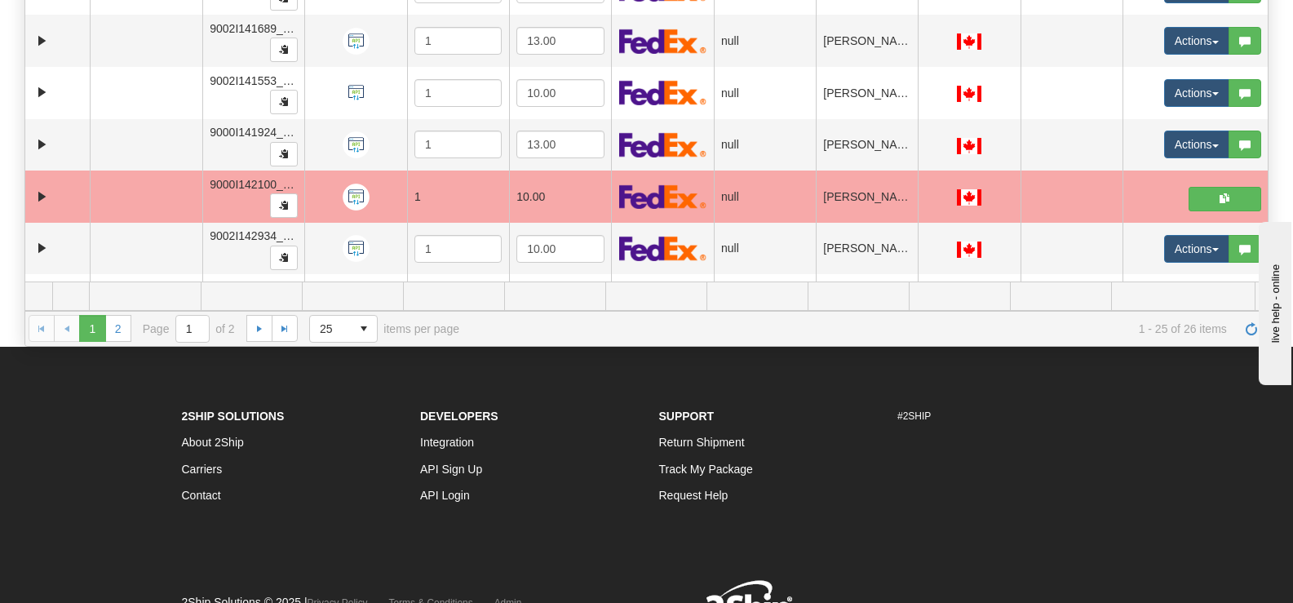
scroll to position [1009, 0]
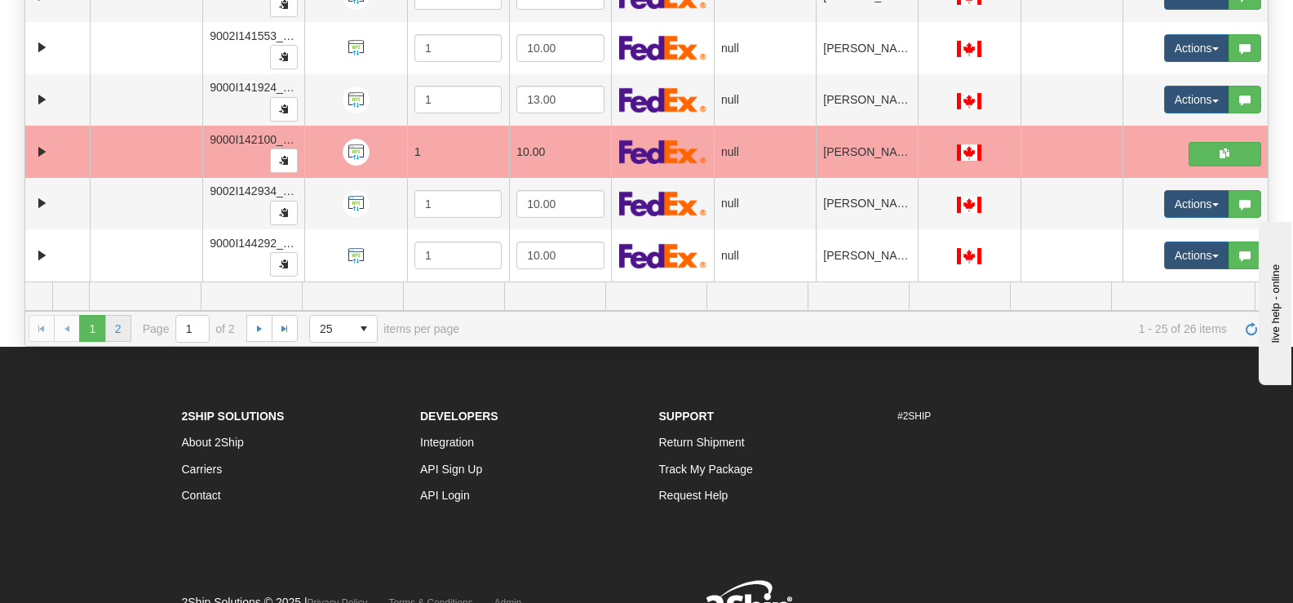
drag, startPoint x: 131, startPoint y: 334, endPoint x: 125, endPoint y: 341, distance: 9.2
click at [131, 334] on div "1 2 1 2 Page 1 of 2 25 15 25 50 100 items per page 1 - 25 of 26 items" at bounding box center [646, 328] width 1242 height 35
click at [126, 334] on link "2" at bounding box center [118, 328] width 26 height 26
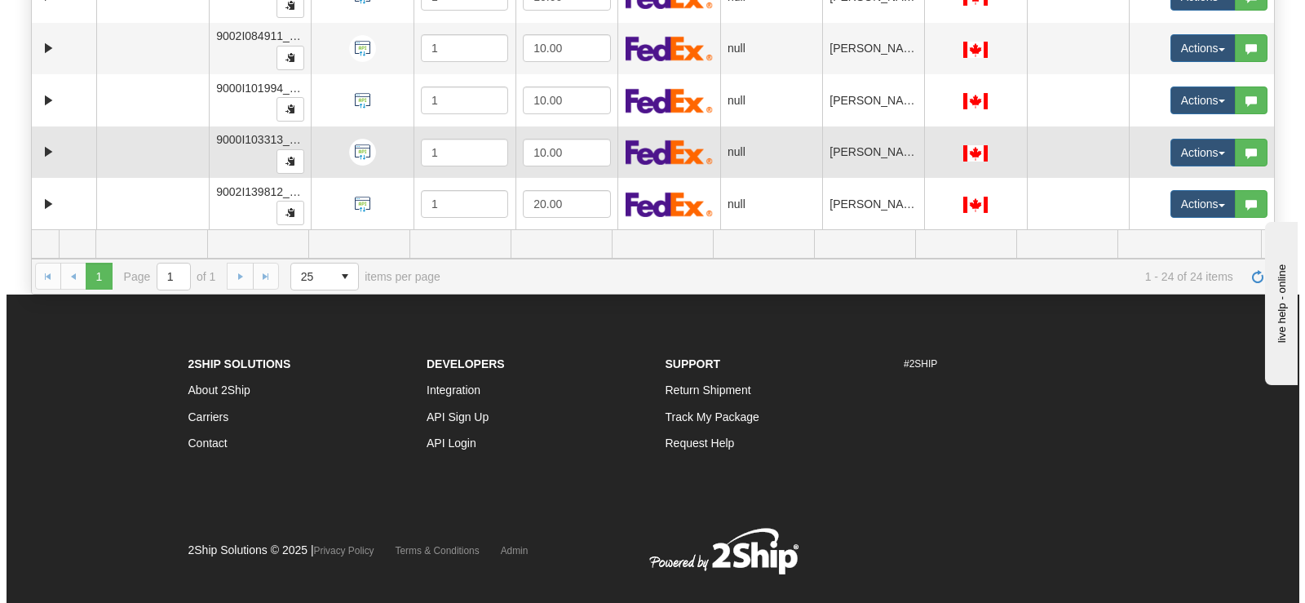
scroll to position [571, 0]
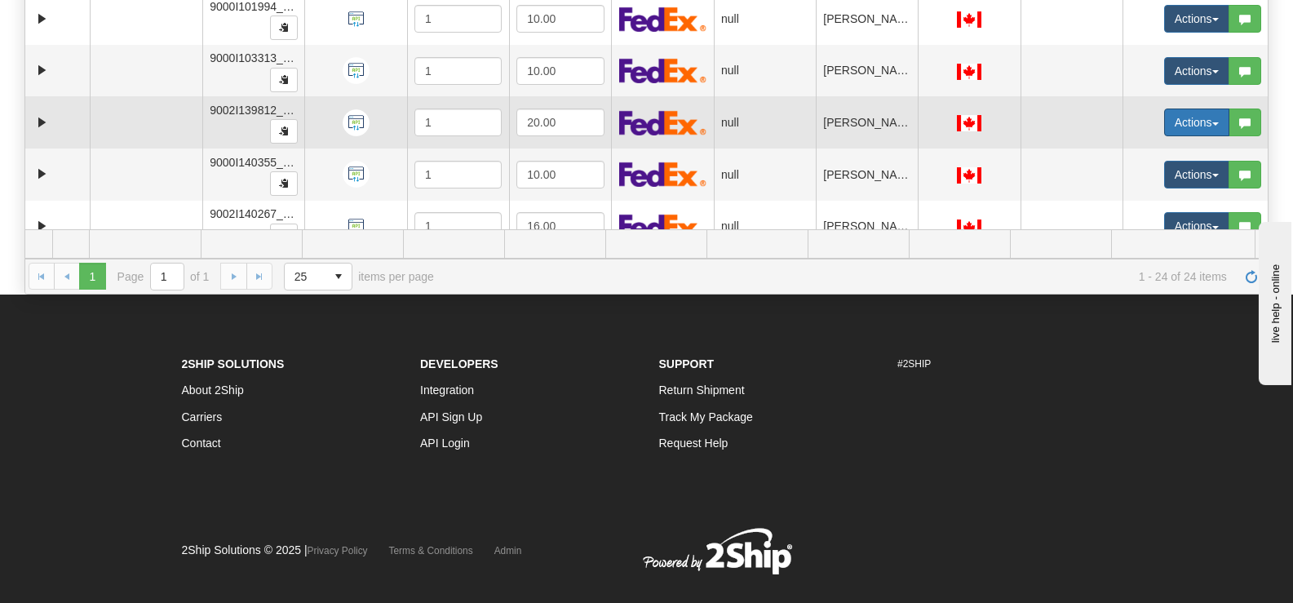
click at [1168, 117] on button "Actions" at bounding box center [1196, 122] width 65 height 28
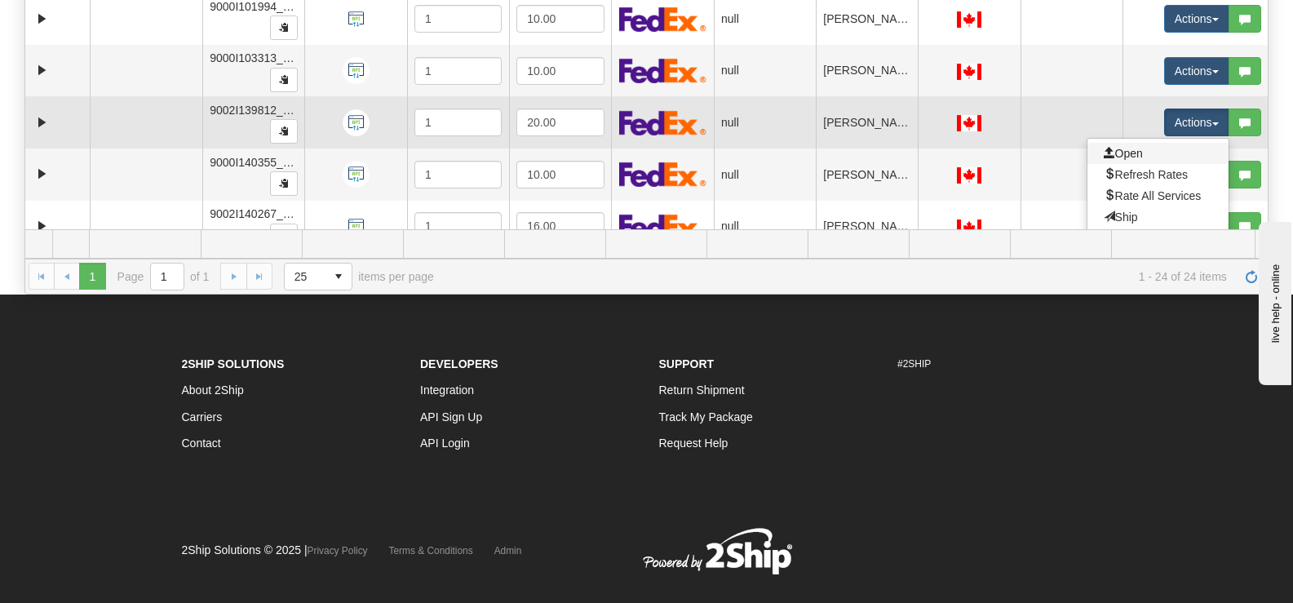
click at [1145, 153] on link "Open" at bounding box center [1157, 153] width 141 height 21
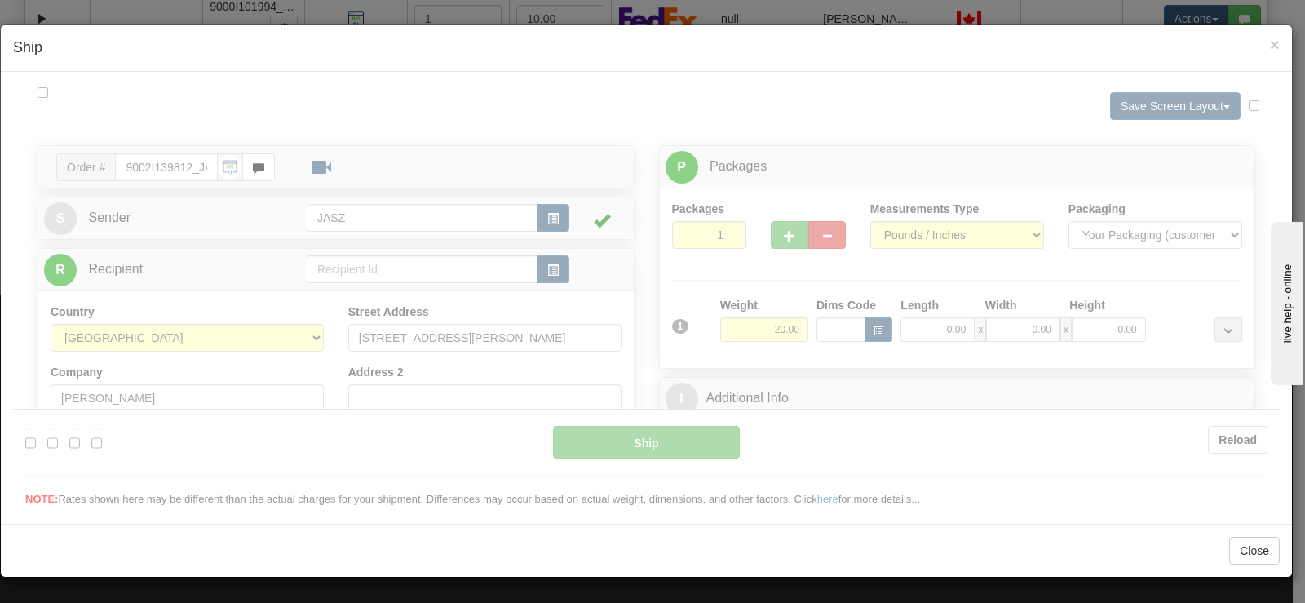
scroll to position [0, 0]
type input "10:33"
type input "16:00"
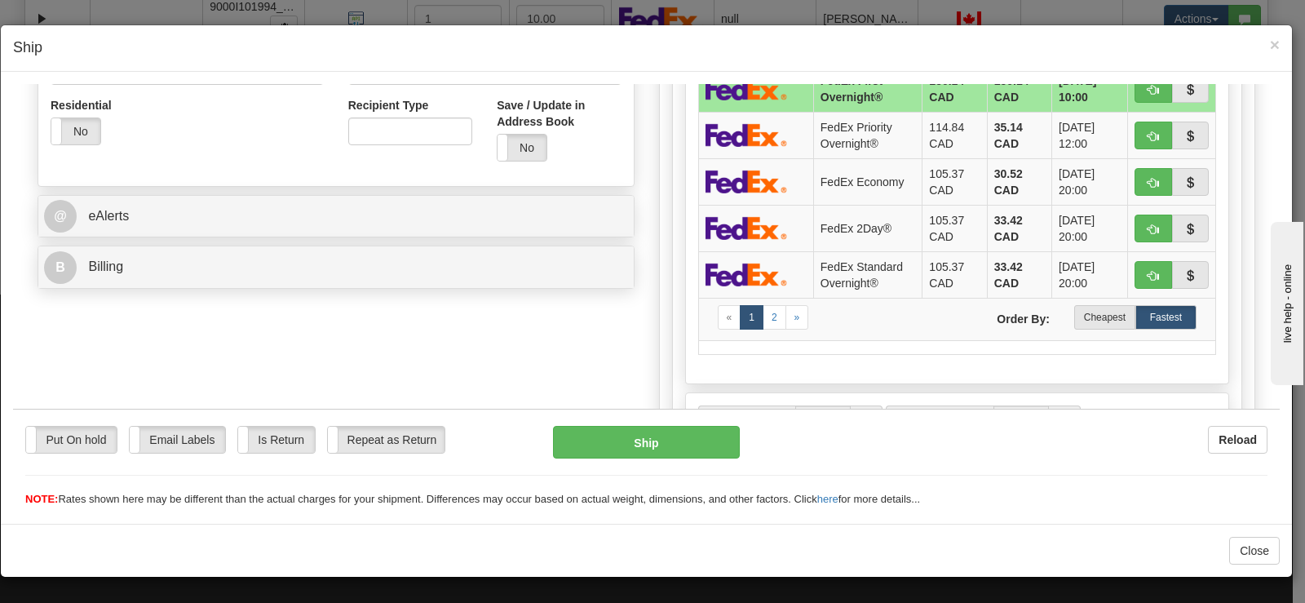
scroll to position [571, 0]
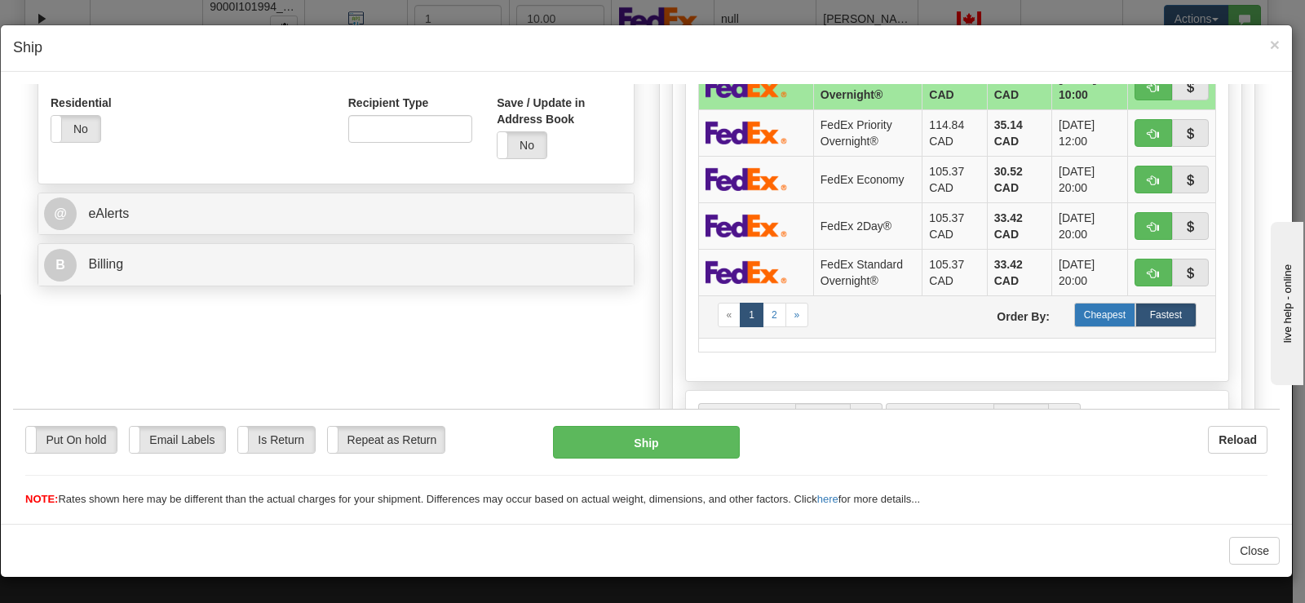
click at [1092, 319] on label "Cheapest" at bounding box center [1104, 314] width 61 height 24
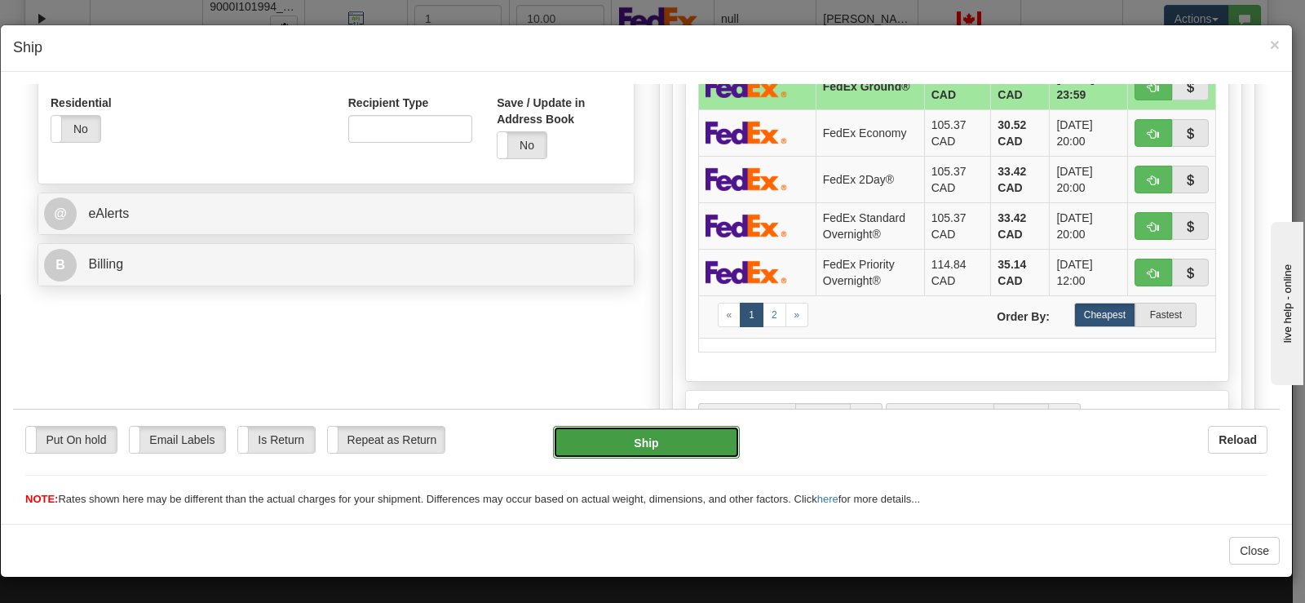
click at [710, 449] on button "Ship" at bounding box center [646, 441] width 187 height 33
type input "92"
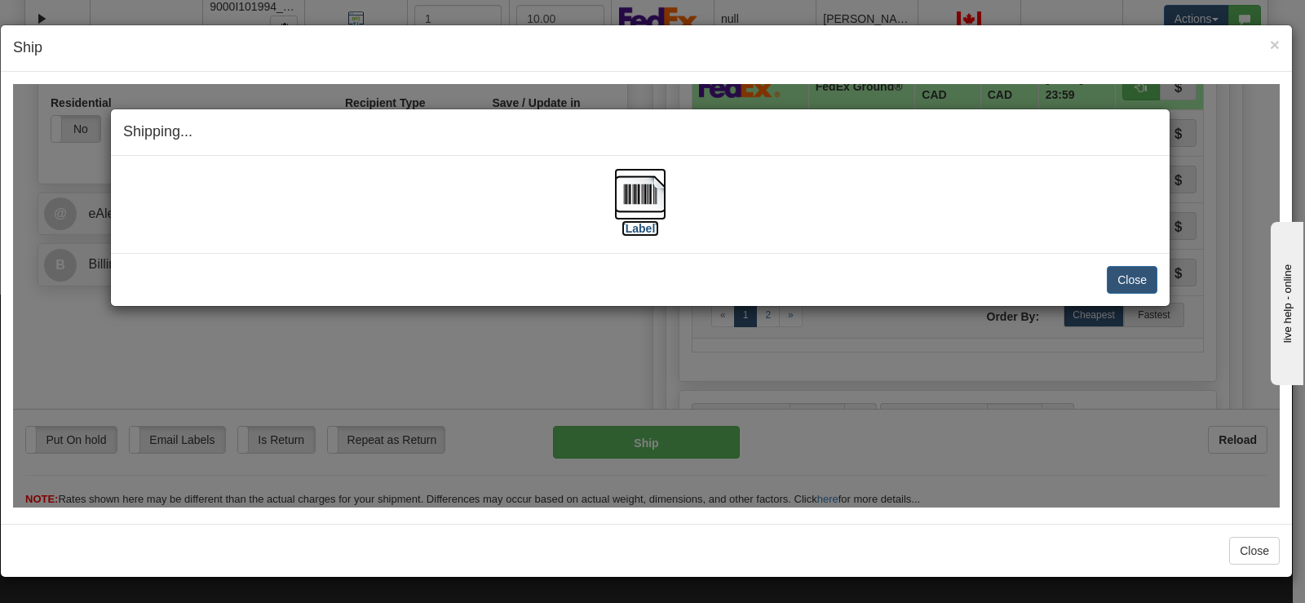
click at [656, 197] on img at bounding box center [640, 193] width 52 height 52
click at [638, 197] on img at bounding box center [640, 193] width 52 height 52
click at [1122, 278] on button "Close" at bounding box center [1132, 279] width 51 height 28
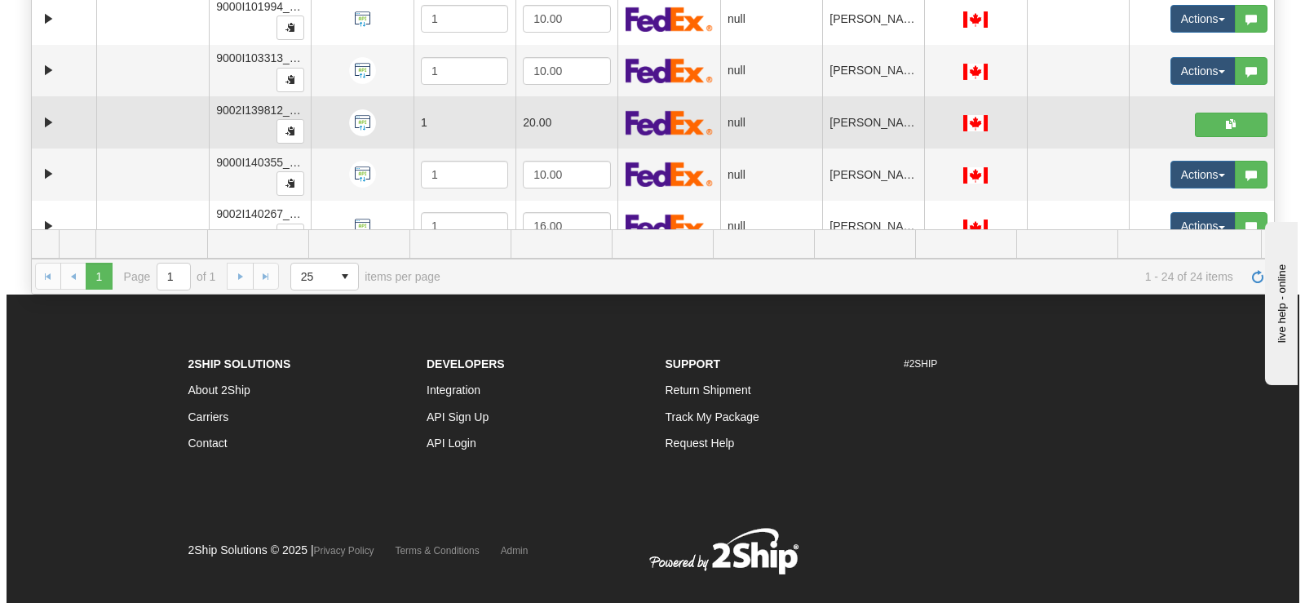
scroll to position [653, 0]
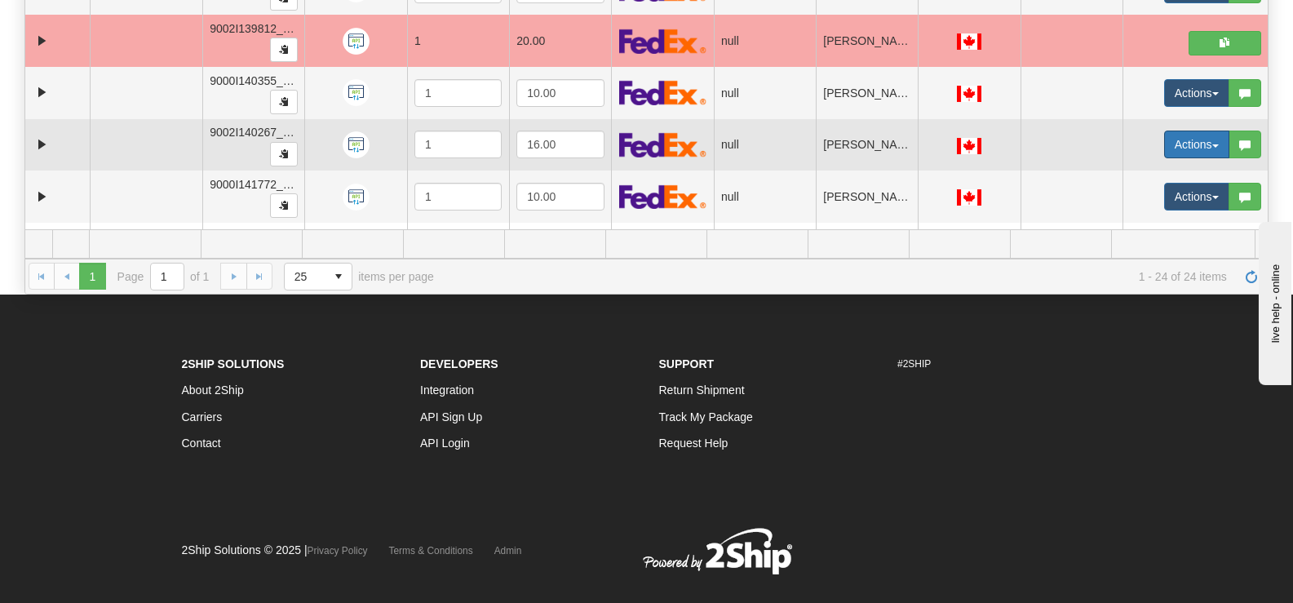
click at [1164, 144] on button "Actions" at bounding box center [1196, 145] width 65 height 28
click at [1154, 171] on link "Open" at bounding box center [1157, 175] width 141 height 21
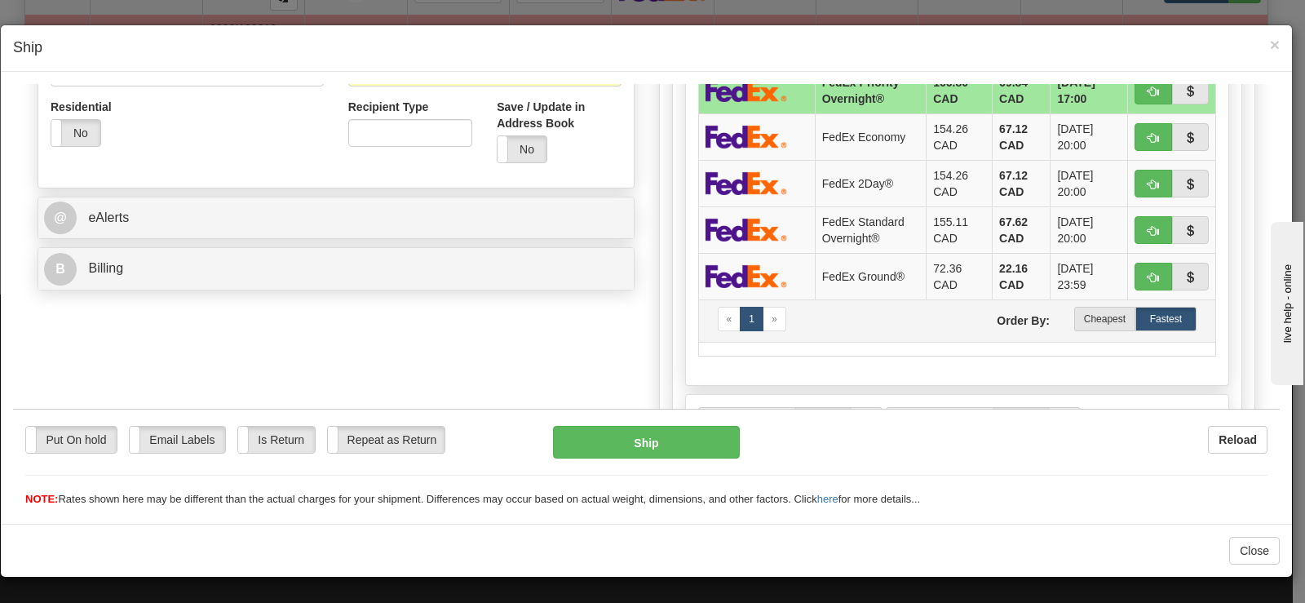
scroll to position [571, 0]
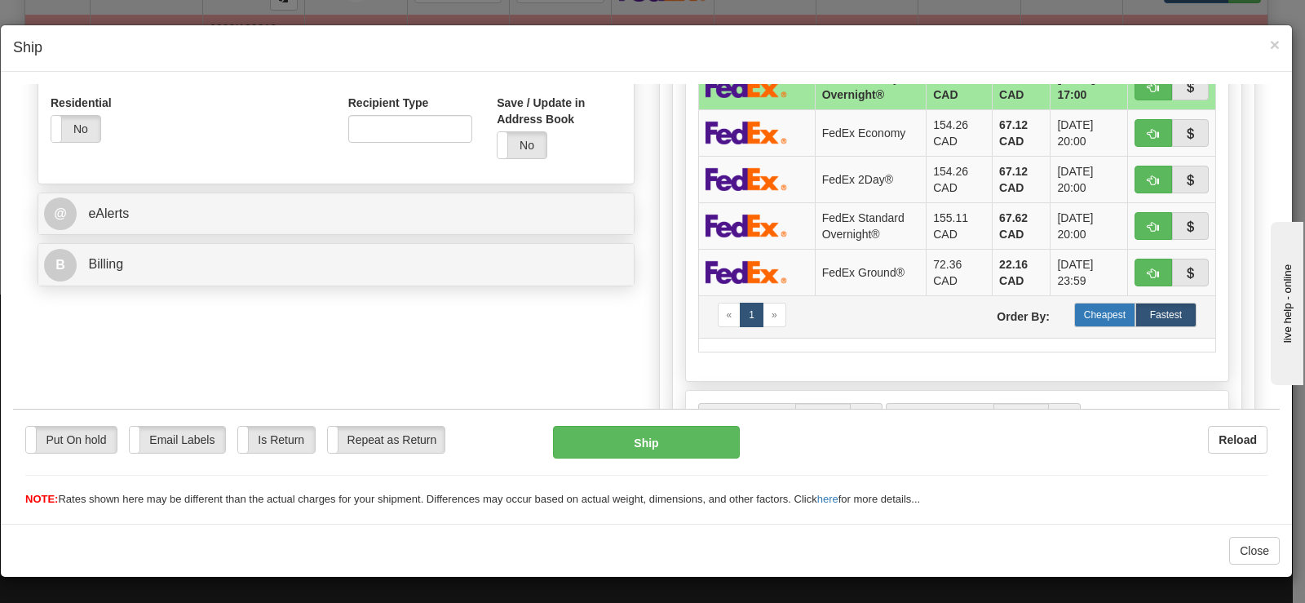
click at [1074, 313] on label "Cheapest" at bounding box center [1104, 314] width 61 height 24
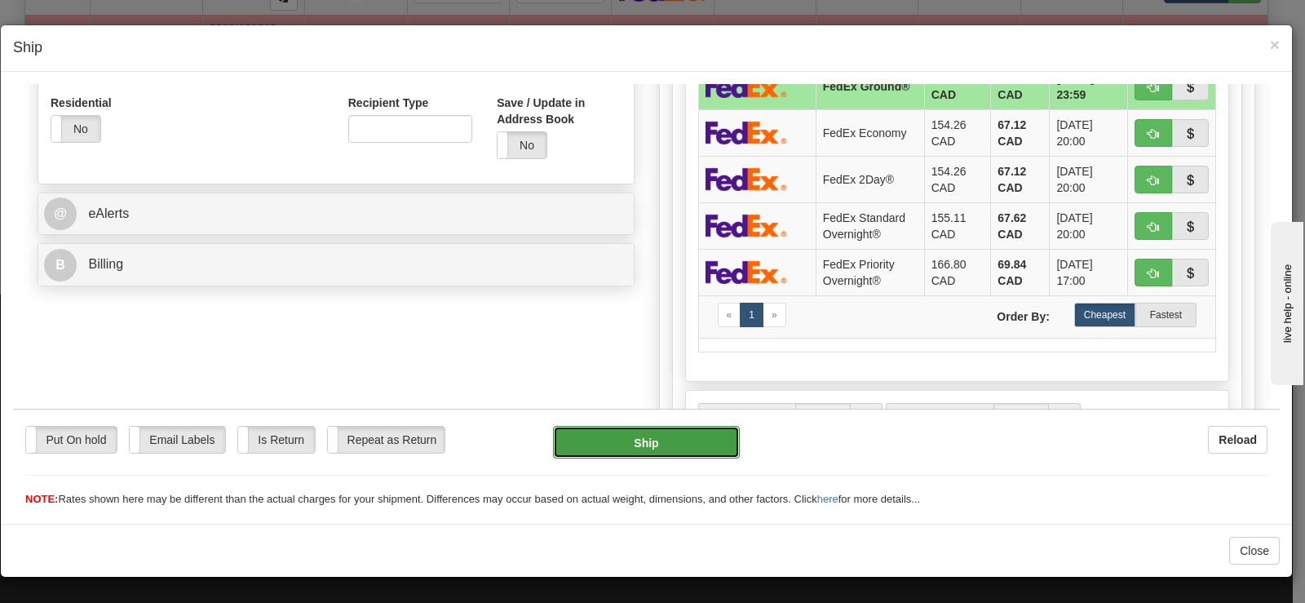
click at [677, 447] on button "Ship" at bounding box center [646, 441] width 187 height 33
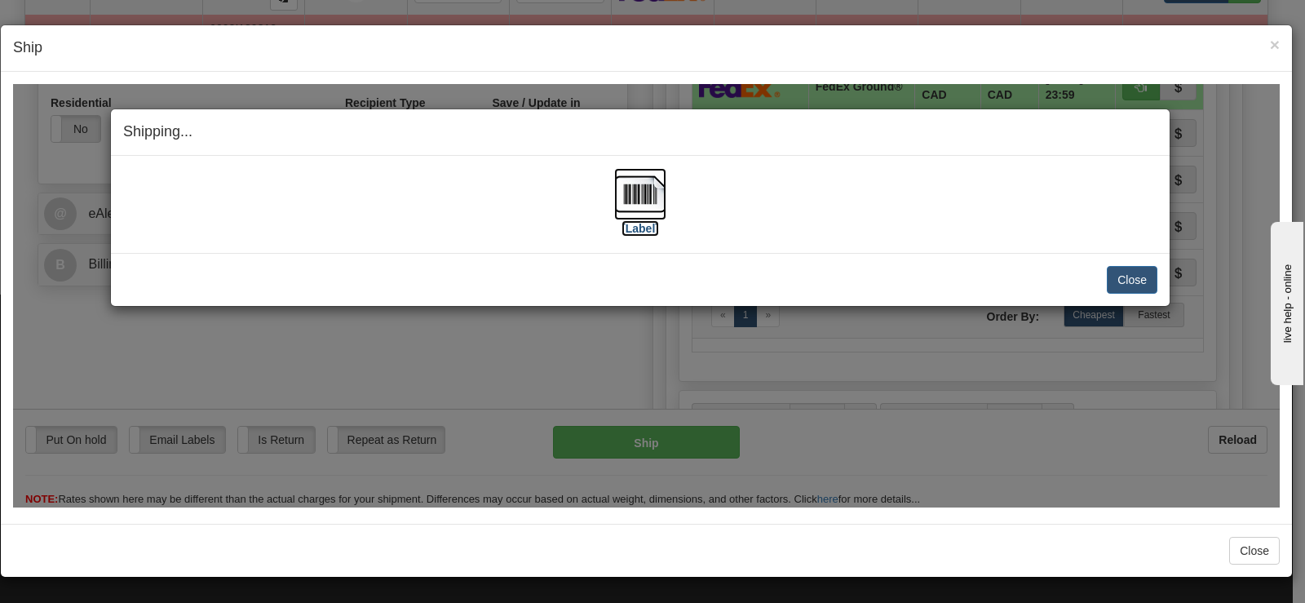
click at [640, 177] on img at bounding box center [640, 193] width 52 height 52
click at [1143, 285] on button "Close" at bounding box center [1132, 279] width 51 height 28
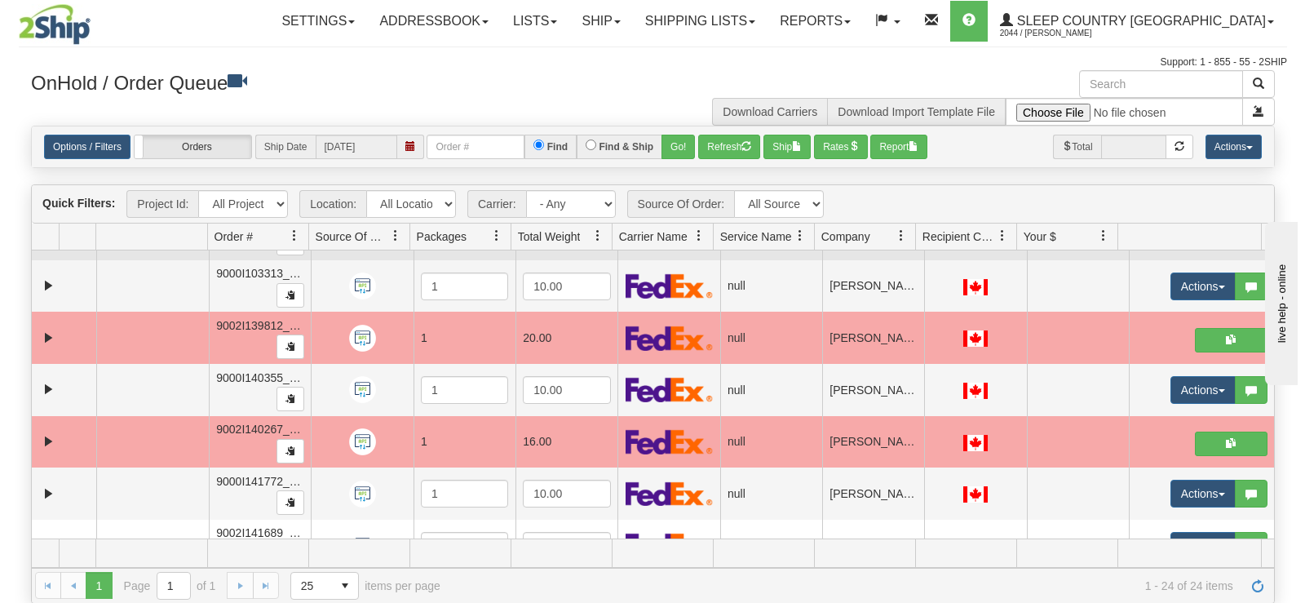
scroll to position [816, 0]
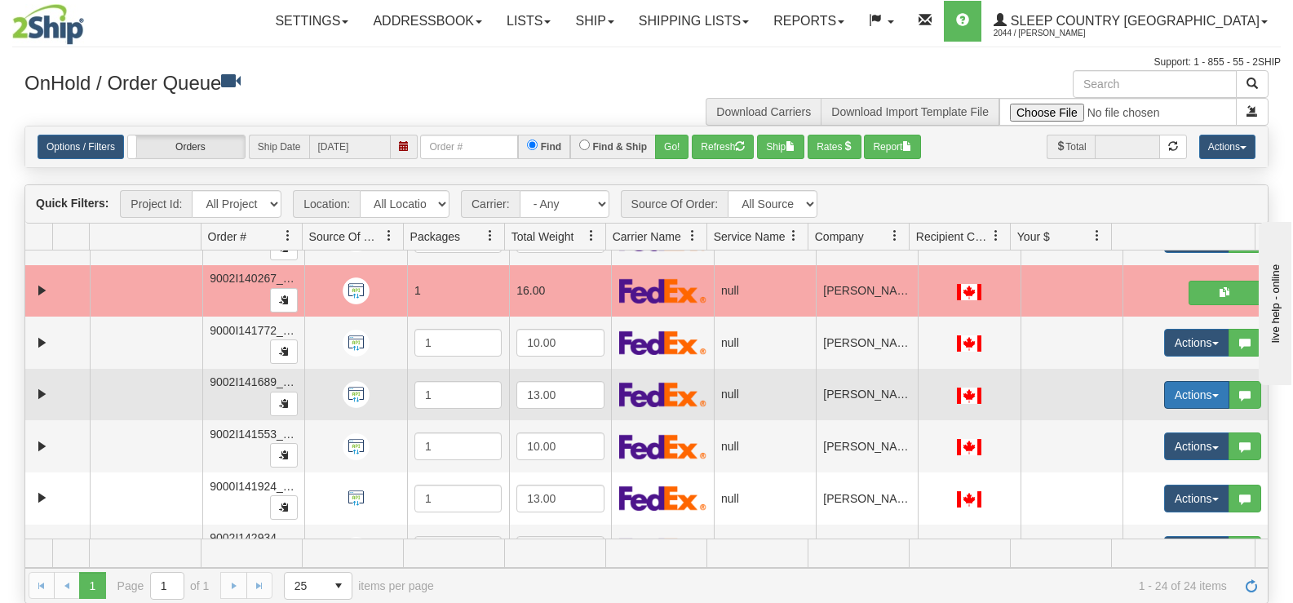
click at [1164, 396] on button "Actions" at bounding box center [1196, 395] width 65 height 28
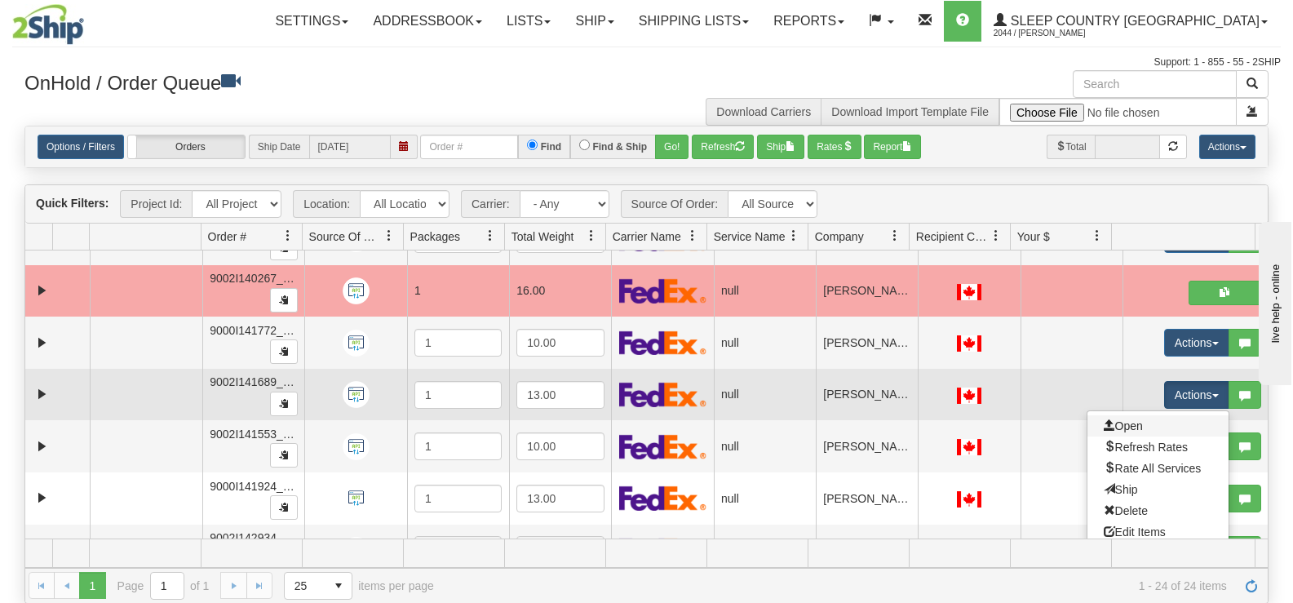
click at [1135, 424] on link "Open" at bounding box center [1157, 425] width 141 height 21
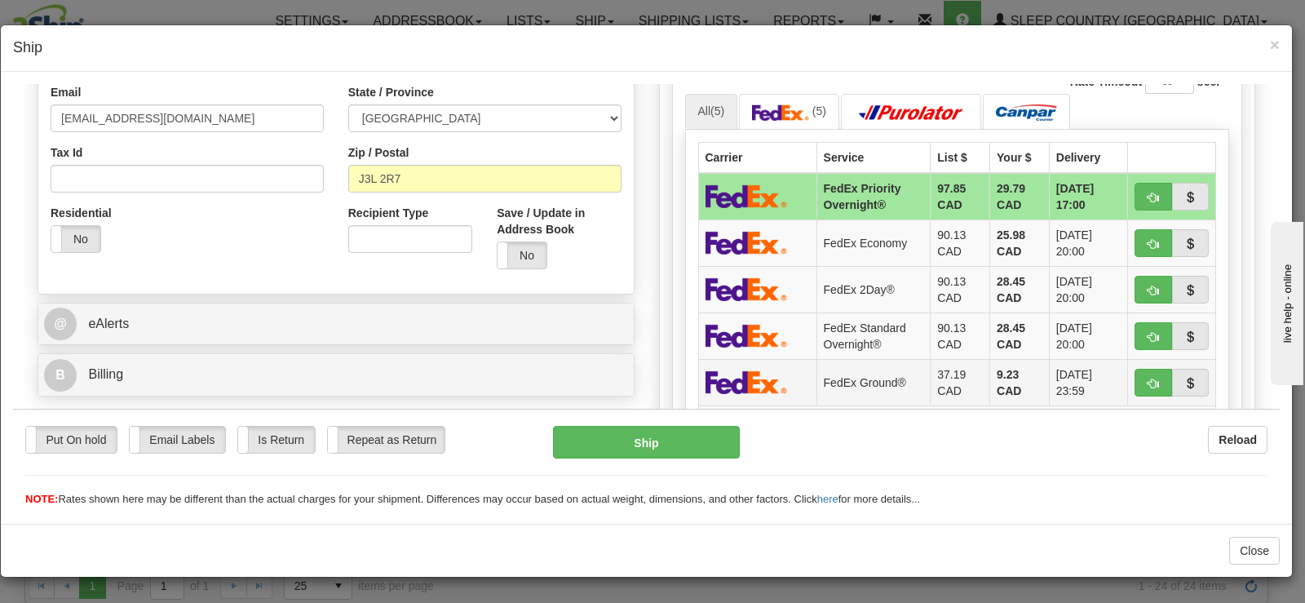
scroll to position [489, 0]
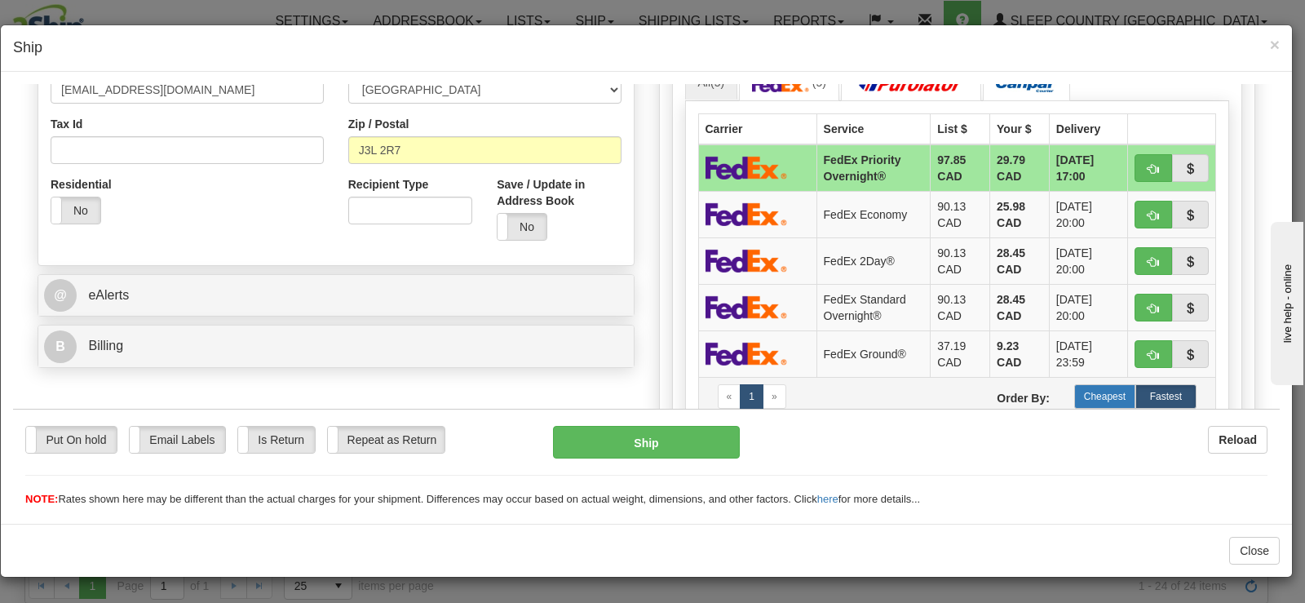
click at [1082, 386] on label "Cheapest" at bounding box center [1104, 395] width 61 height 24
click at [720, 419] on div "Put On hold Put On hold Email Labels Email Labels Edit Is Return Is Return Repe…" at bounding box center [646, 457] width 1267 height 99
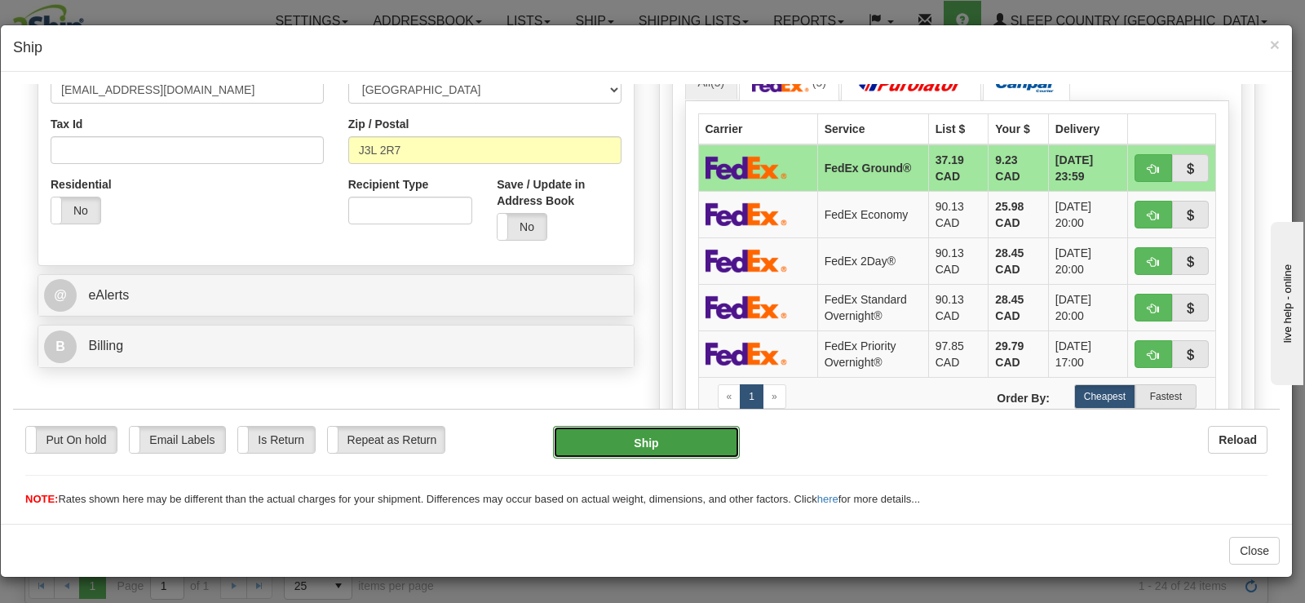
click at [712, 435] on button "Ship" at bounding box center [646, 441] width 187 height 33
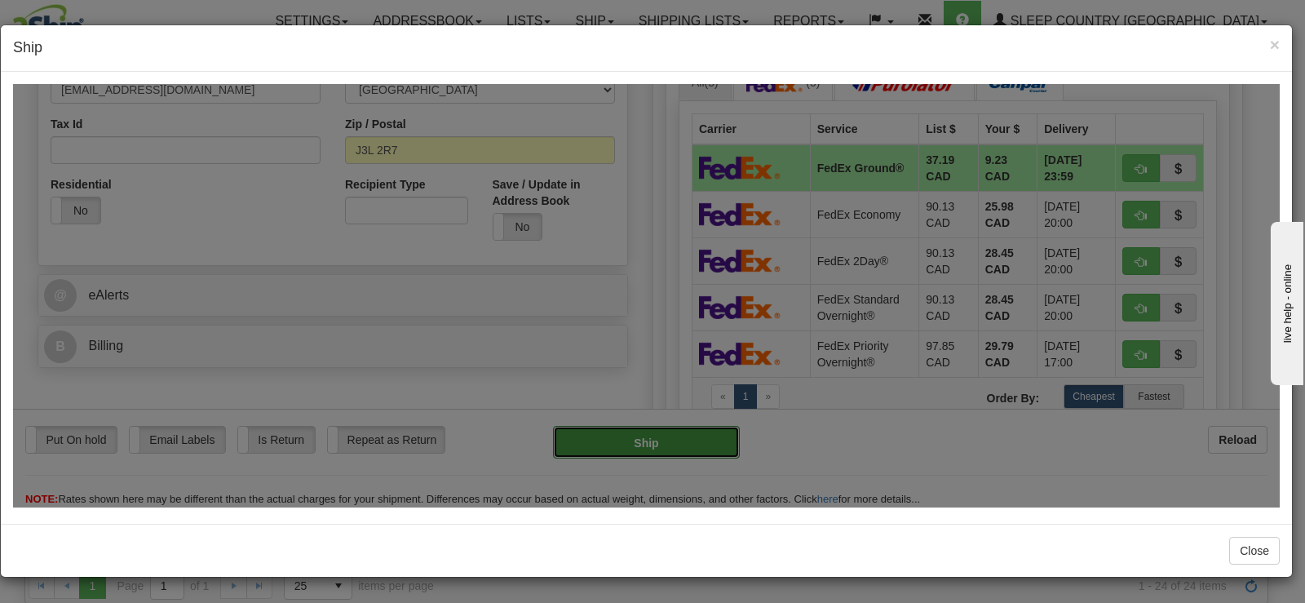
type input "92"
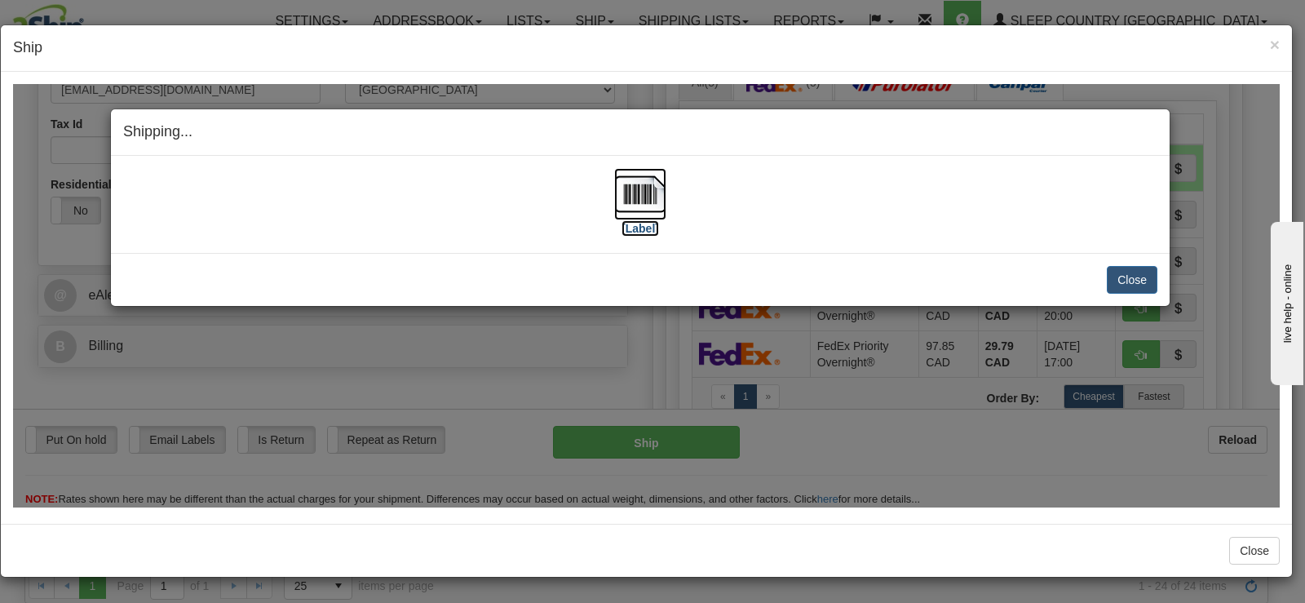
click at [639, 184] on img at bounding box center [640, 193] width 52 height 52
drag, startPoint x: 1121, startPoint y: 264, endPoint x: 827, endPoint y: 278, distance: 294.0
click at [1122, 262] on div "Close [PERSON_NAME] Shipment and Quit Pickup Quit Pickup ONLY" at bounding box center [640, 278] width 1059 height 53
click at [1144, 268] on button "Close" at bounding box center [1132, 279] width 51 height 28
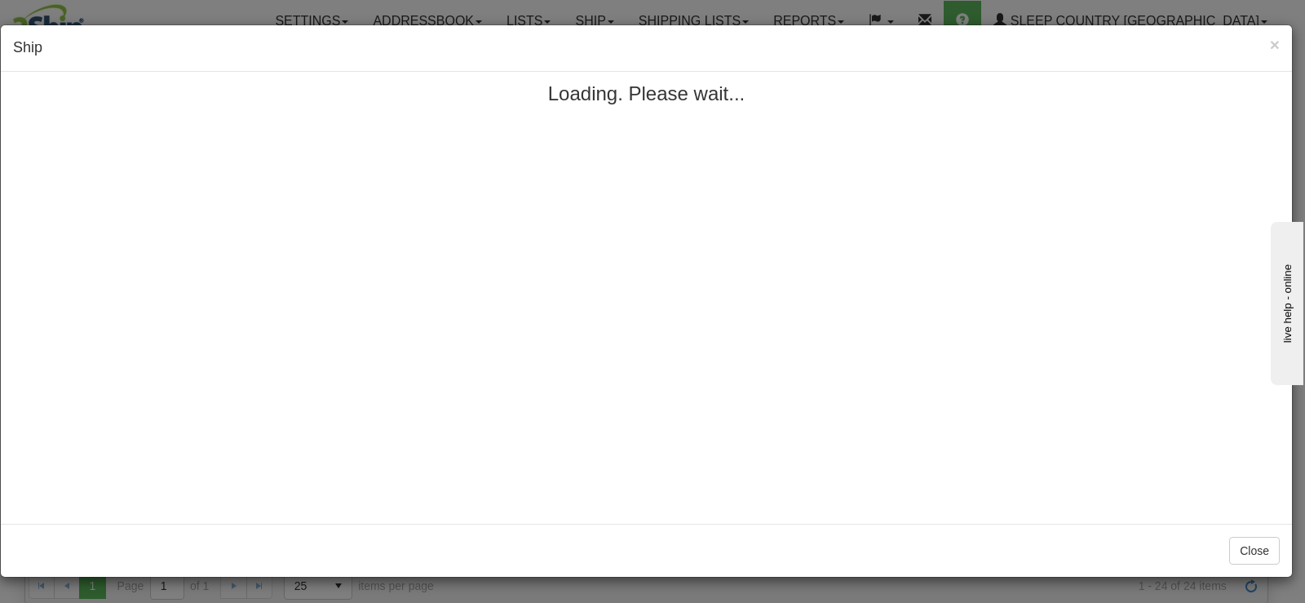
scroll to position [0, 0]
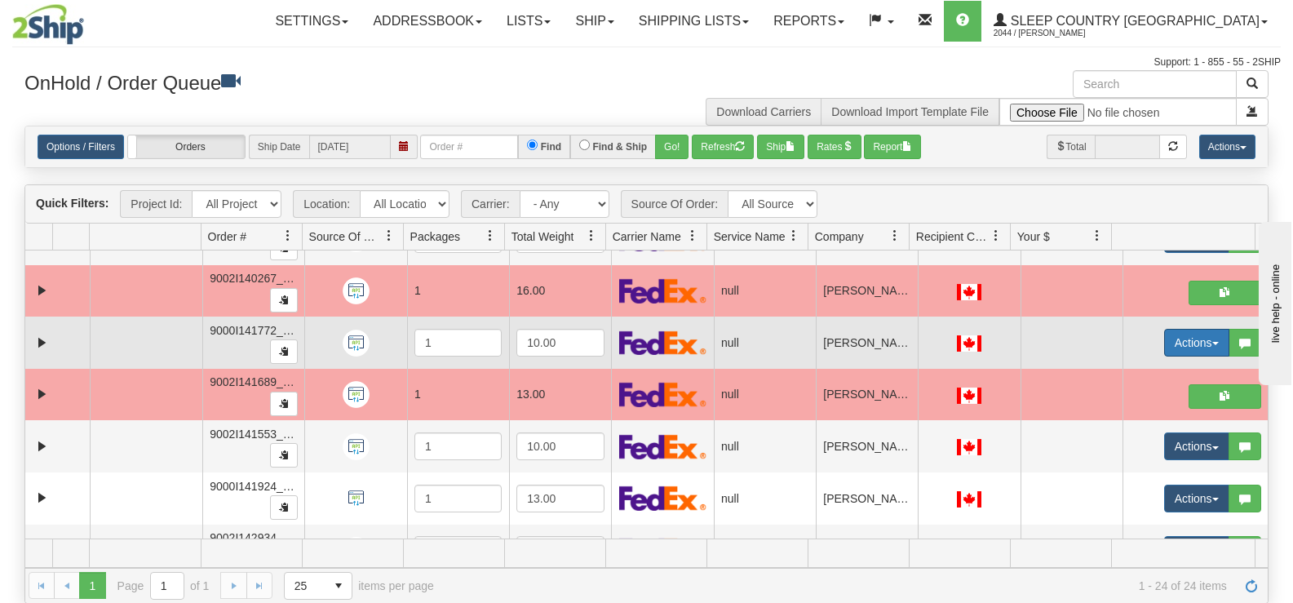
click at [1164, 343] on button "Actions" at bounding box center [1196, 343] width 65 height 28
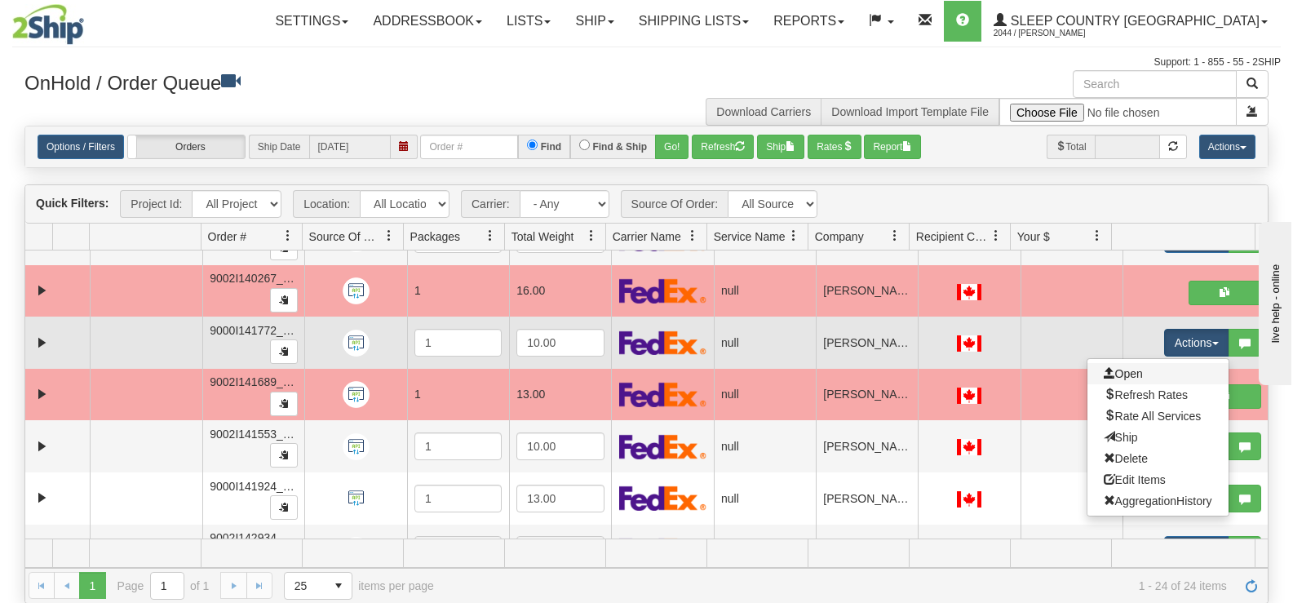
click at [1153, 374] on link "Open" at bounding box center [1157, 373] width 141 height 21
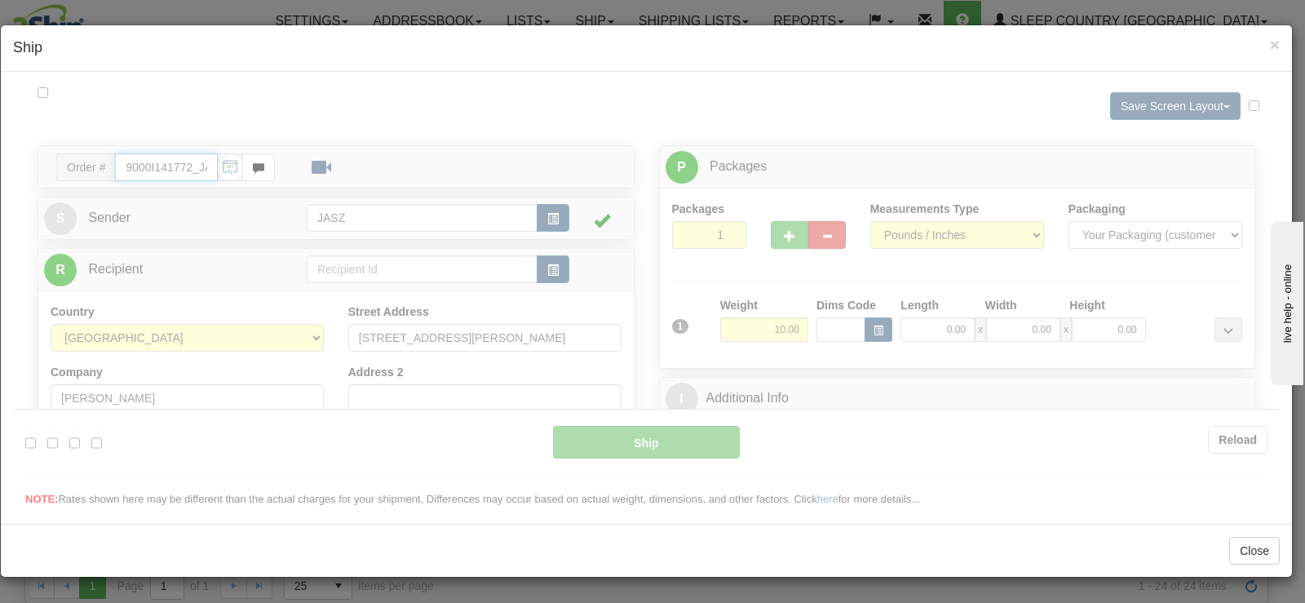
type input "10:41"
type input "16:00"
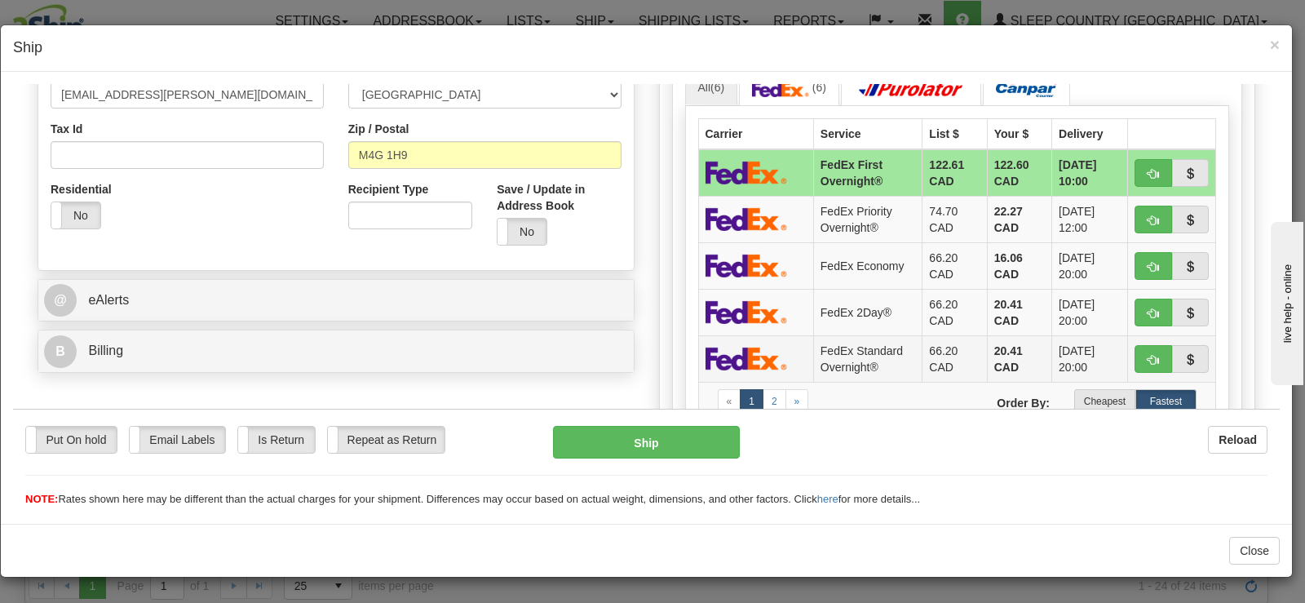
scroll to position [489, 0]
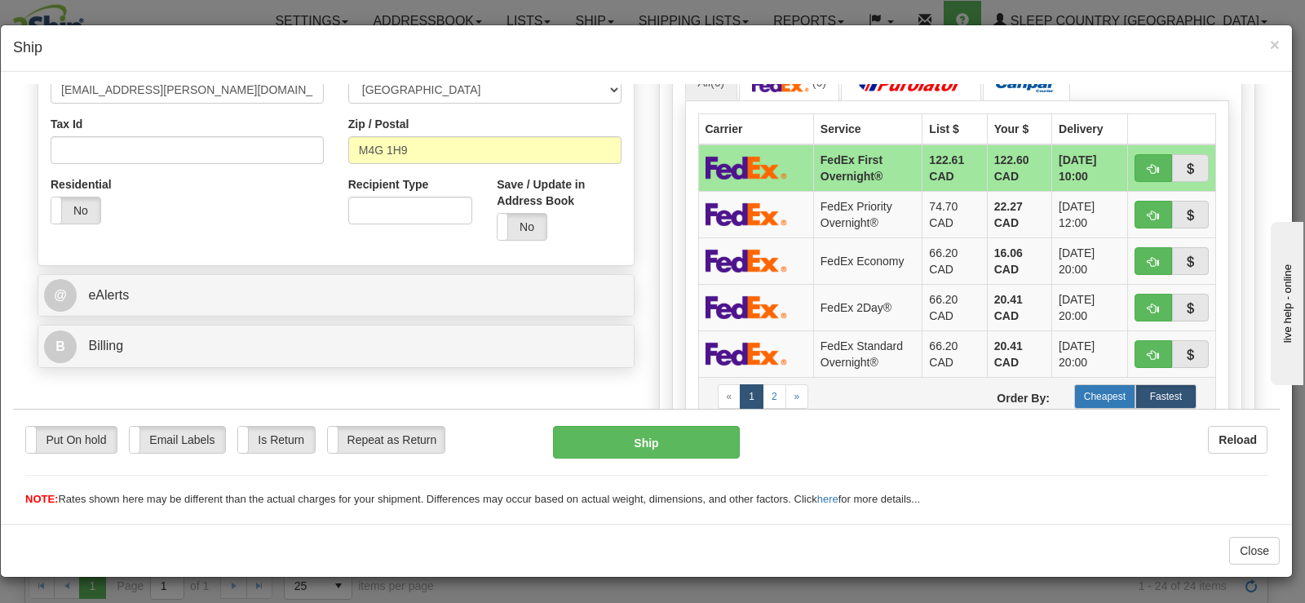
click at [1081, 391] on label "Cheapest" at bounding box center [1104, 395] width 61 height 24
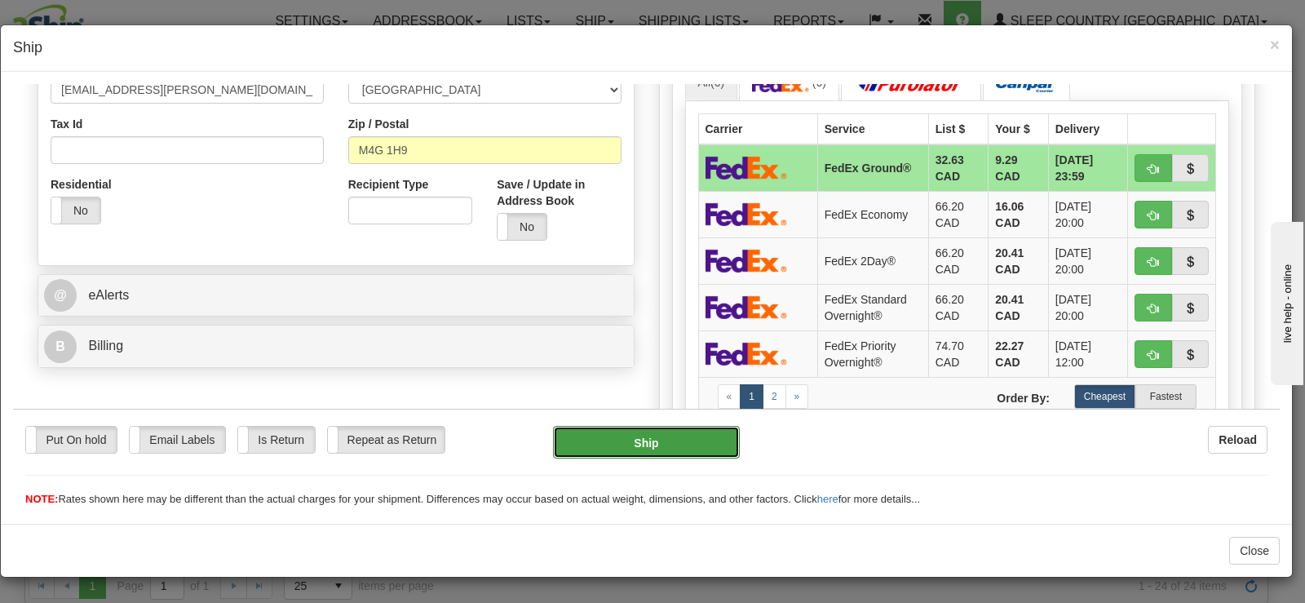
click at [661, 447] on button "Ship" at bounding box center [646, 441] width 187 height 33
type input "92"
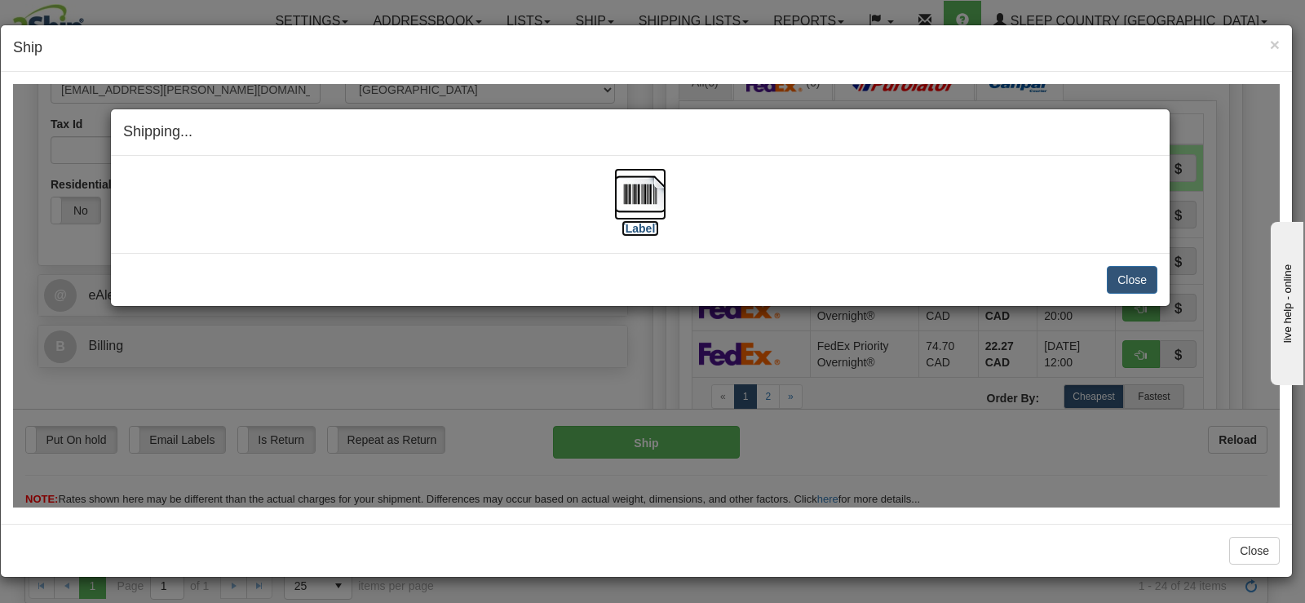
click at [635, 204] on img at bounding box center [640, 193] width 52 height 52
click at [1141, 278] on button "Close" at bounding box center [1132, 279] width 51 height 28
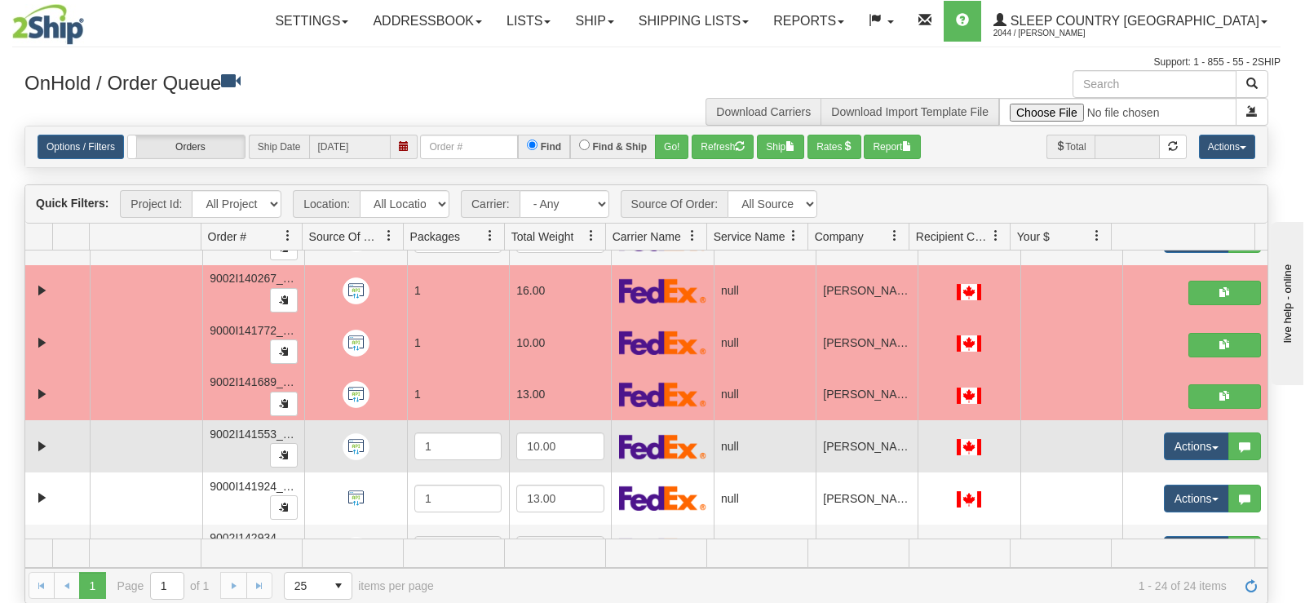
scroll to position [0, 0]
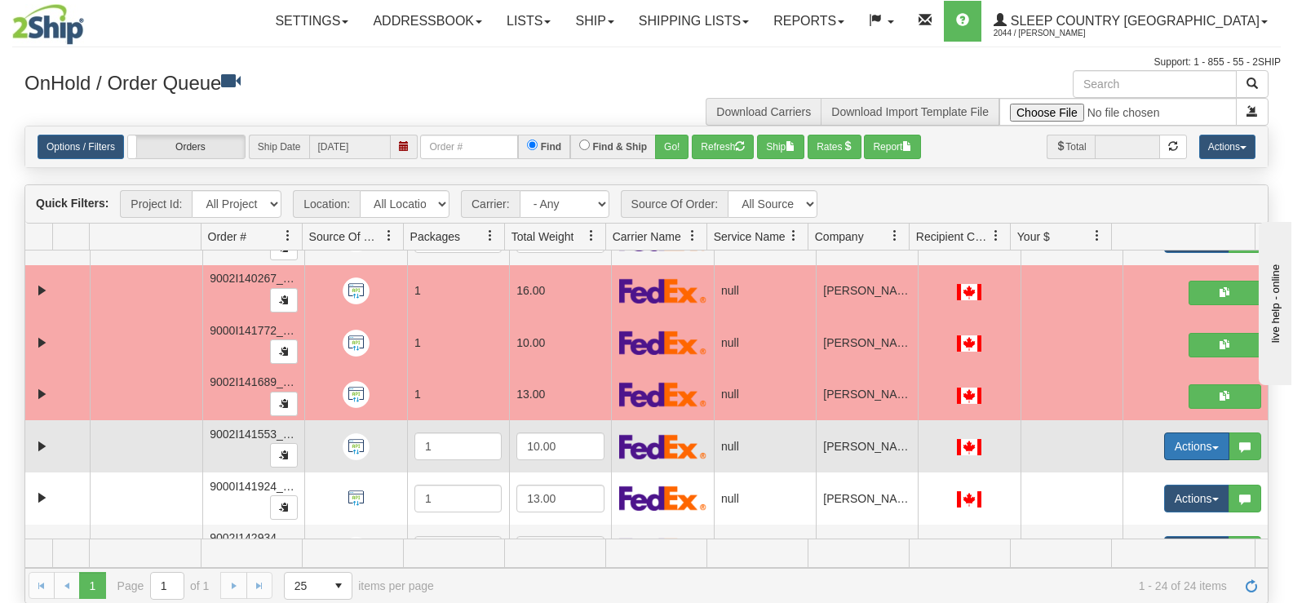
click at [1164, 442] on button "Actions" at bounding box center [1196, 446] width 65 height 28
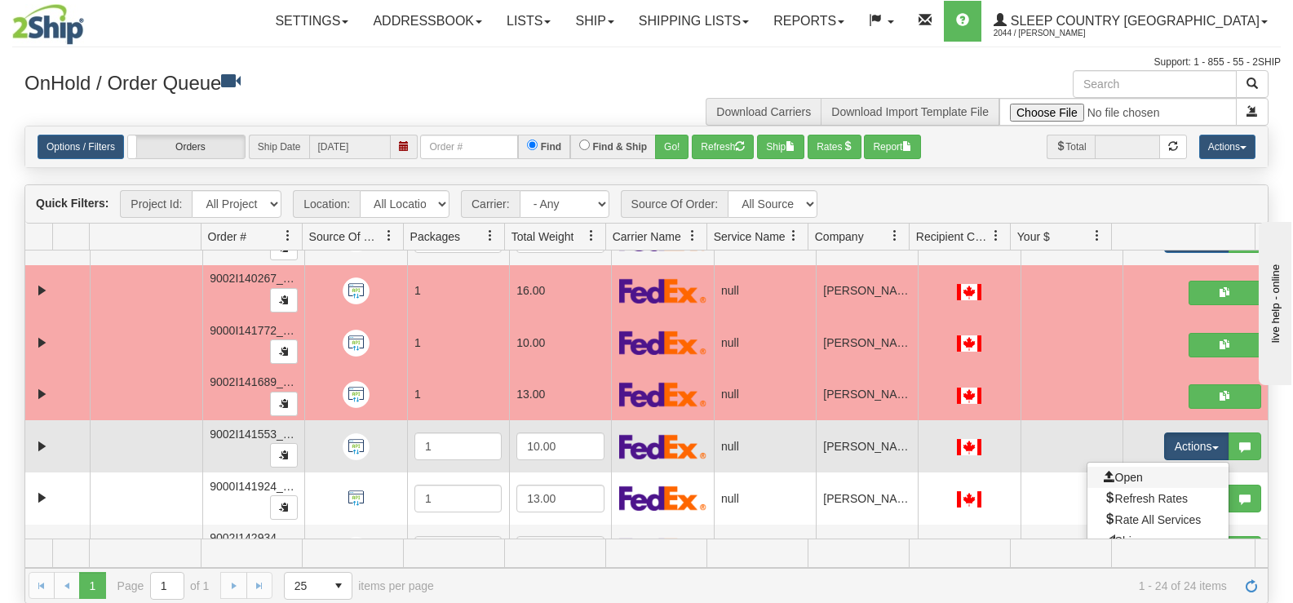
click at [1144, 469] on link "Open" at bounding box center [1157, 477] width 141 height 21
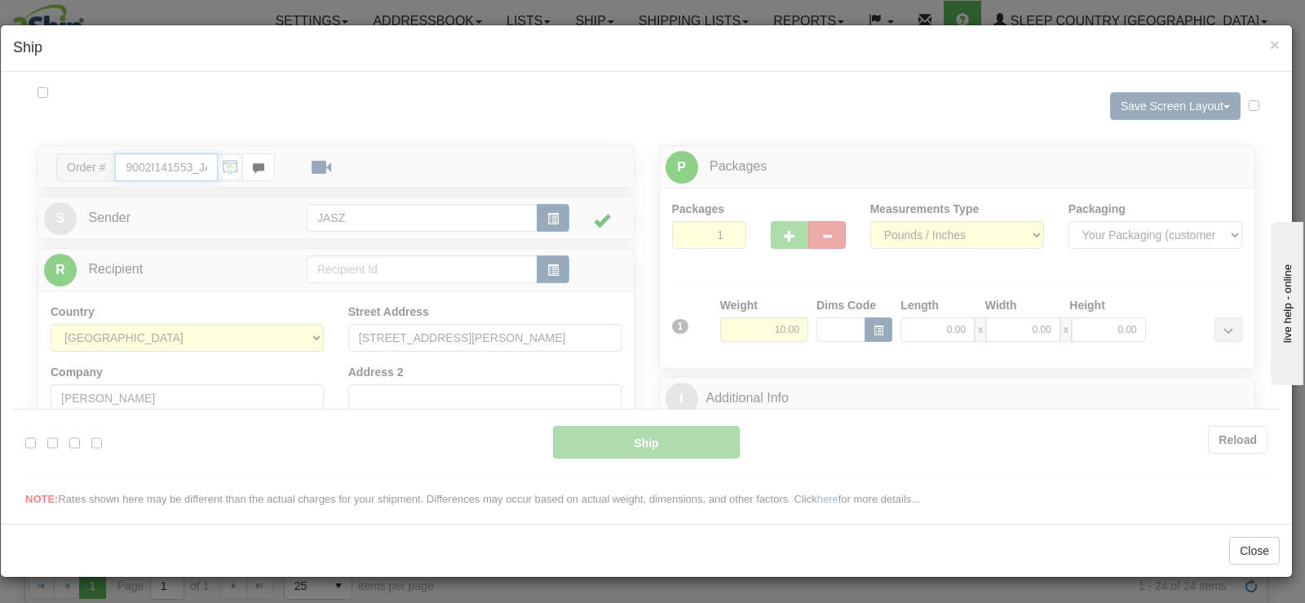
type input "10:43"
type input "16:00"
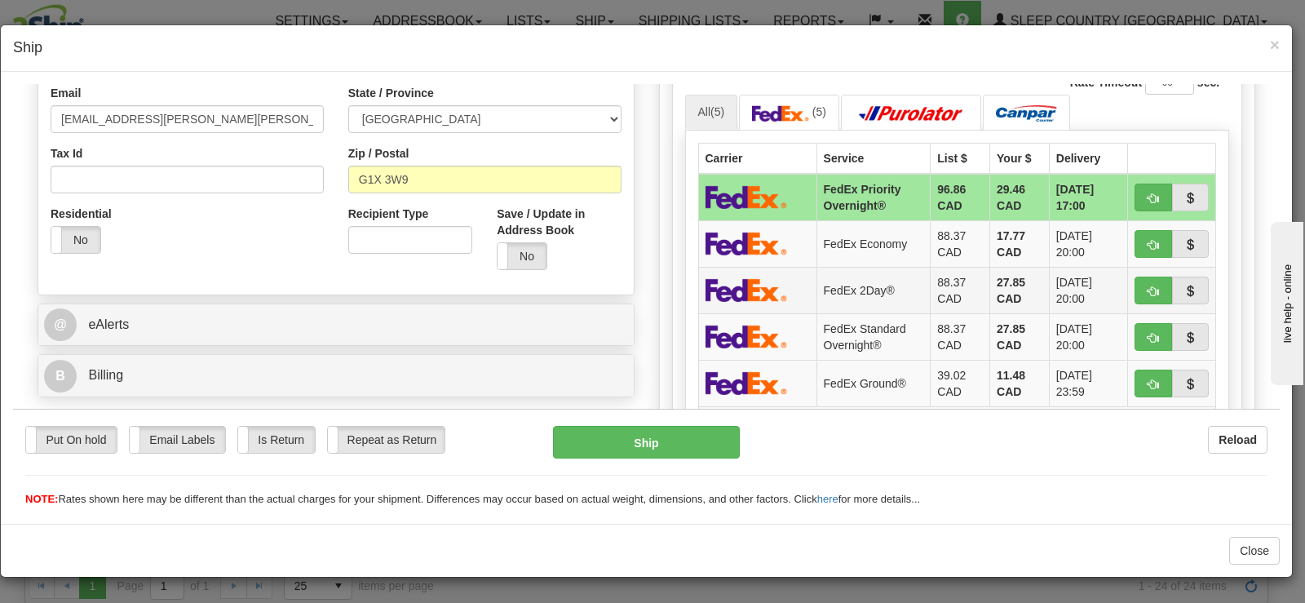
scroll to position [489, 0]
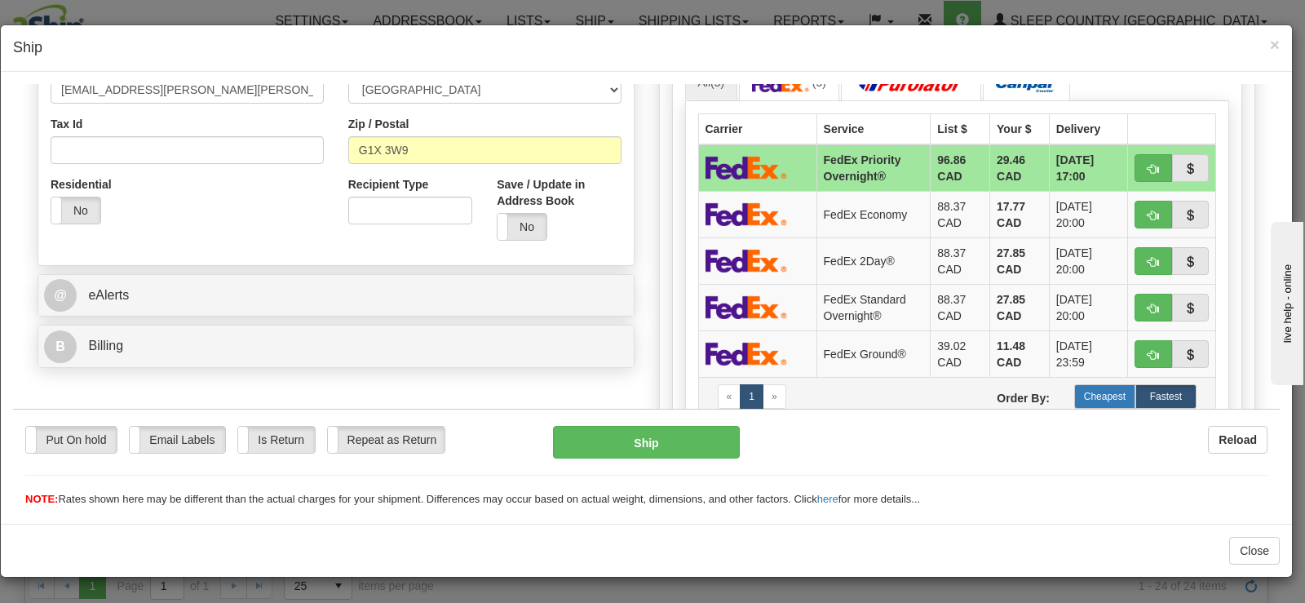
click at [1092, 395] on label "Cheapest" at bounding box center [1104, 395] width 61 height 24
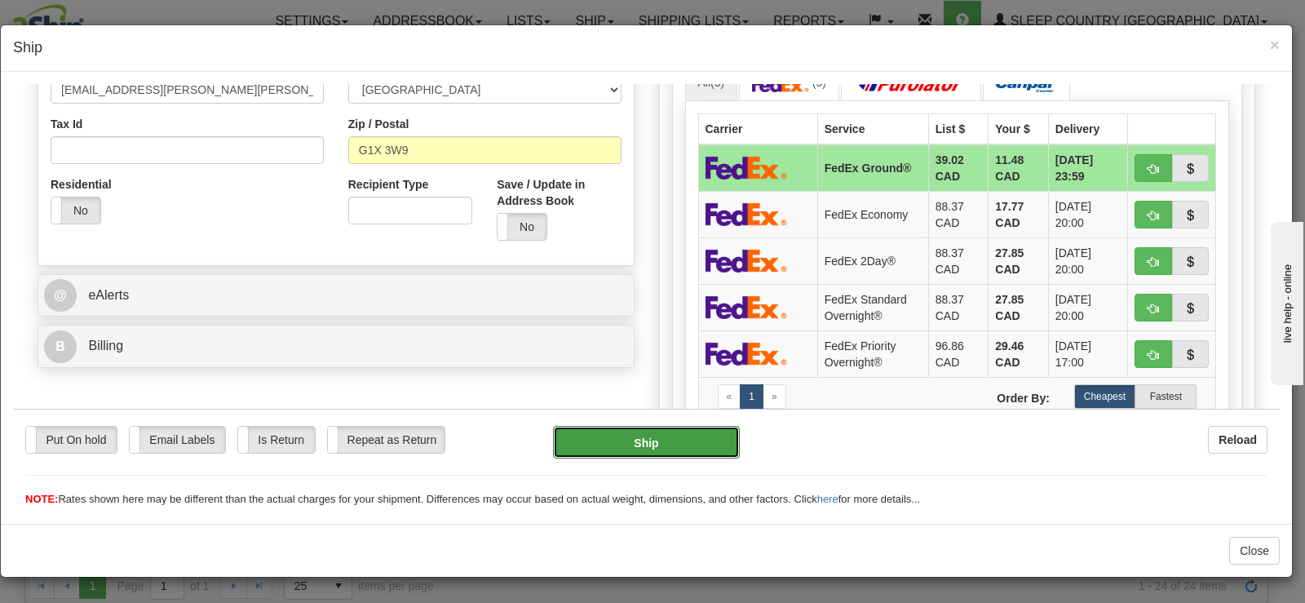
click at [594, 440] on button "Ship" at bounding box center [646, 441] width 187 height 33
type input "92"
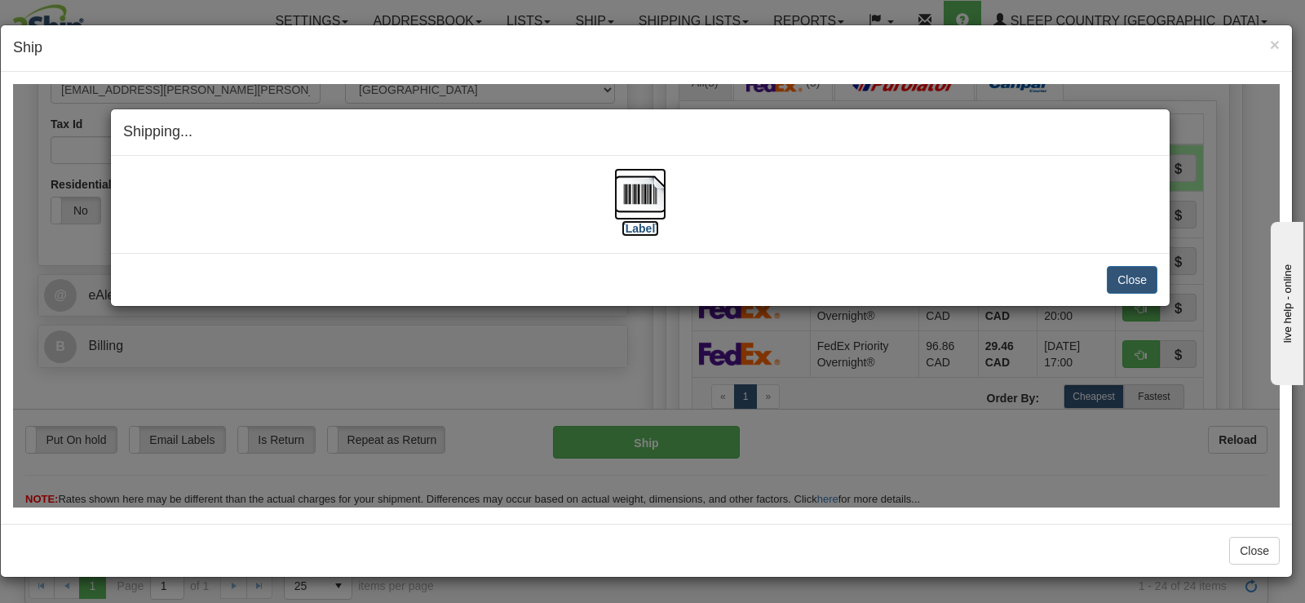
click at [655, 198] on img at bounding box center [640, 193] width 52 height 52
drag, startPoint x: 1134, startPoint y: 293, endPoint x: 1131, endPoint y: 285, distance: 8.5
click at [1133, 293] on div "Close [PERSON_NAME] Shipment and Quit Pickup Quit Pickup ONLY" at bounding box center [640, 278] width 1059 height 53
click at [1130, 283] on button "Close" at bounding box center [1132, 279] width 51 height 28
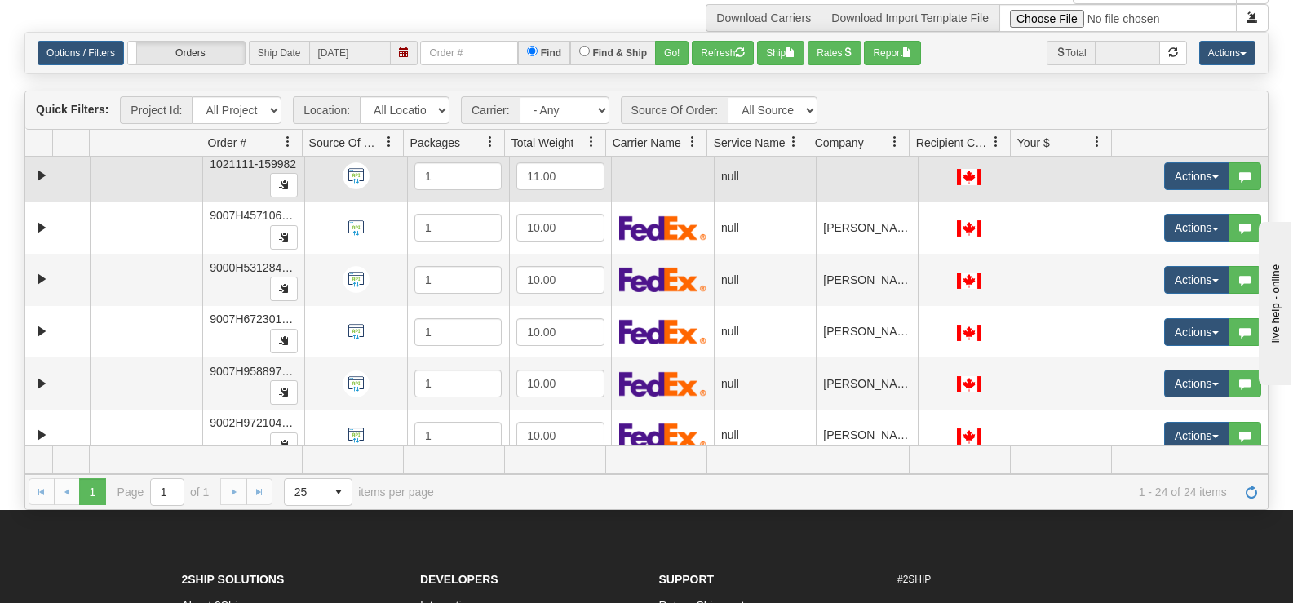
scroll to position [163, 0]
